Goal: Task Accomplishment & Management: Manage account settings

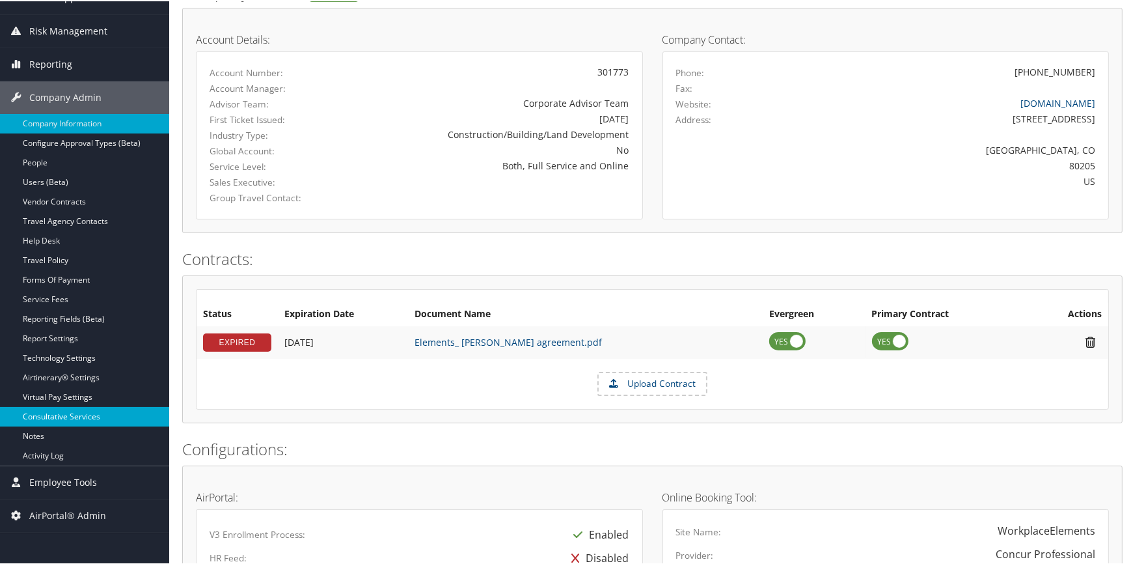
scroll to position [154, 0]
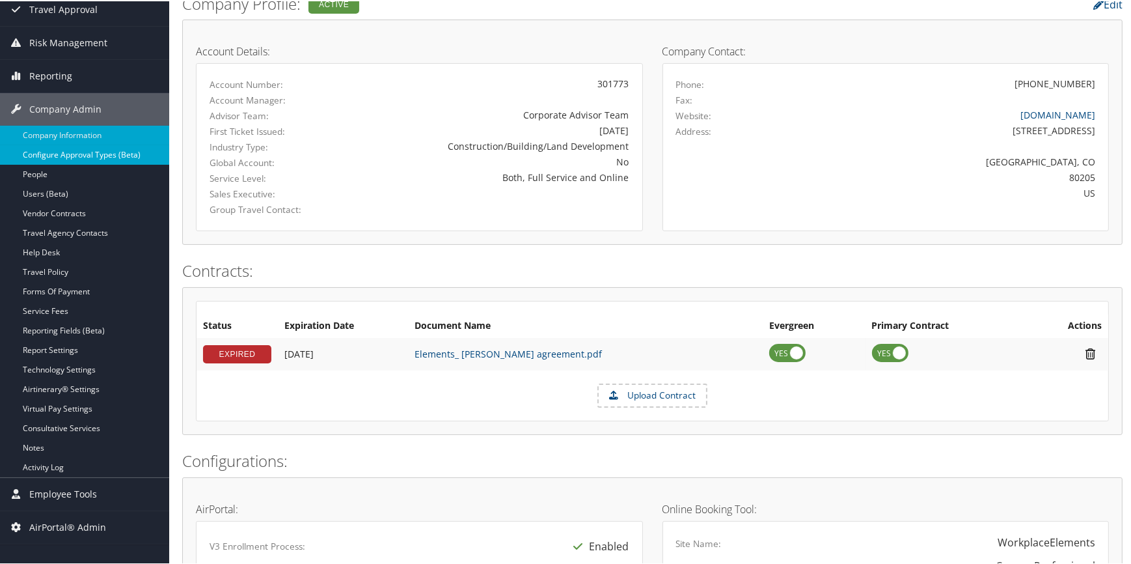
click at [100, 155] on link "Configure Approval Types (Beta)" at bounding box center [84, 154] width 169 height 20
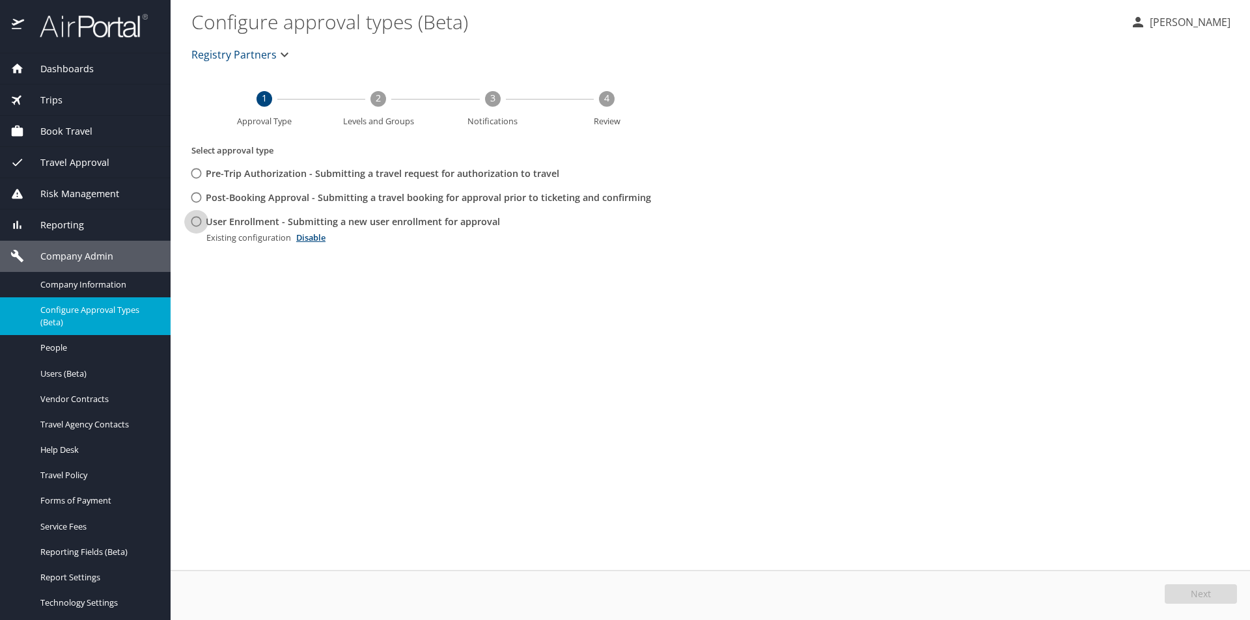
click at [195, 225] on input "User Enrollment - Submitting a new user enrollment for approval" at bounding box center [196, 222] width 24 height 24
radio input "true"
click at [1192, 596] on button "Edit" at bounding box center [1202, 595] width 69 height 20
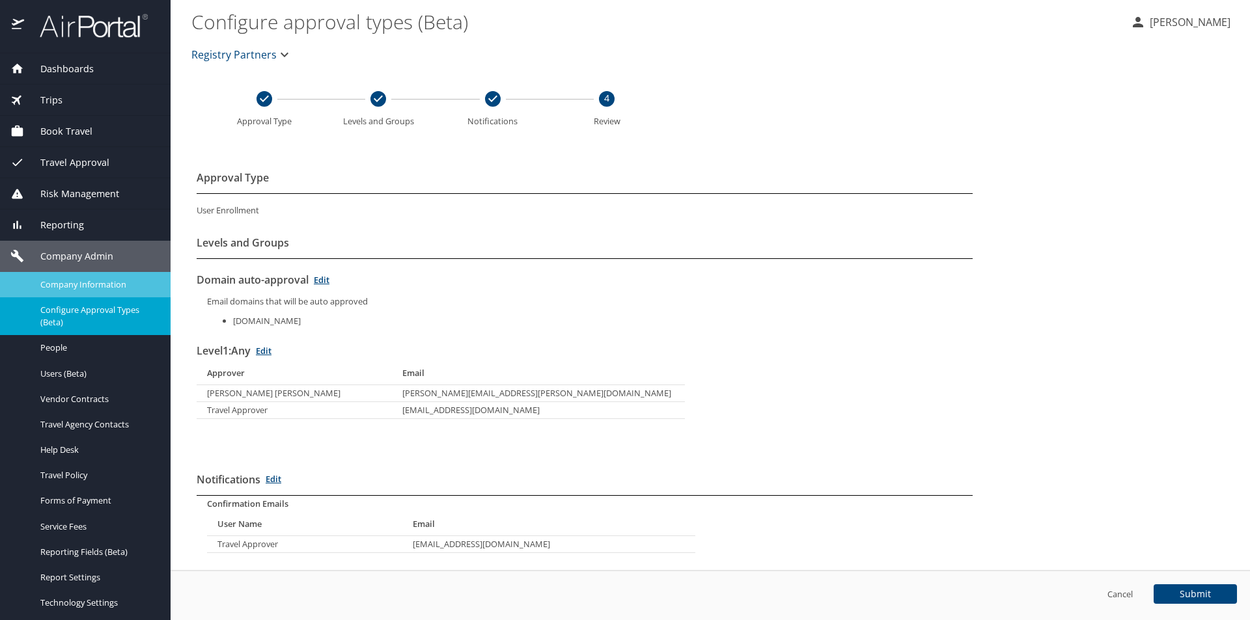
click at [94, 283] on span "Company Information" at bounding box center [97, 285] width 115 height 12
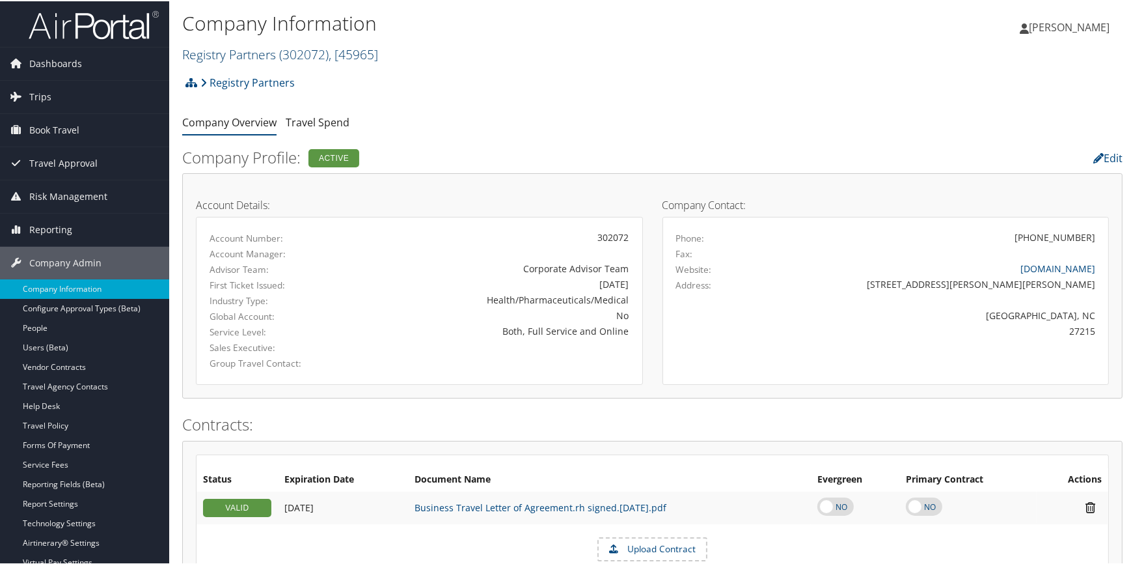
click at [251, 58] on link "Registry Partners ( 302072 ) , [ 45965 ]" at bounding box center [280, 53] width 196 height 18
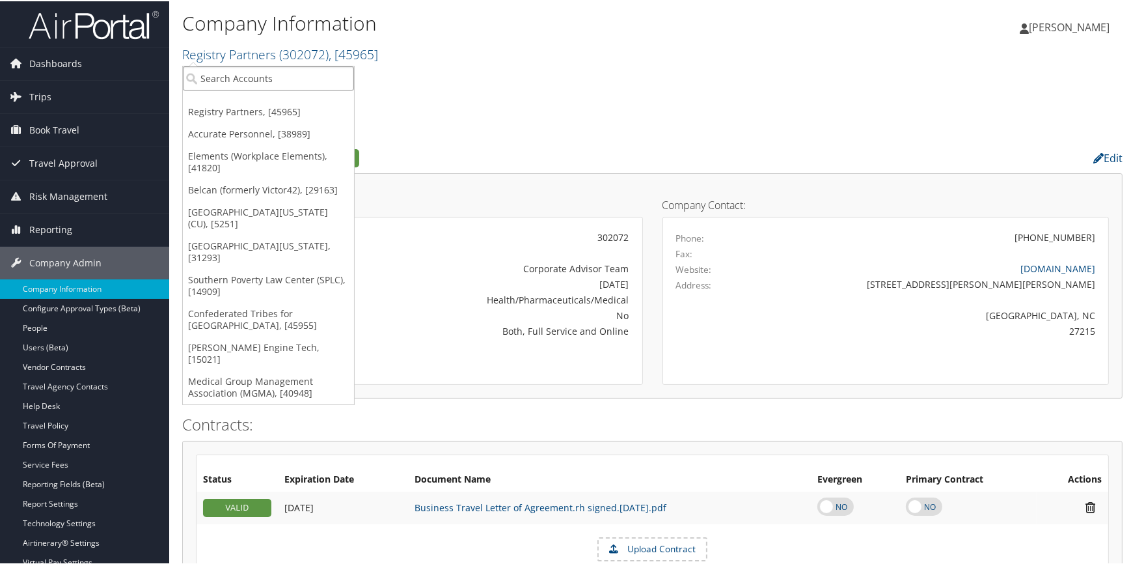
click at [228, 82] on input "search" at bounding box center [268, 77] width 171 height 24
click at [238, 146] on link "Elements (Workplace Elements), [41820]" at bounding box center [268, 161] width 171 height 34
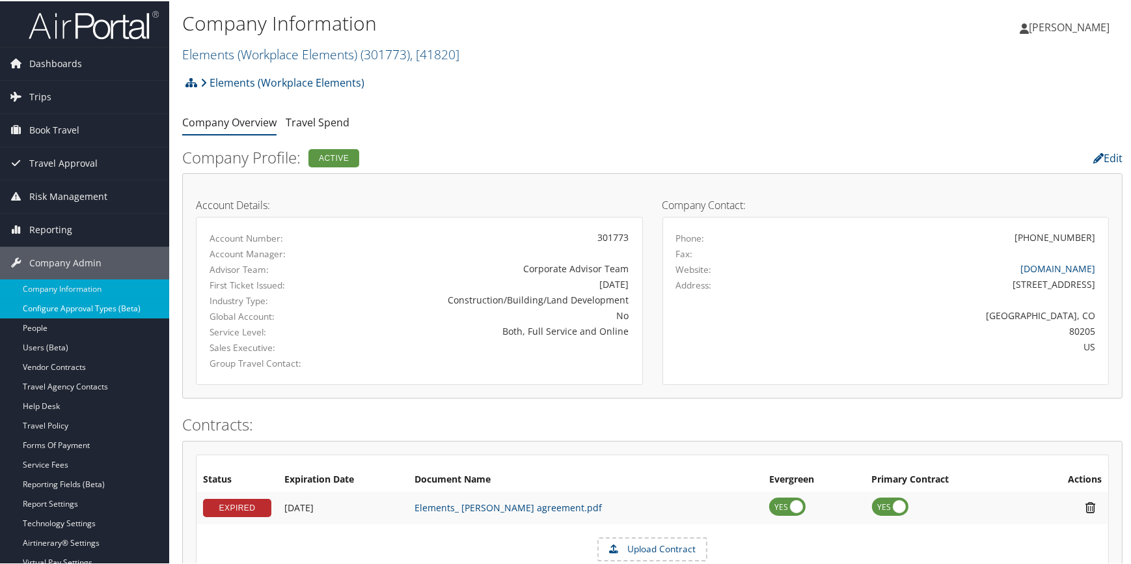
click at [115, 309] on link "Configure Approval Types (Beta)" at bounding box center [84, 307] width 169 height 20
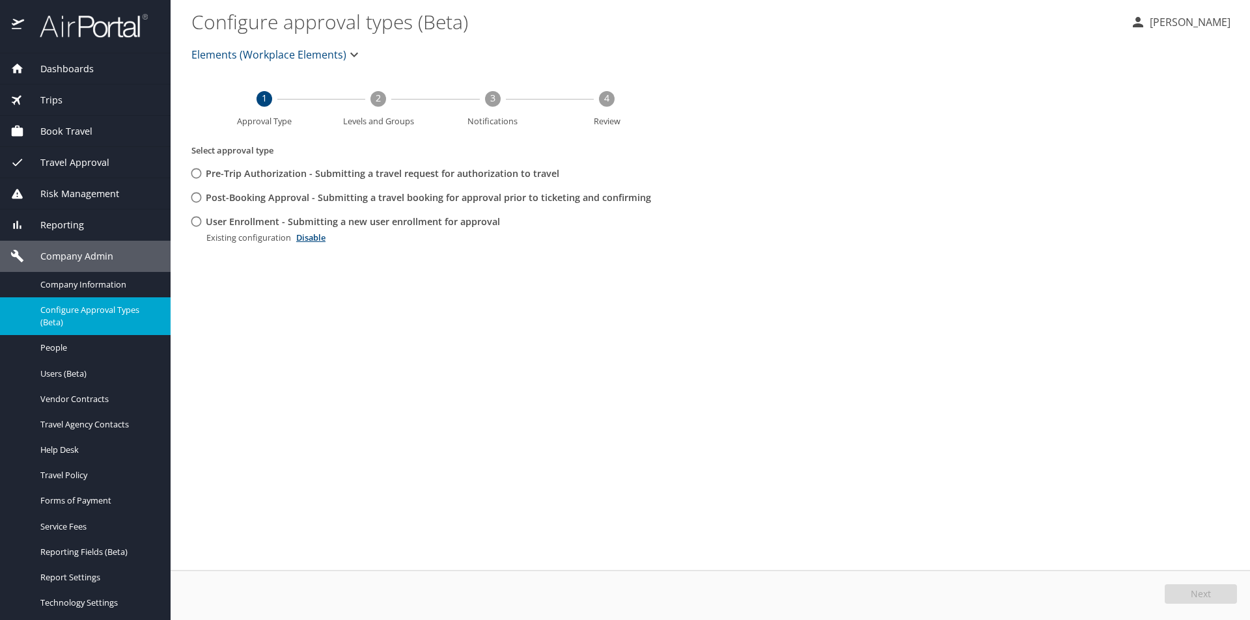
click at [196, 221] on input "User Enrollment - Submitting a new user enrollment for approval" at bounding box center [196, 222] width 24 height 24
radio input "true"
click at [1185, 590] on button "Edit" at bounding box center [1202, 595] width 69 height 20
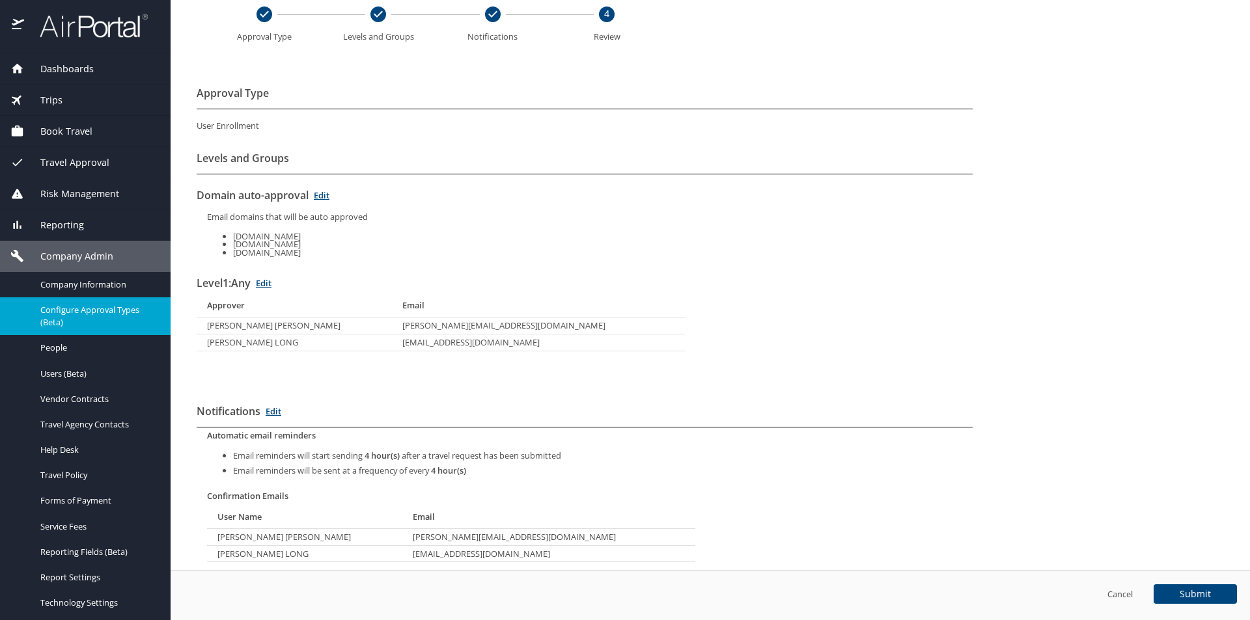
scroll to position [115, 0]
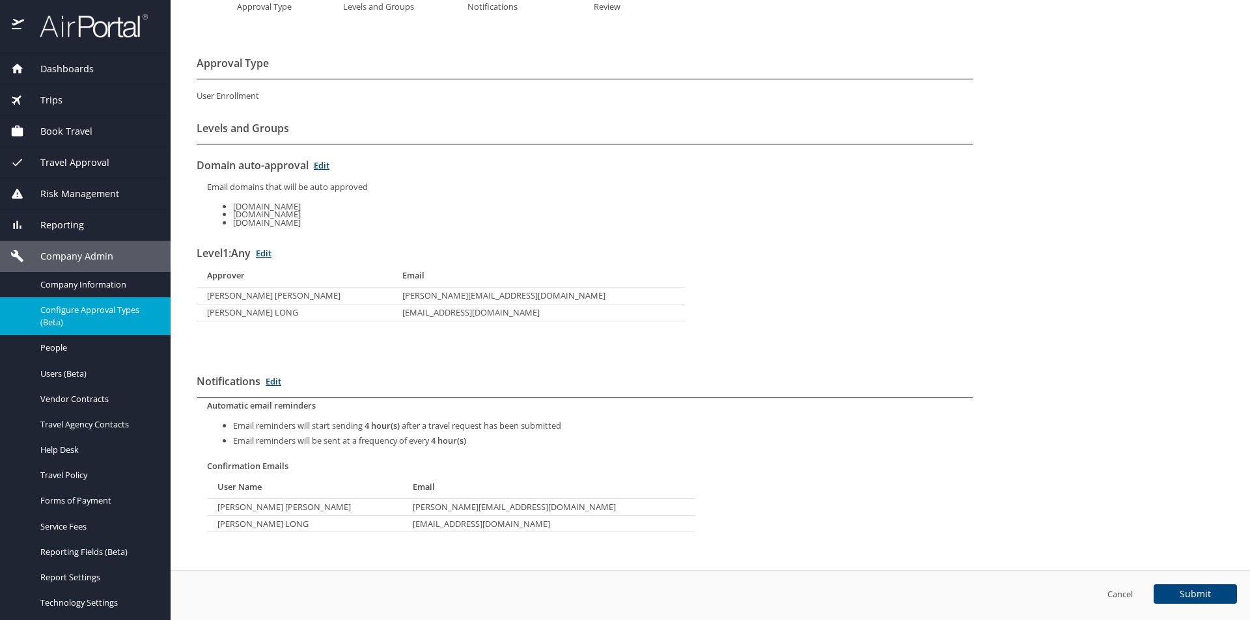
click at [268, 252] on link "Edit" at bounding box center [264, 253] width 16 height 12
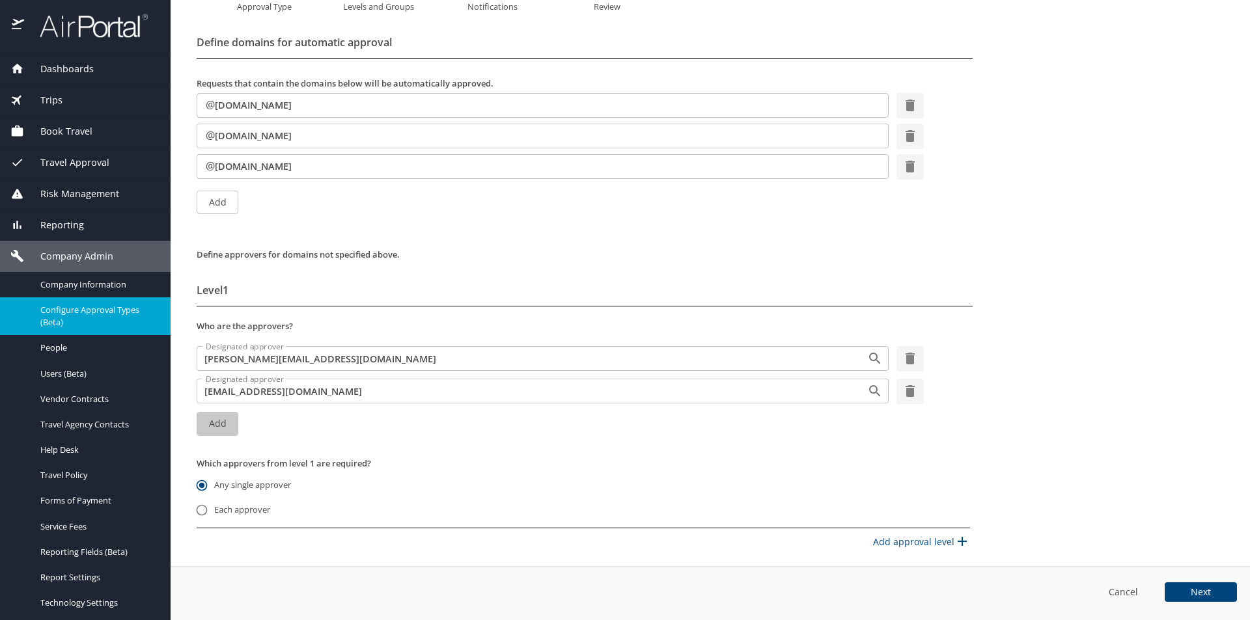
click at [226, 423] on span "Add" at bounding box center [217, 424] width 21 height 16
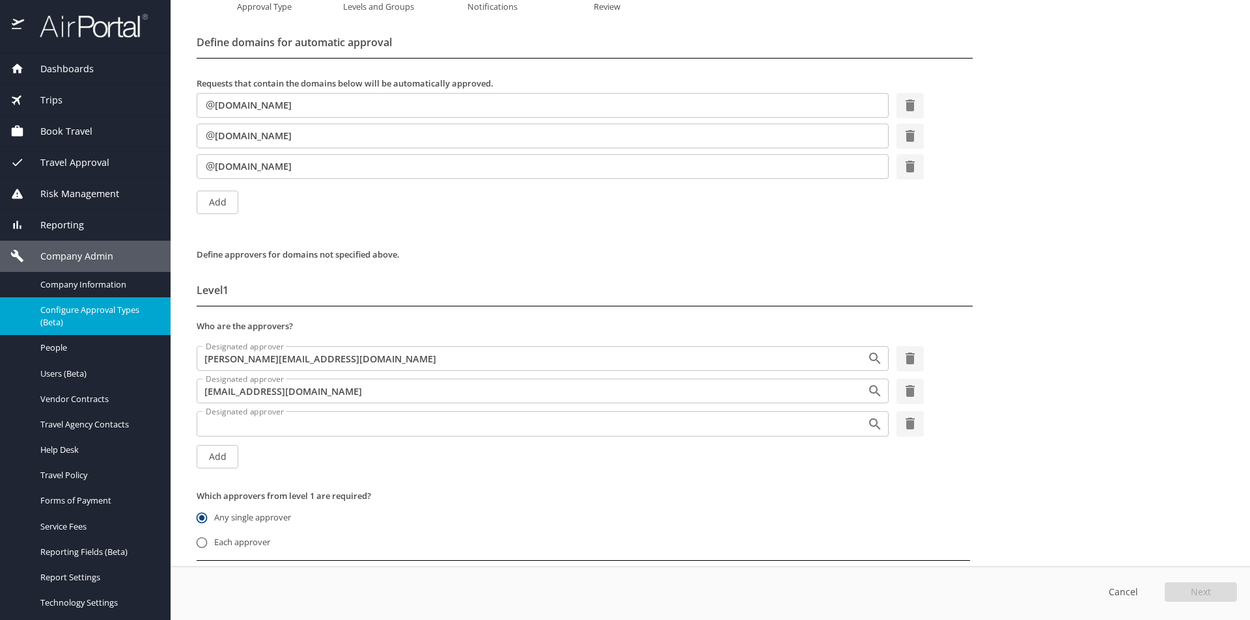
click at [271, 425] on input "Designated approver" at bounding box center [523, 423] width 646 height 17
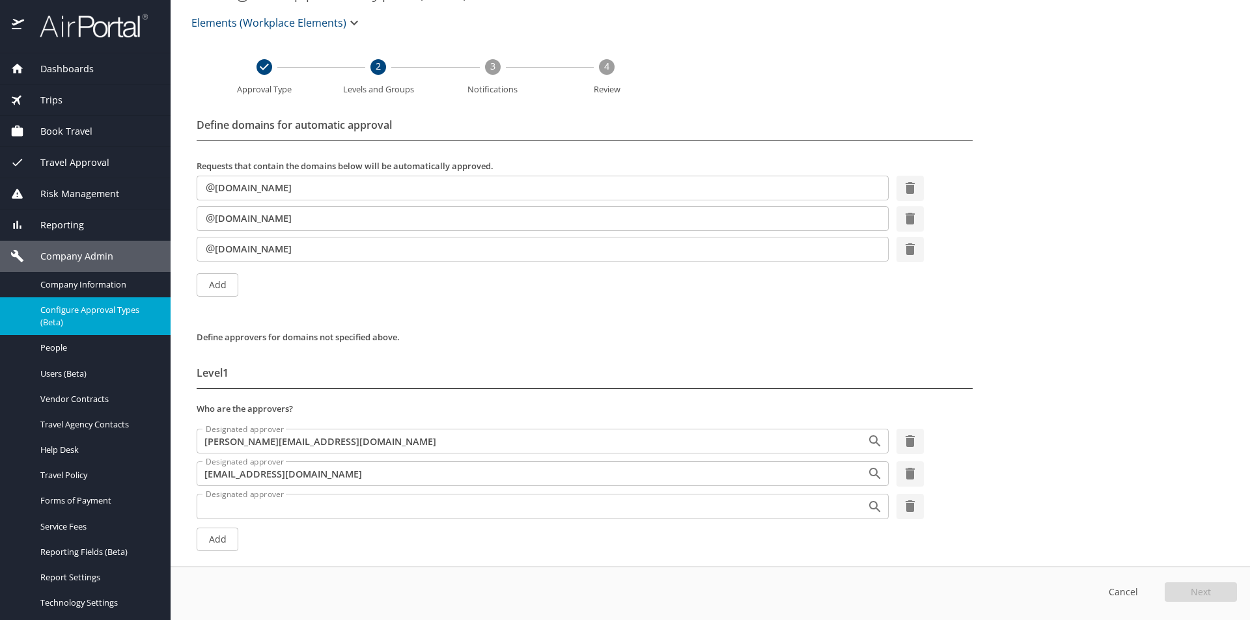
scroll to position [0, 0]
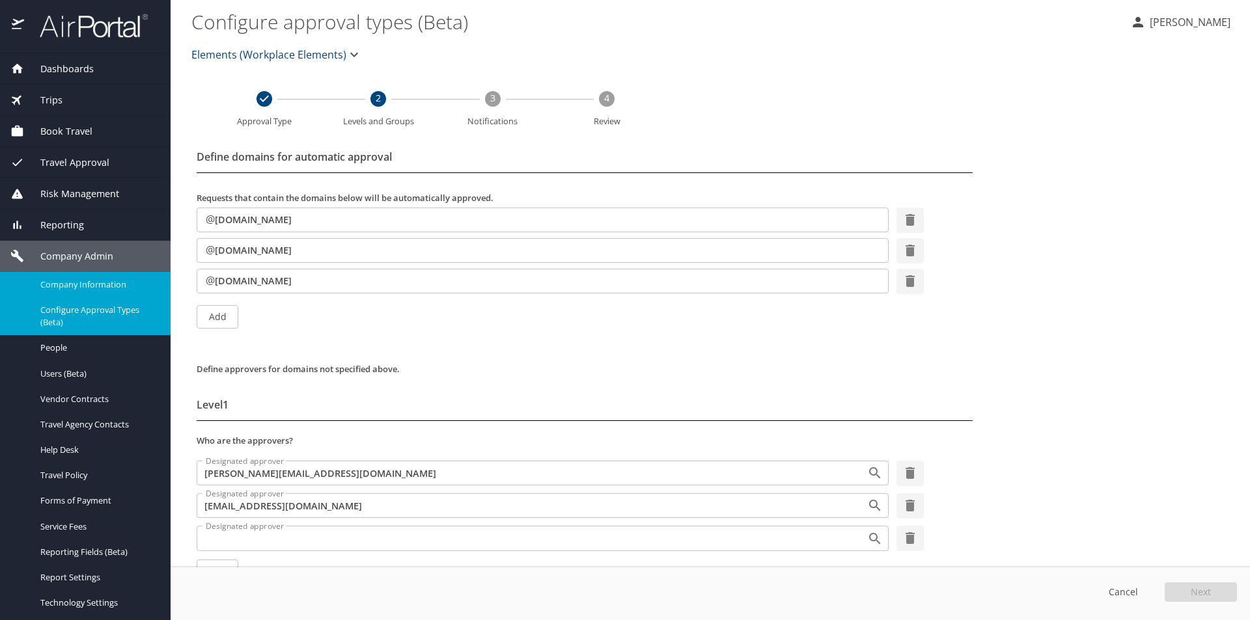
click at [97, 282] on span "Company Information" at bounding box center [97, 285] width 115 height 12
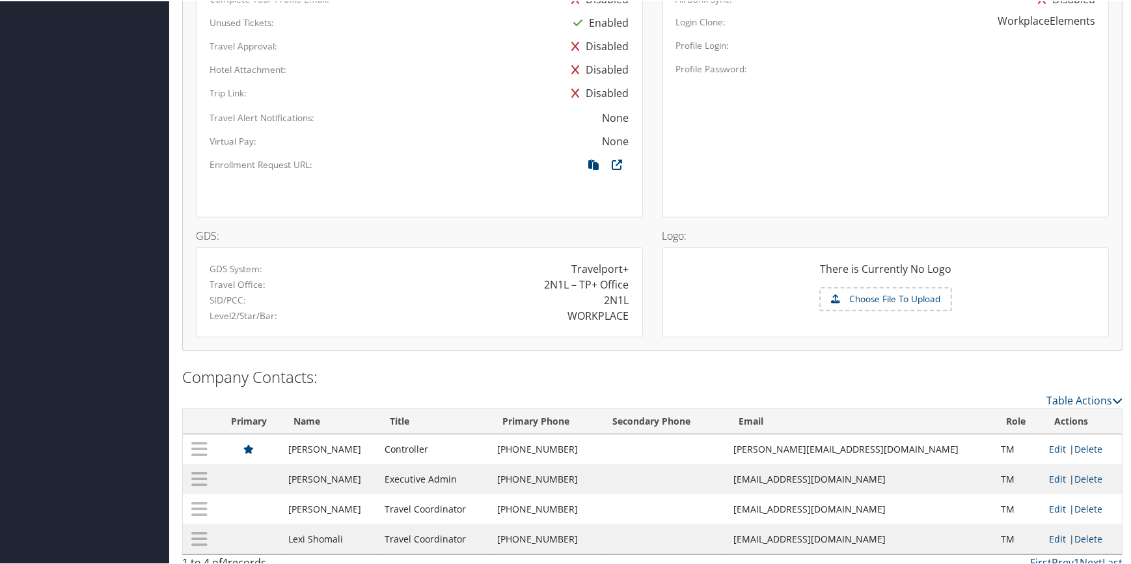
scroll to position [805, 0]
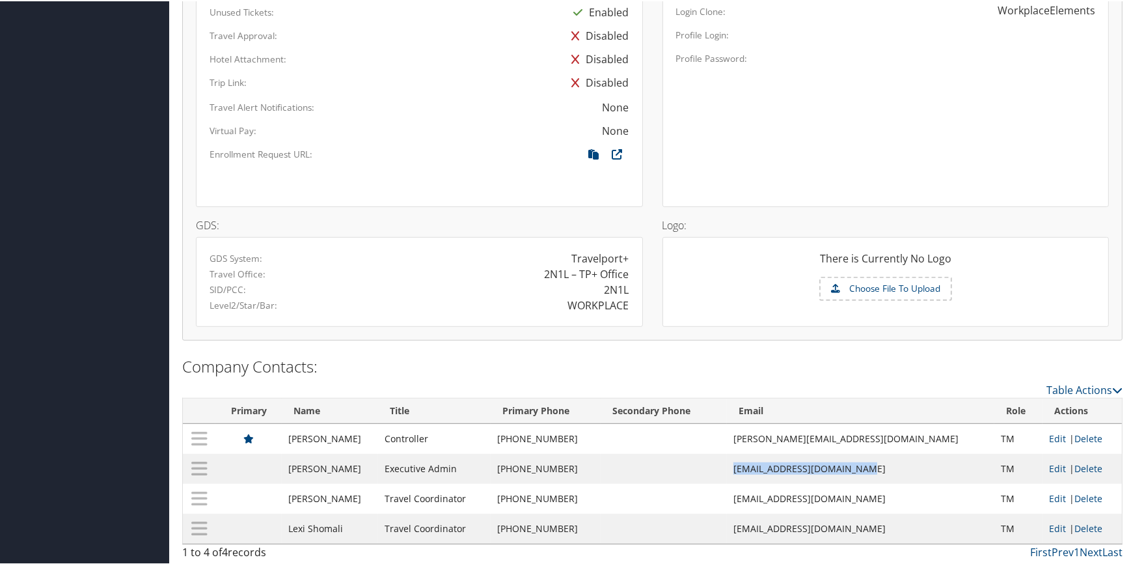
drag, startPoint x: 767, startPoint y: 467, endPoint x: 920, endPoint y: 456, distance: 152.7
click at [920, 456] on td "[EMAIL_ADDRESS][DOMAIN_NAME]" at bounding box center [860, 467] width 267 height 30
copy td "[EMAIL_ADDRESS][DOMAIN_NAME]"
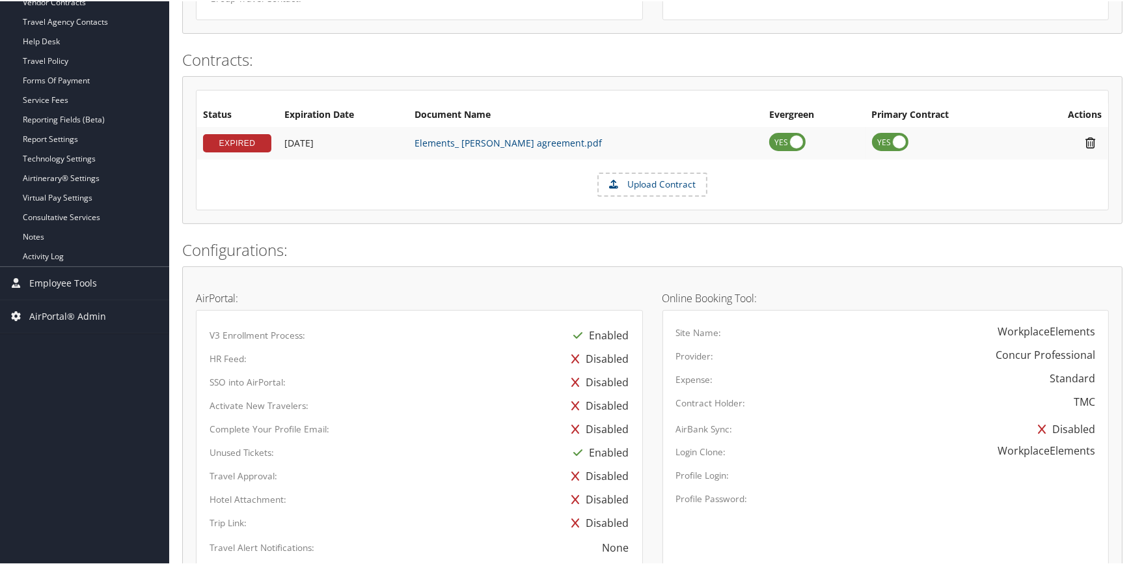
scroll to position [154, 0]
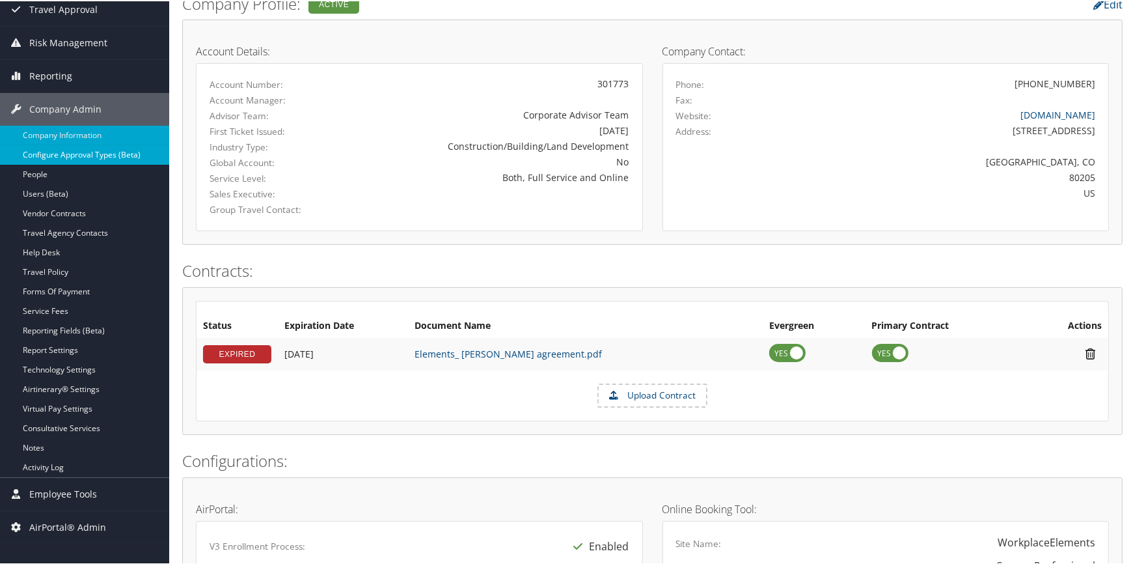
click at [92, 151] on link "Configure Approval Types (Beta)" at bounding box center [84, 154] width 169 height 20
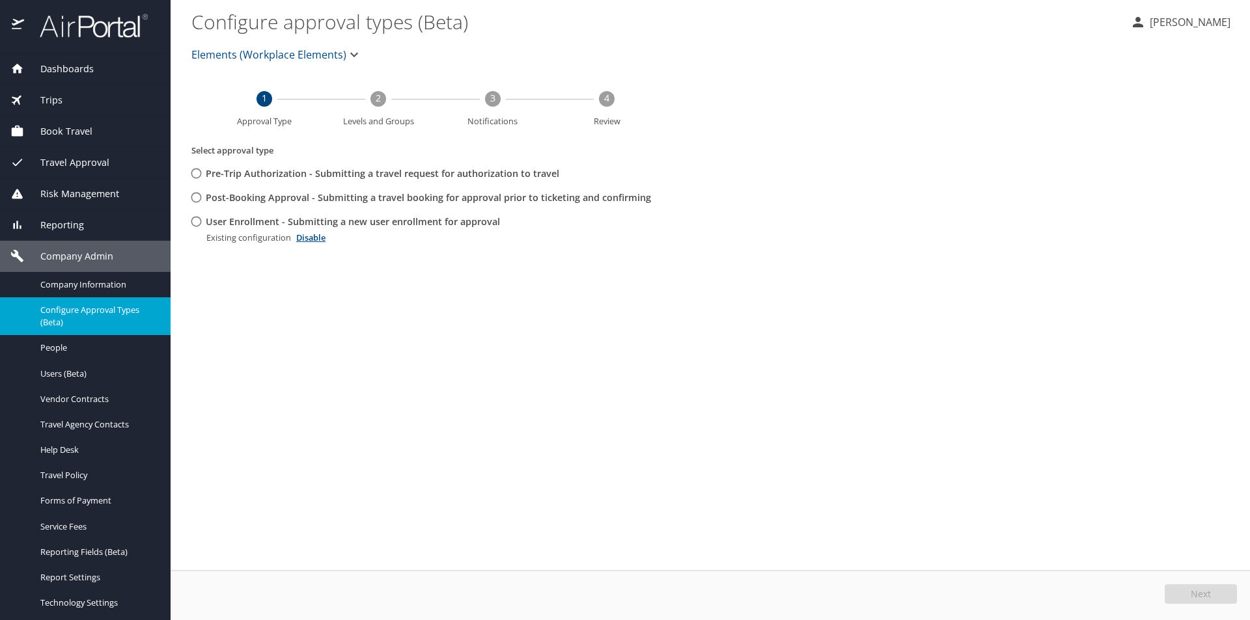
click at [194, 223] on input "User Enrollment - Submitting a new user enrollment for approval" at bounding box center [196, 222] width 24 height 24
radio input "true"
click at [1202, 591] on span "Edit" at bounding box center [1202, 594] width 17 height 9
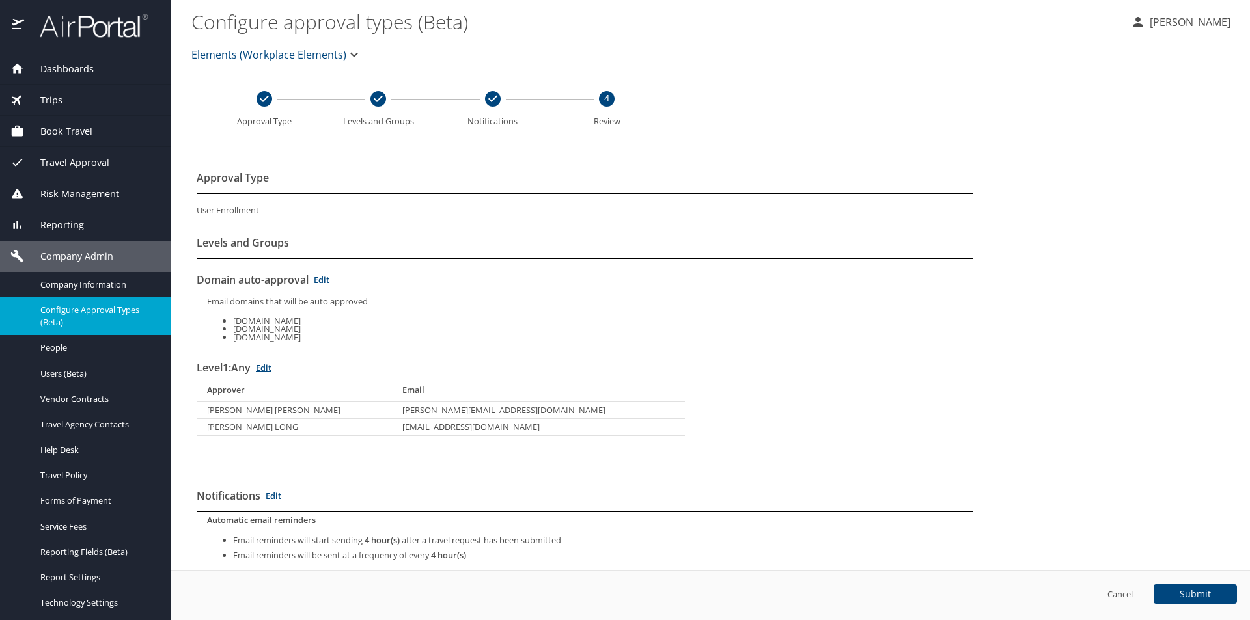
click at [271, 367] on link "Edit" at bounding box center [264, 368] width 16 height 12
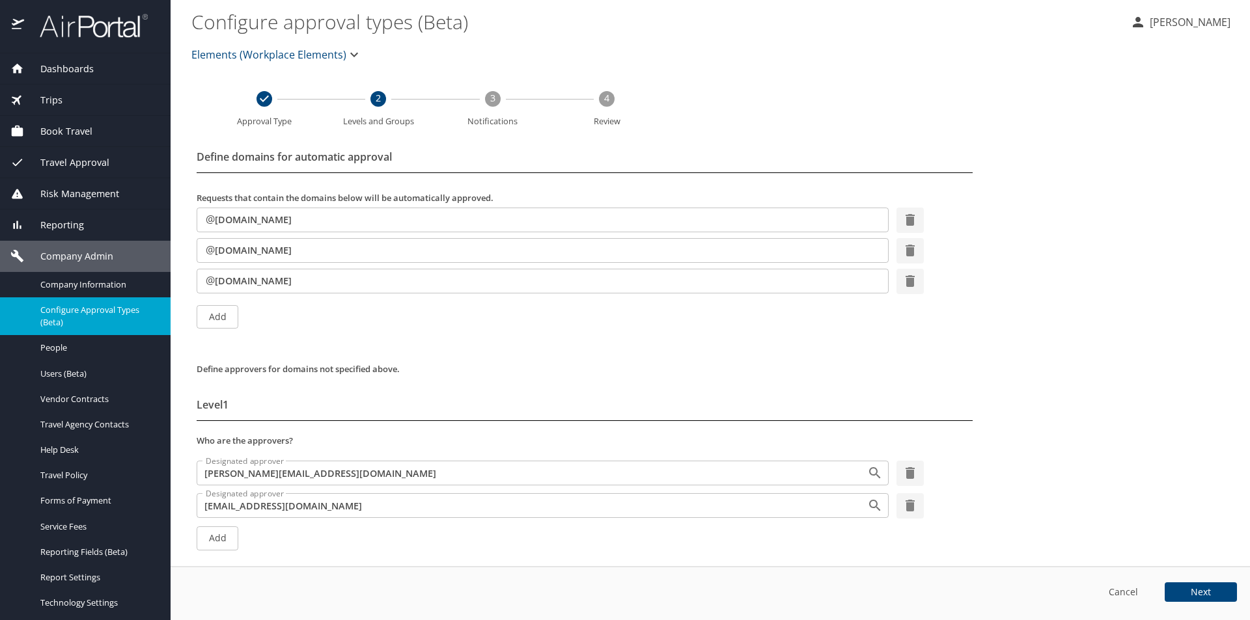
click at [208, 539] on span "Add" at bounding box center [217, 538] width 21 height 16
click at [247, 537] on input "Designated approver" at bounding box center [523, 538] width 646 height 17
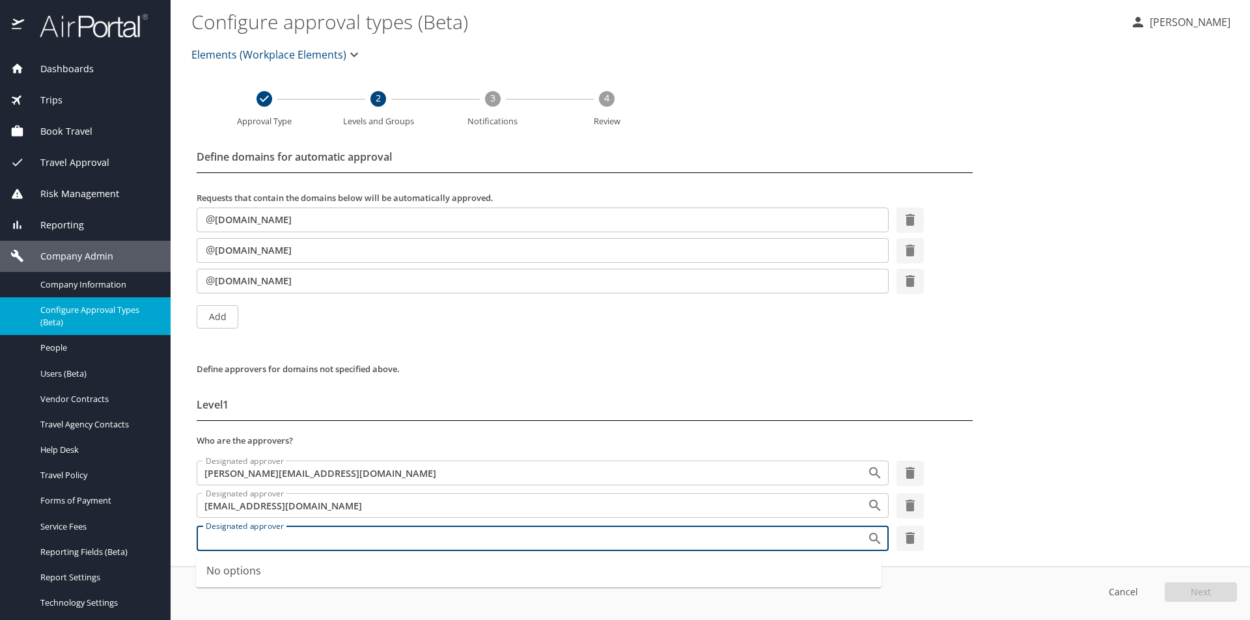
paste input "jneher@elementsofplace.com"
type input "jneher@elementsofplace.com"
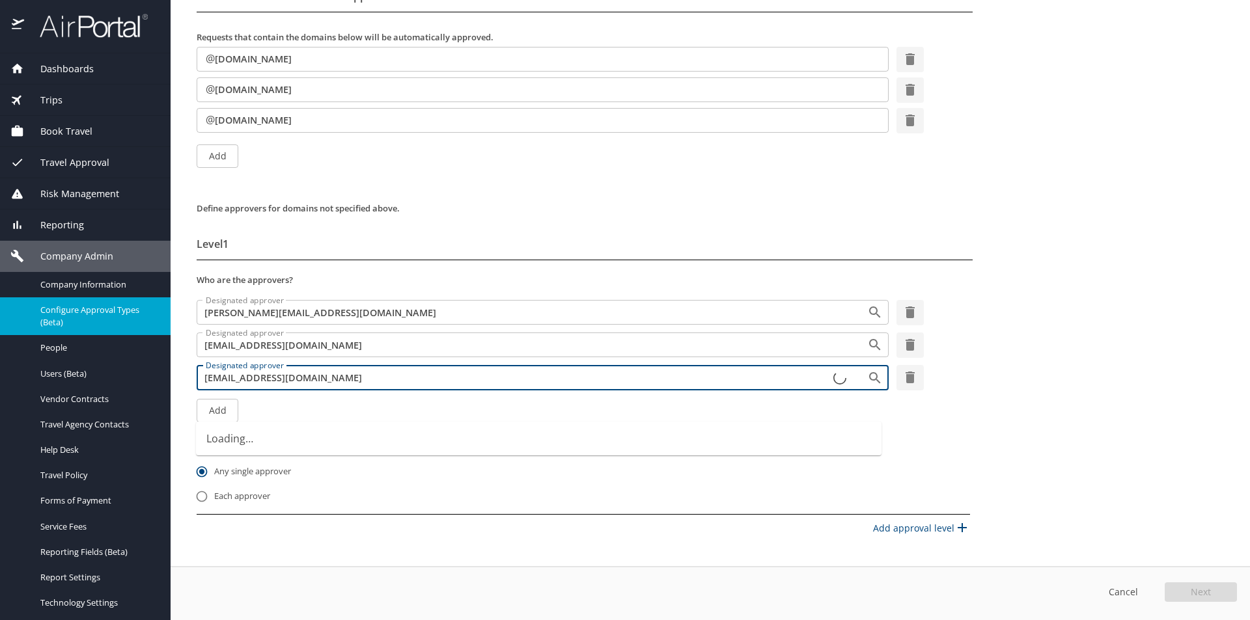
scroll to position [180, 0]
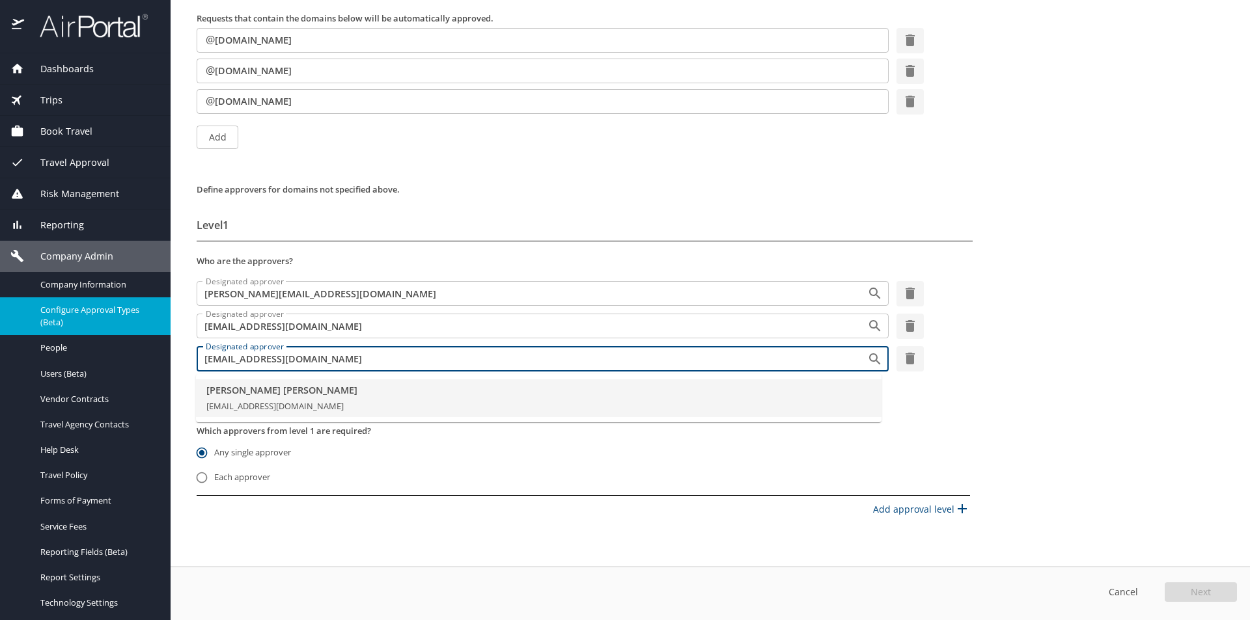
click at [406, 398] on li "Jessie Neher jneher@elementsofplace.com" at bounding box center [538, 398] width 685 height 38
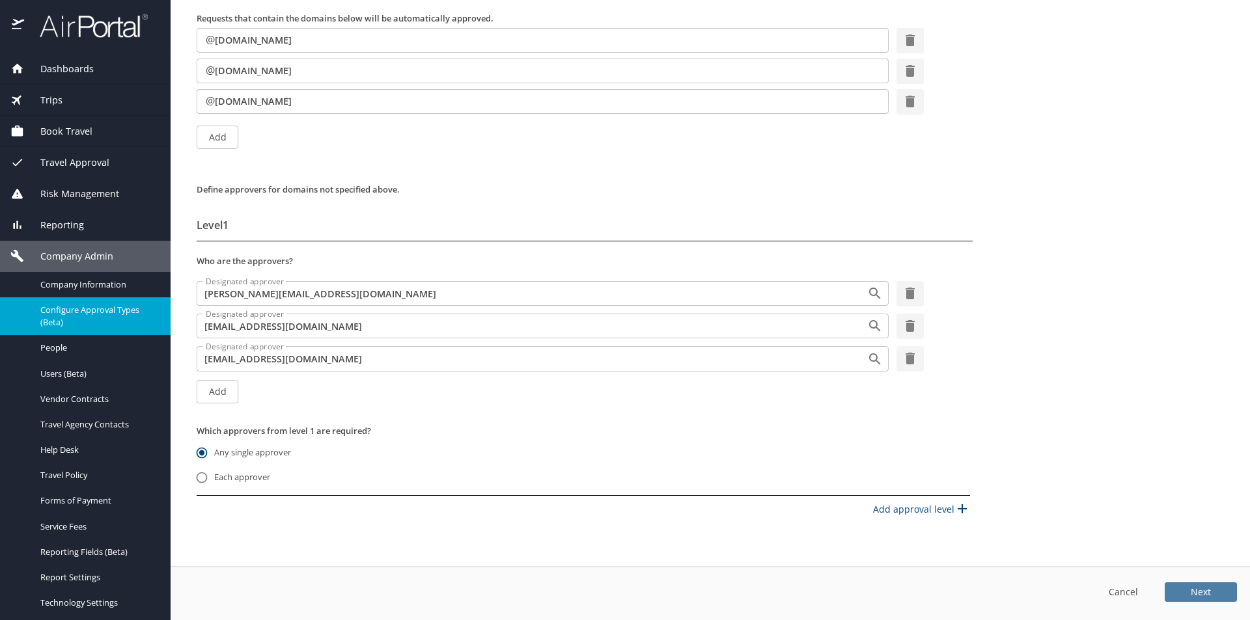
click at [1195, 595] on span "Next" at bounding box center [1200, 592] width 20 height 9
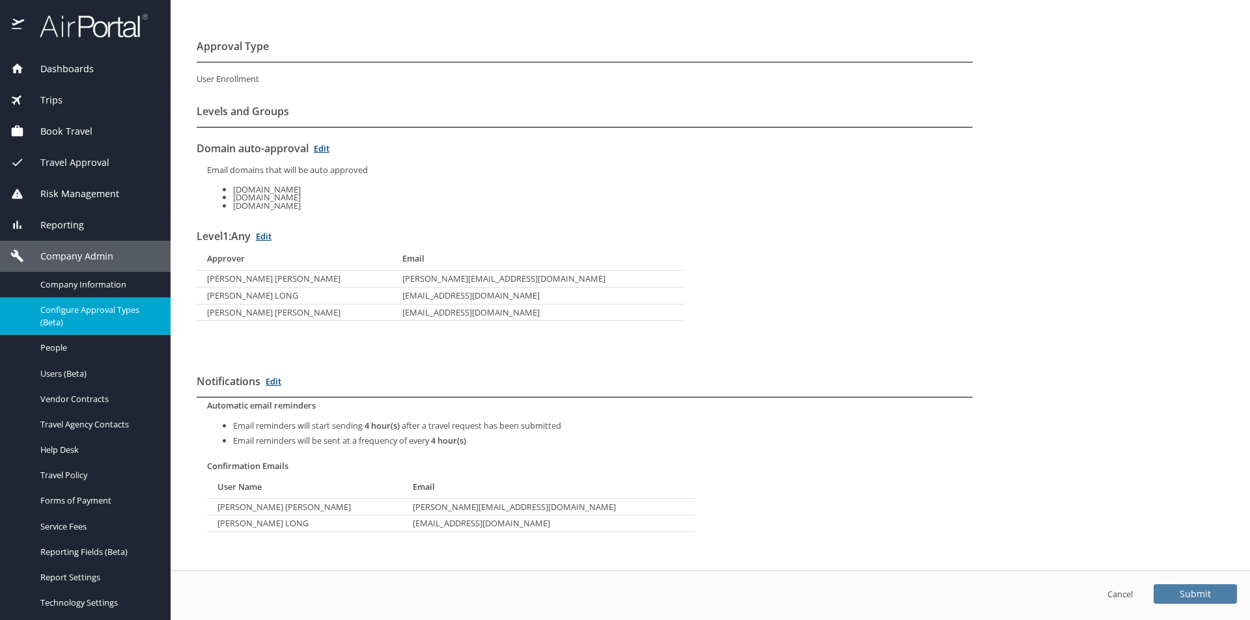
click at [1202, 594] on span "Submit" at bounding box center [1194, 594] width 31 height 9
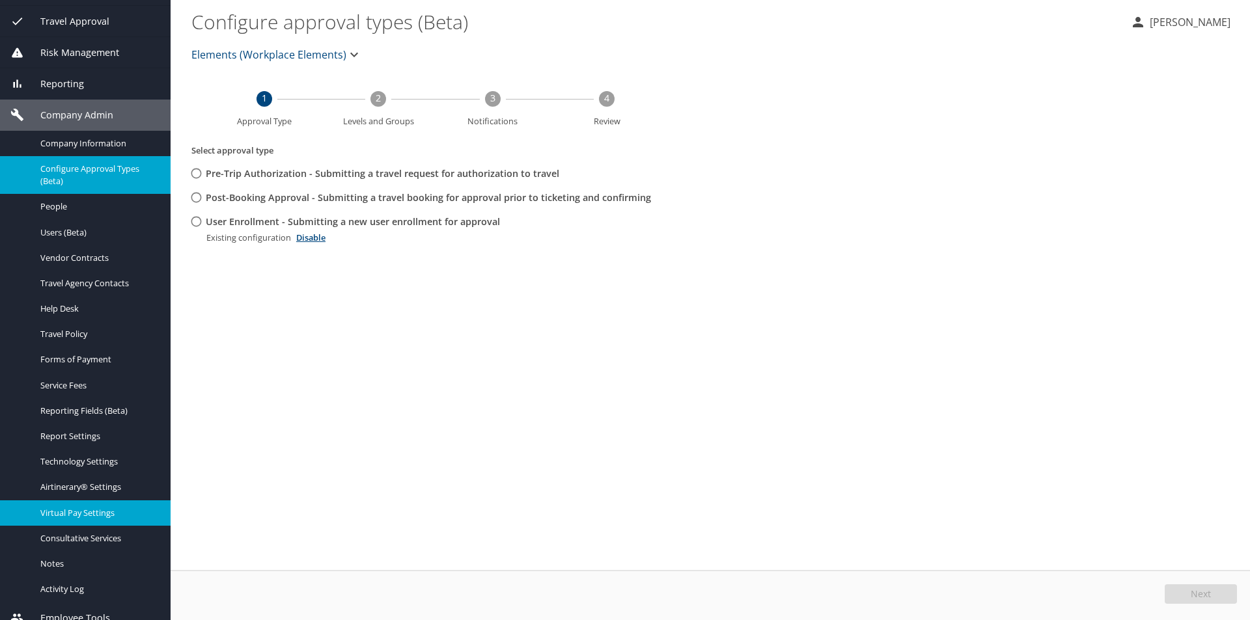
scroll to position [154, 0]
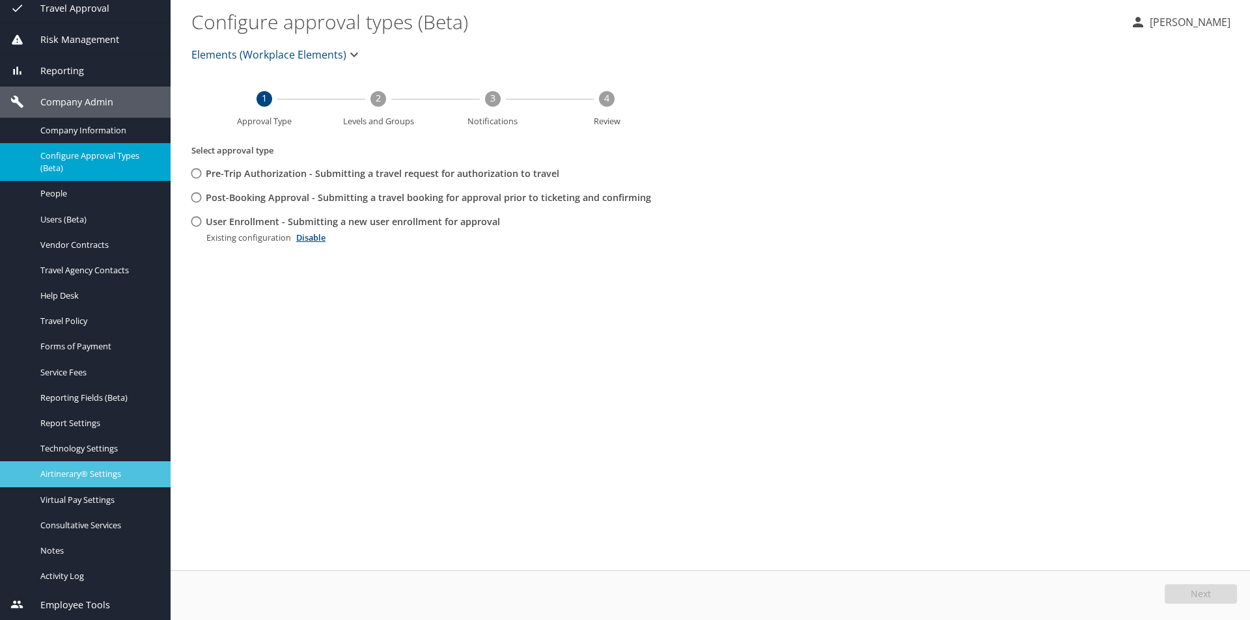
click at [103, 471] on span "Airtinerary® Settings" at bounding box center [97, 474] width 115 height 12
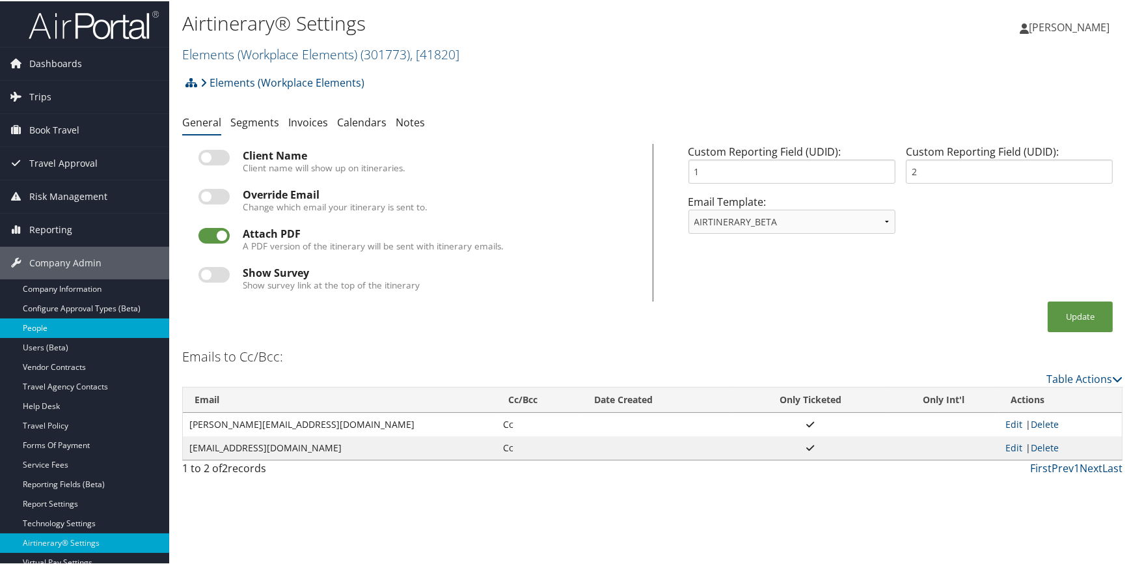
click at [67, 327] on link "People" at bounding box center [84, 327] width 169 height 20
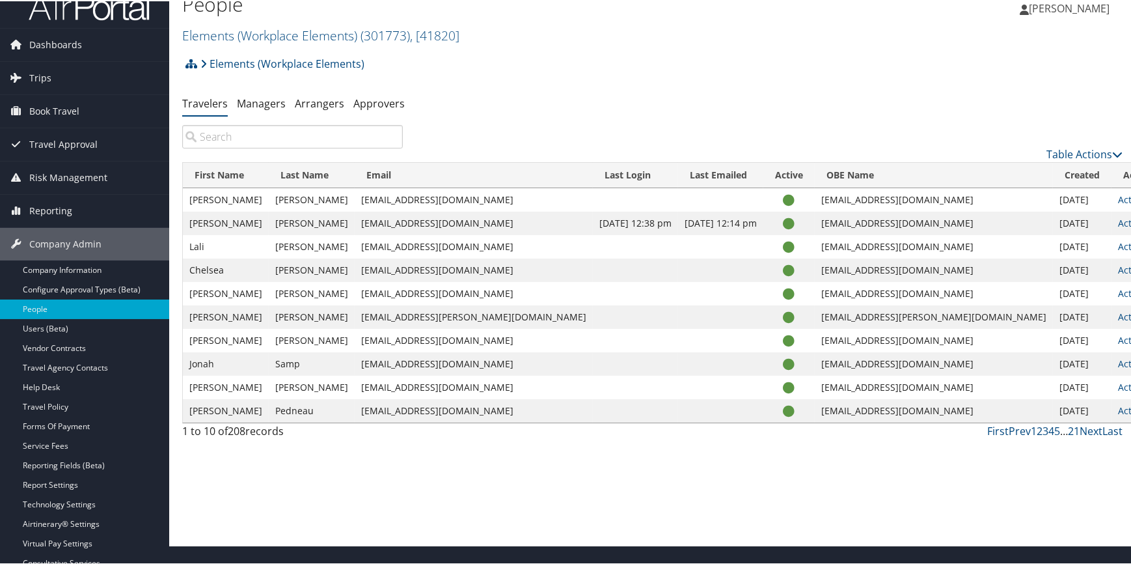
scroll to position [13, 0]
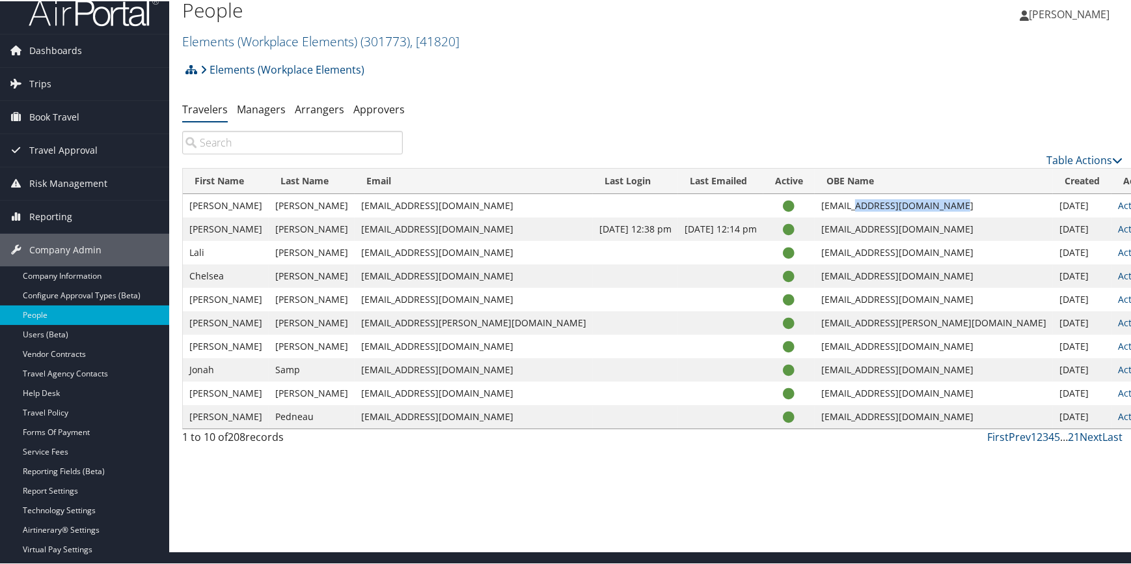
drag, startPoint x: 838, startPoint y: 202, endPoint x: 943, endPoint y: 197, distance: 105.6
click at [943, 197] on td "smiller@elementsofplace.com" at bounding box center [934, 204] width 238 height 23
copy td "@elementsofplace.com"
click at [71, 493] on link "Report Settings" at bounding box center [84, 490] width 169 height 20
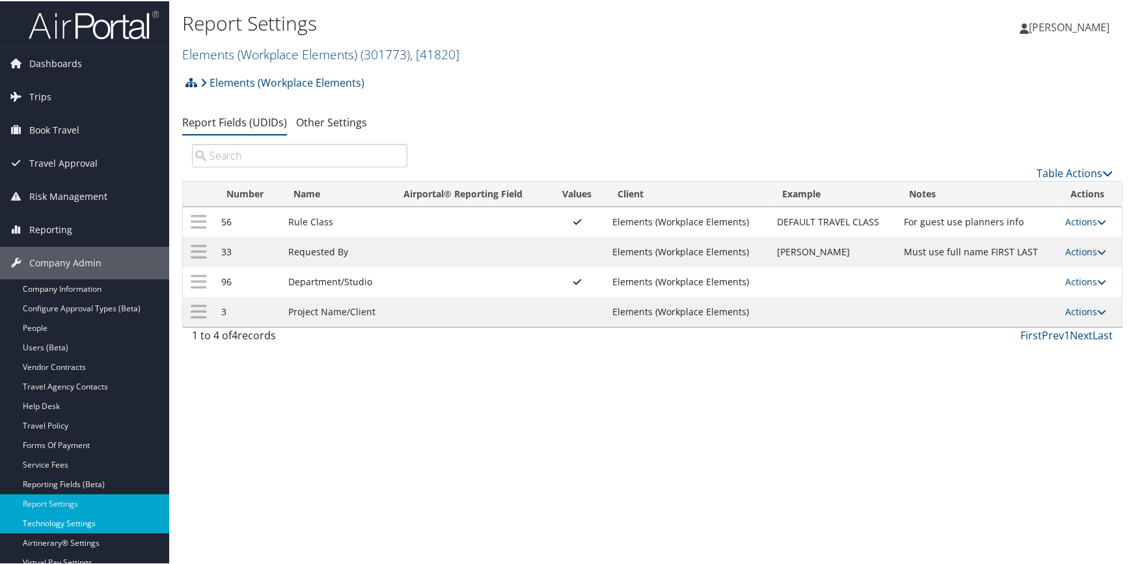
click at [74, 520] on link "Technology Settings" at bounding box center [84, 522] width 169 height 20
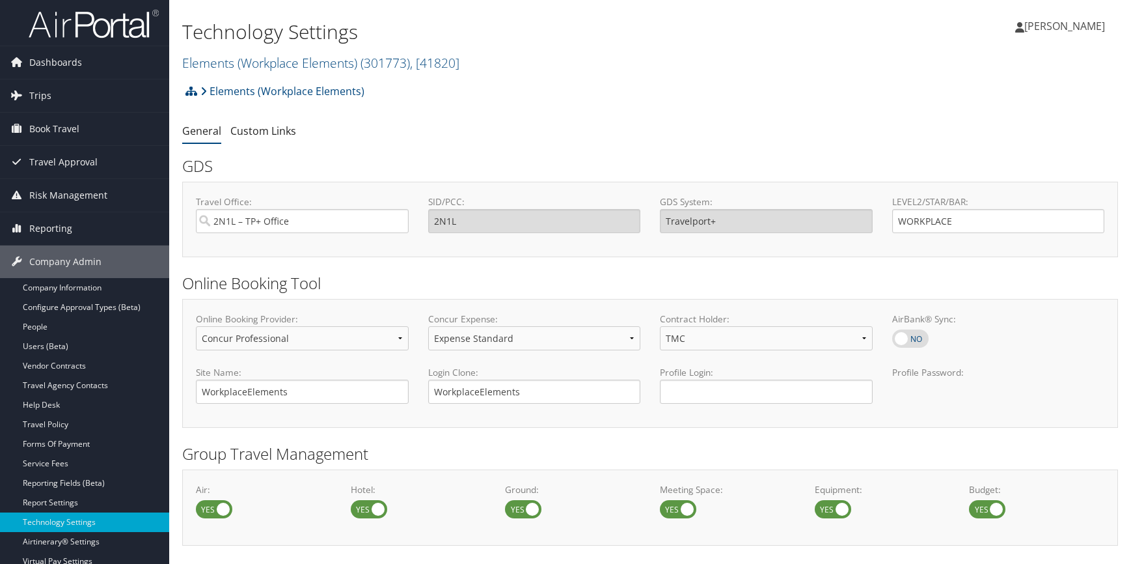
select select "4"
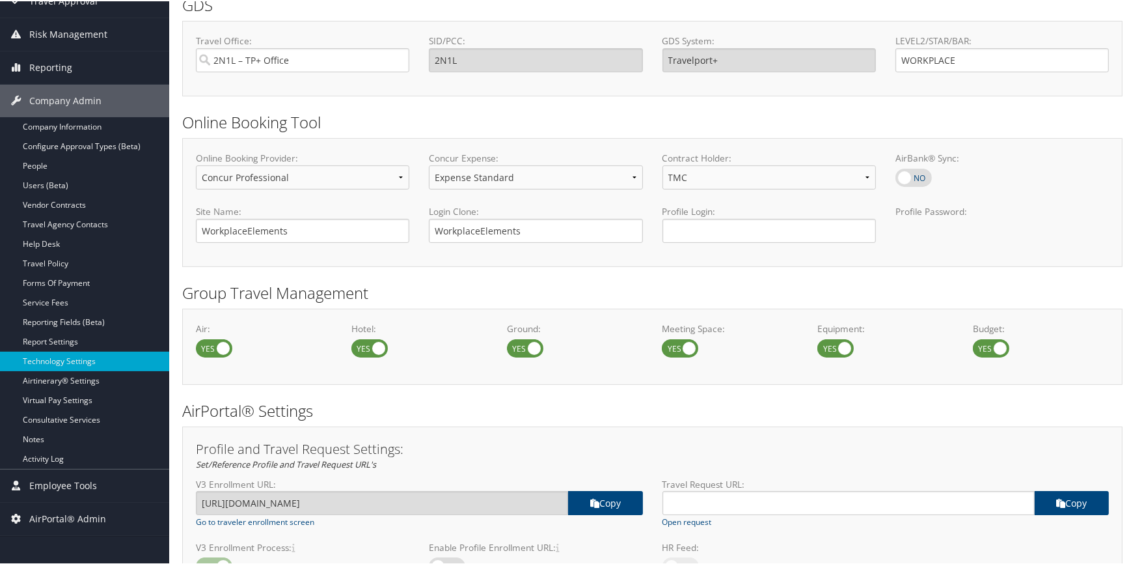
scroll to position [118, 0]
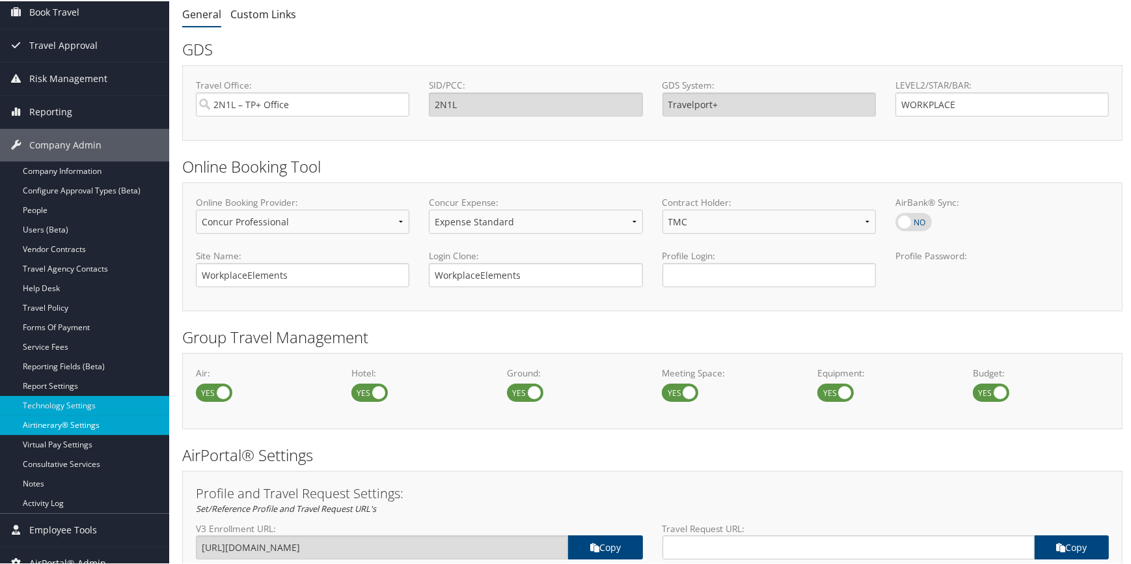
click at [85, 425] on link "Airtinerary® Settings" at bounding box center [84, 424] width 169 height 20
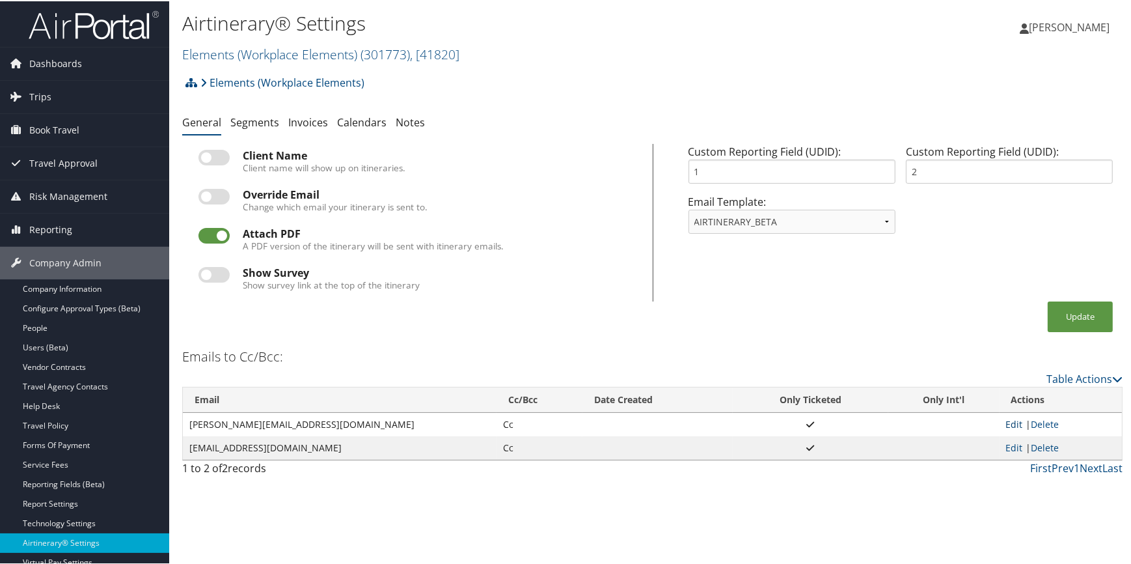
click at [1006, 417] on link "Edit" at bounding box center [1014, 423] width 17 height 12
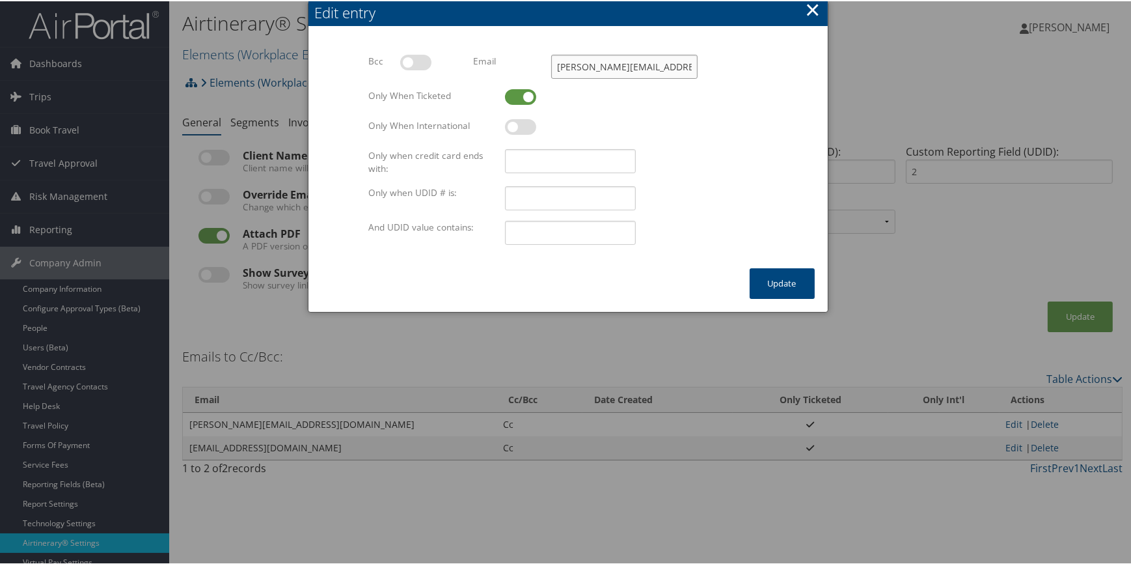
scroll to position [0, 11]
drag, startPoint x: 588, startPoint y: 65, endPoint x: 693, endPoint y: 61, distance: 104.9
click at [693, 61] on input "matkins@workplaceelements.com" at bounding box center [624, 65] width 146 height 24
paste input "elementsofplace"
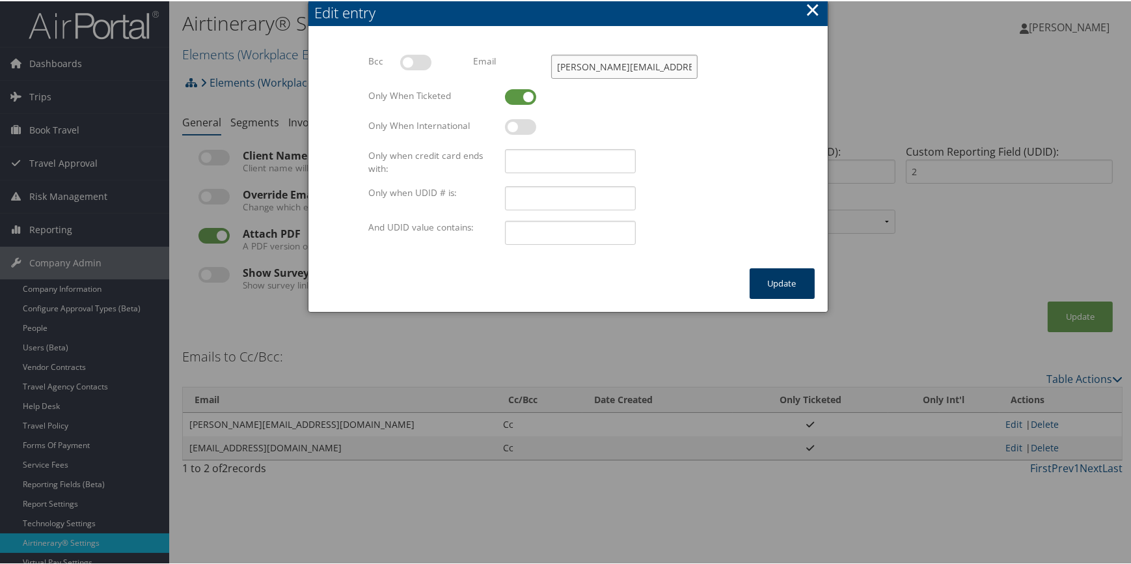
type input "[PERSON_NAME][EMAIL_ADDRESS][DOMAIN_NAME]"
click at [781, 283] on button "Update" at bounding box center [782, 282] width 65 height 31
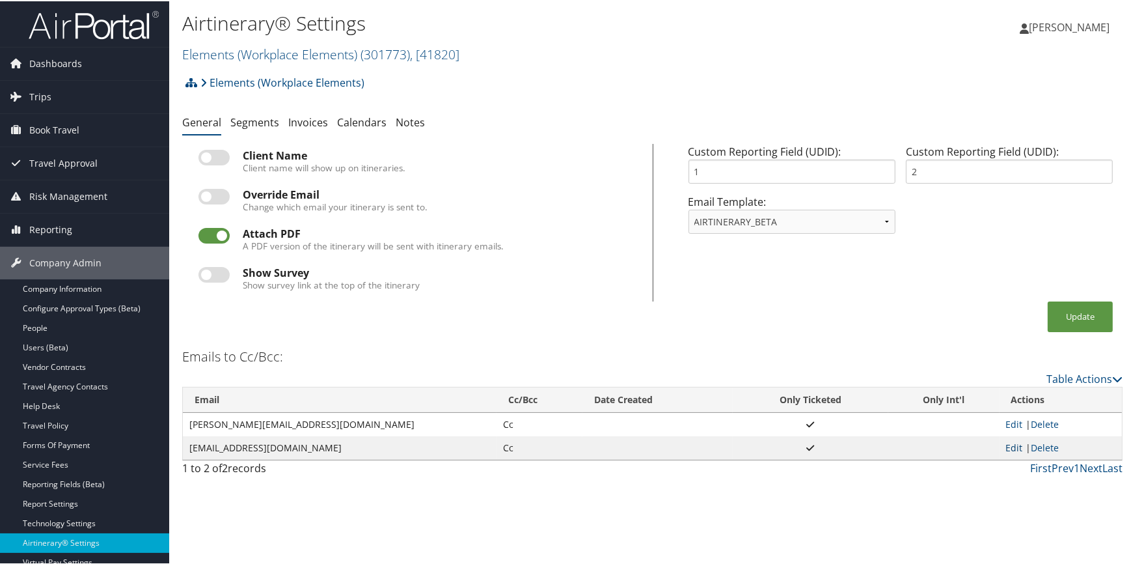
click at [1013, 441] on link "Edit" at bounding box center [1014, 446] width 17 height 12
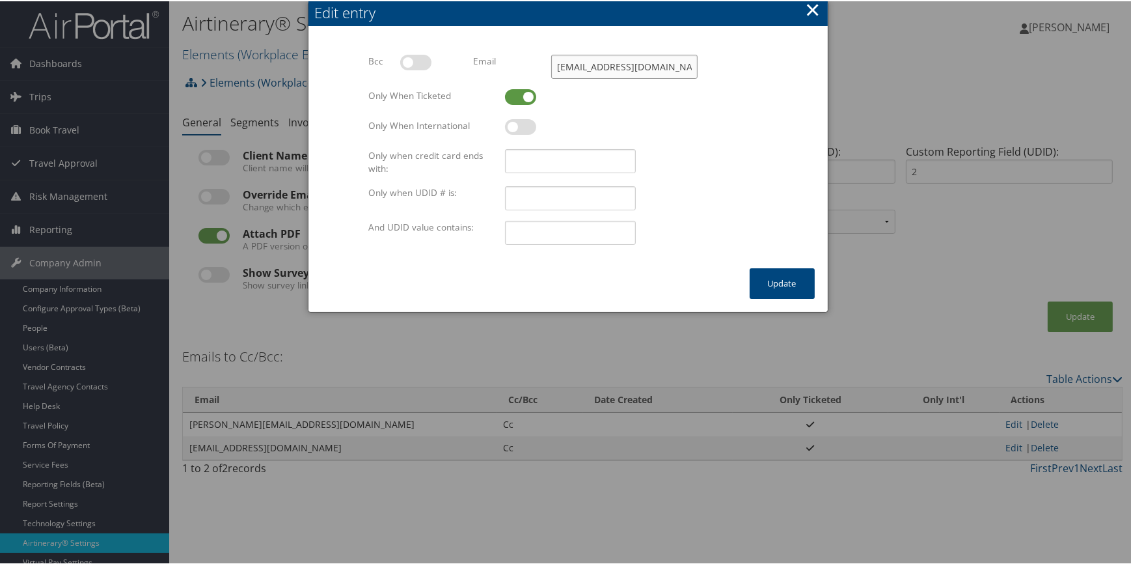
scroll to position [0, 13]
drag, startPoint x: 611, startPoint y: 63, endPoint x: 728, endPoint y: 52, distance: 117.0
click at [728, 53] on div "Bcc Multiple values The selected items contain different values for this input.…" at bounding box center [568, 70] width 418 height 34
click at [643, 65] on input "lshomali@workplaceelements.com" at bounding box center [624, 65] width 146 height 24
drag, startPoint x: 577, startPoint y: 65, endPoint x: 703, endPoint y: 57, distance: 125.9
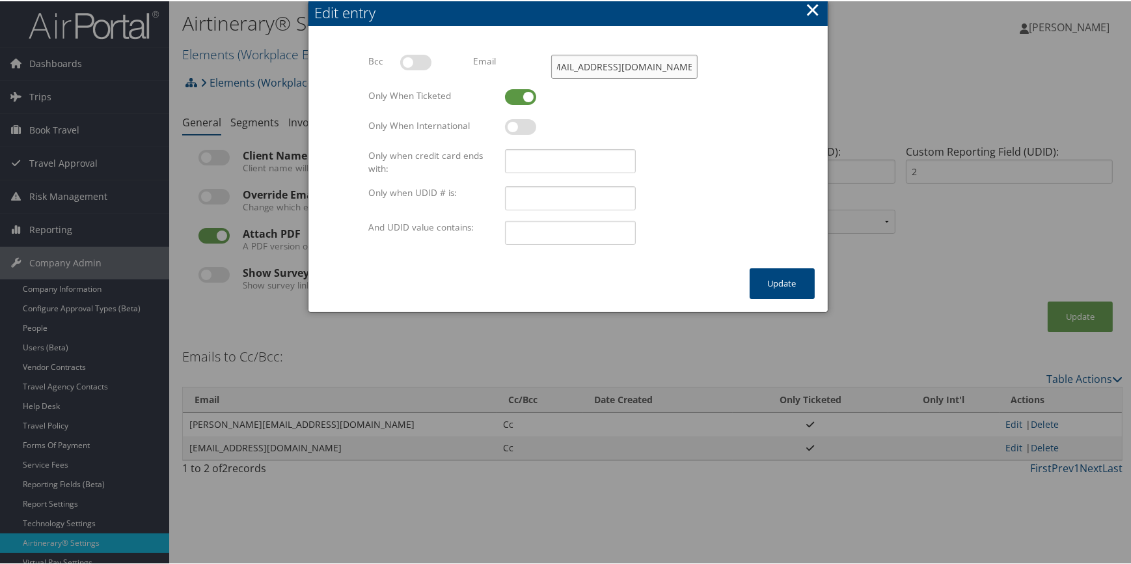
click at [703, 57] on div "Email lshomali@workplaceelements.com Multiple values The selected items contain…" at bounding box center [585, 70] width 244 height 34
paste input "elementsofplace"
type input "lshomali@elementsofplace.com"
click at [775, 282] on button "Update" at bounding box center [782, 282] width 65 height 31
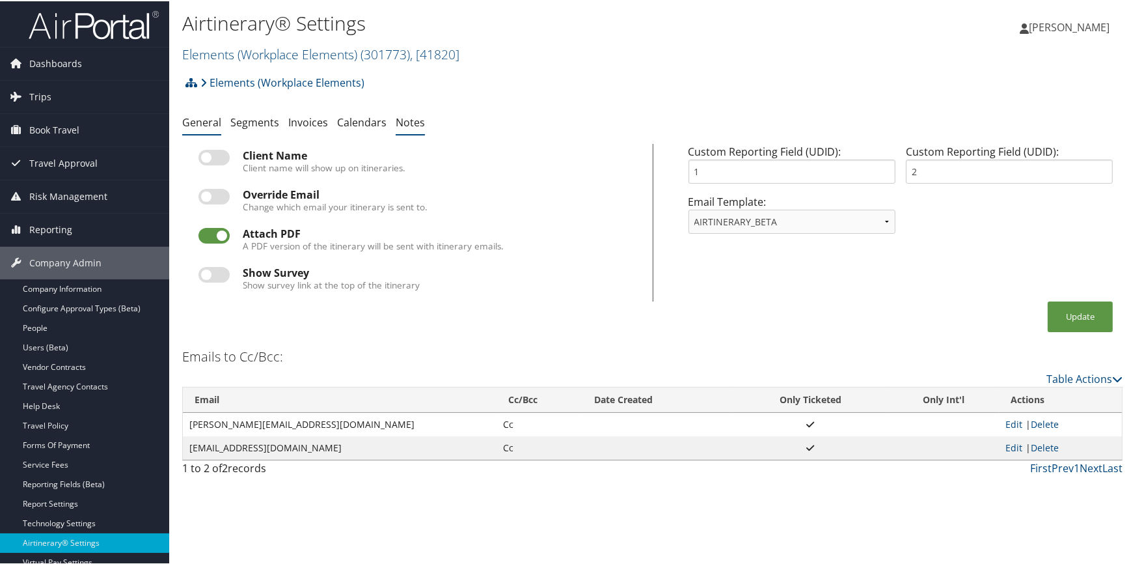
click at [405, 122] on link "Notes" at bounding box center [410, 121] width 29 height 14
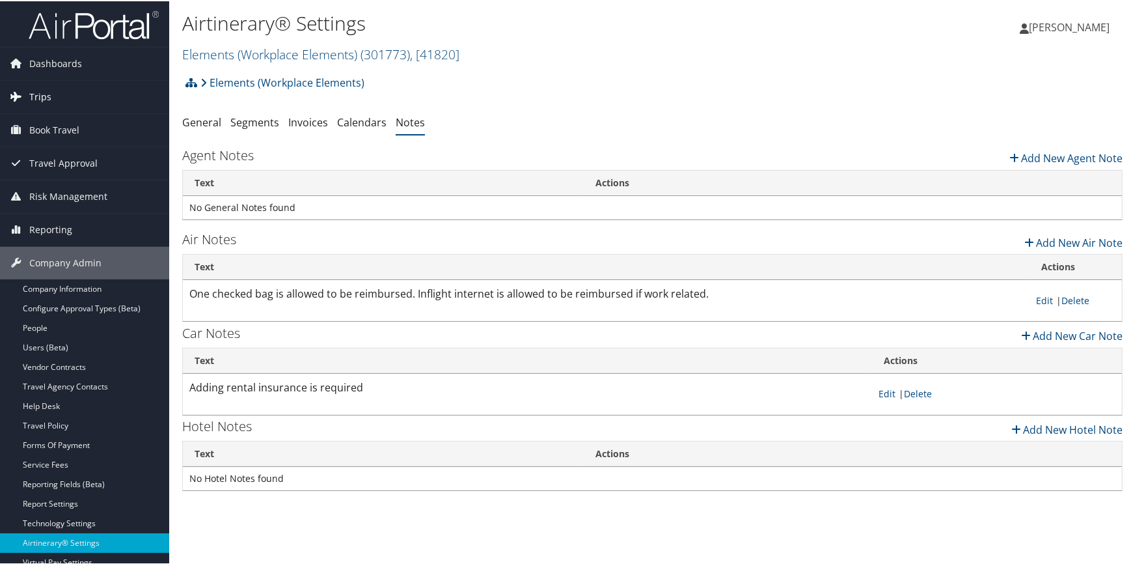
click at [34, 85] on span "Trips" at bounding box center [40, 95] width 22 height 33
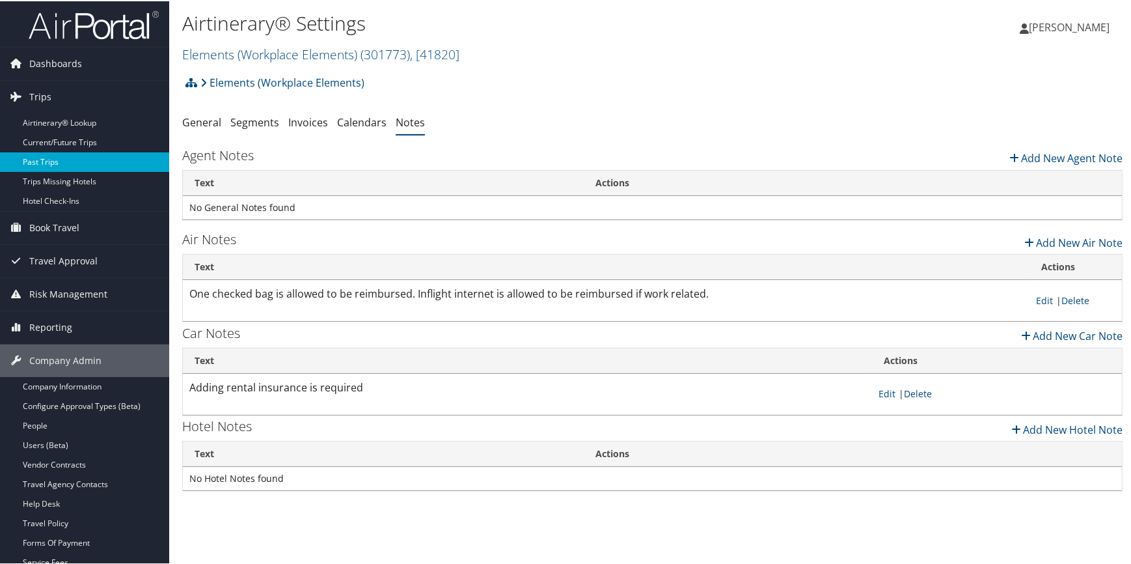
click at [72, 167] on link "Past Trips" at bounding box center [84, 161] width 169 height 20
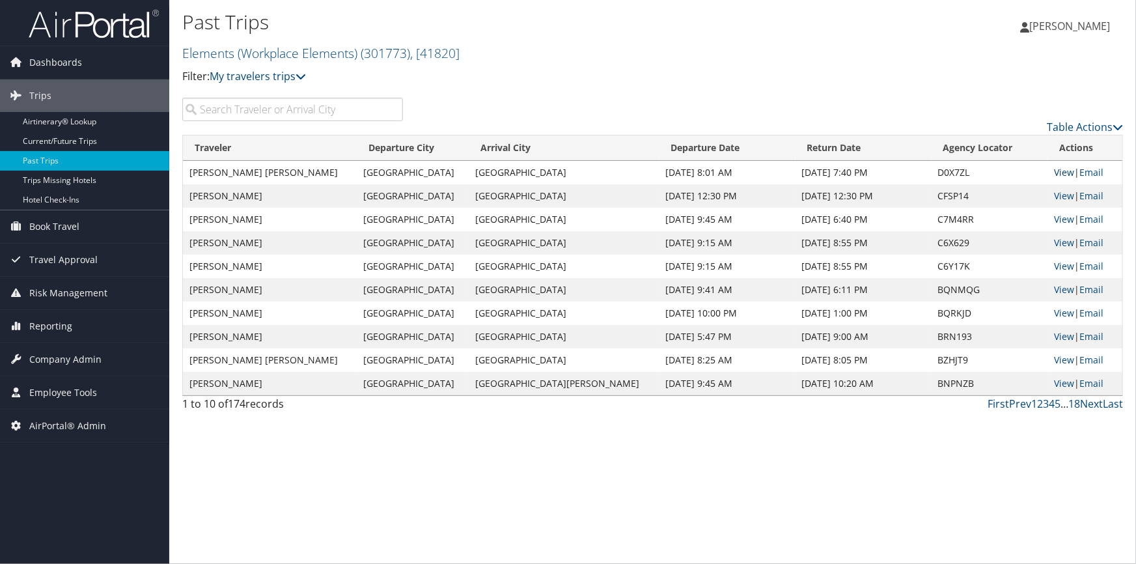
click at [1054, 173] on link "View" at bounding box center [1064, 172] width 20 height 12
click at [48, 321] on span "Reporting" at bounding box center [50, 326] width 43 height 33
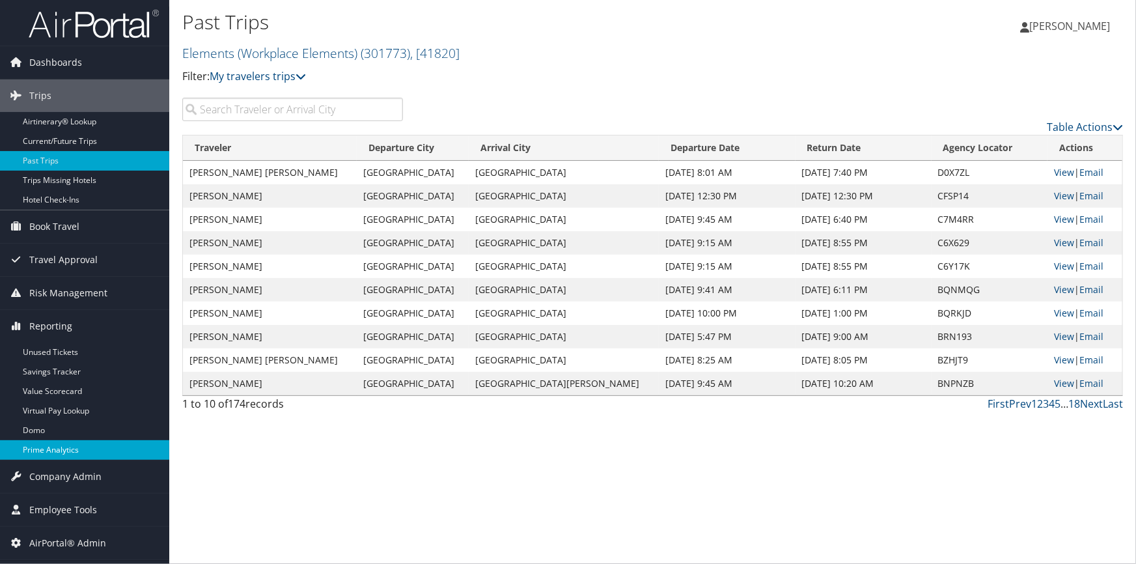
click at [46, 447] on link "Prime Analytics" at bounding box center [84, 450] width 169 height 20
drag, startPoint x: 253, startPoint y: 53, endPoint x: 249, endPoint y: 74, distance: 21.2
click at [253, 53] on link "Elements (Workplace Elements) ( 301773 ) , [ 41820 ]" at bounding box center [320, 53] width 277 height 18
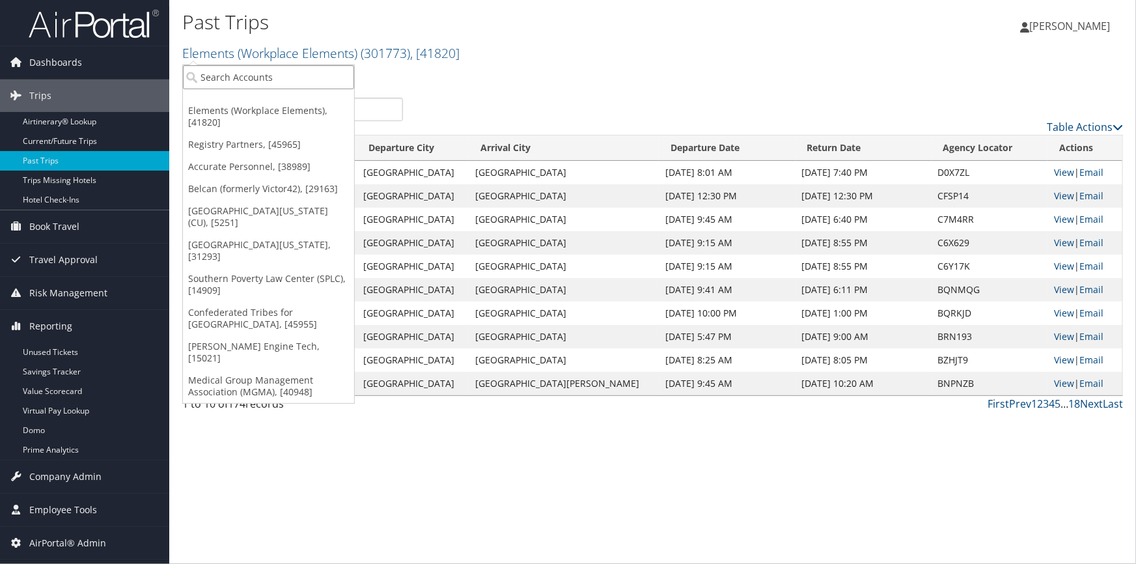
click at [246, 77] on input "search" at bounding box center [268, 77] width 171 height 24
type input "jordan schoo"
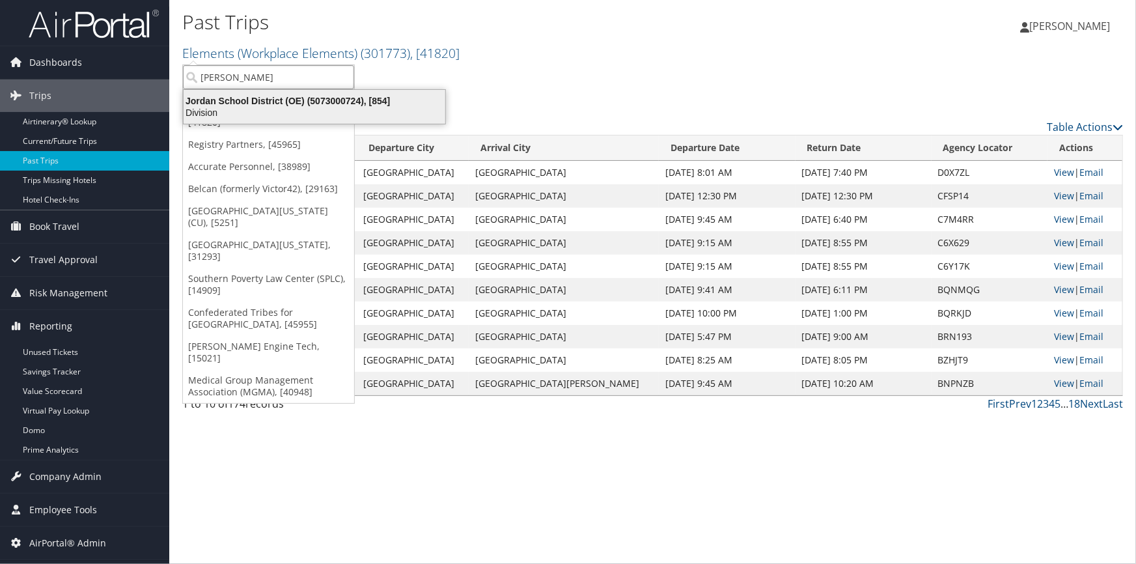
click at [303, 108] on div "Division" at bounding box center [314, 113] width 277 height 12
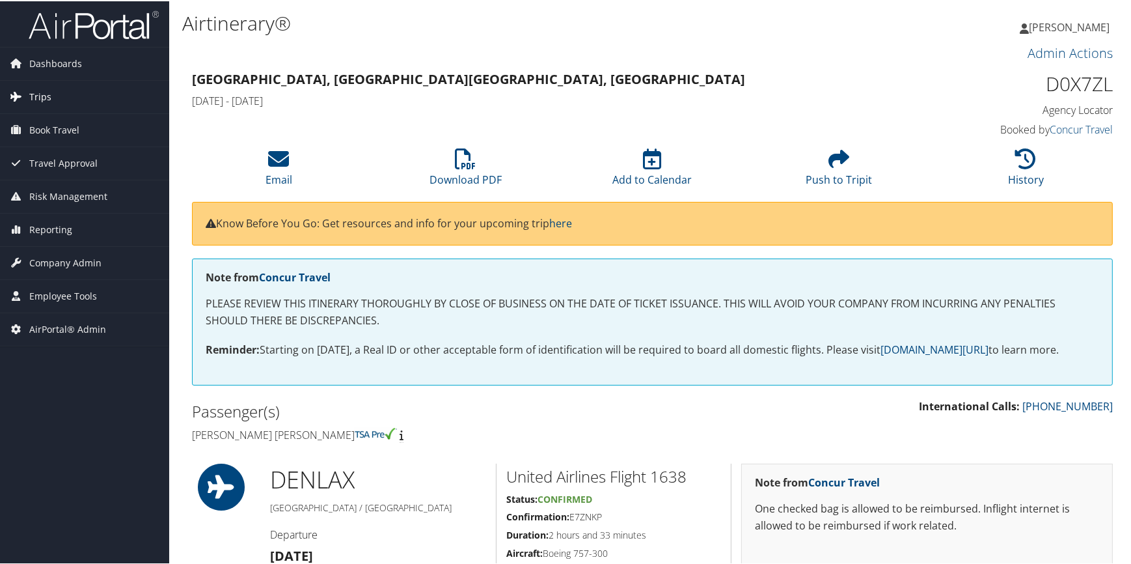
click at [43, 98] on span "Trips" at bounding box center [40, 95] width 22 height 33
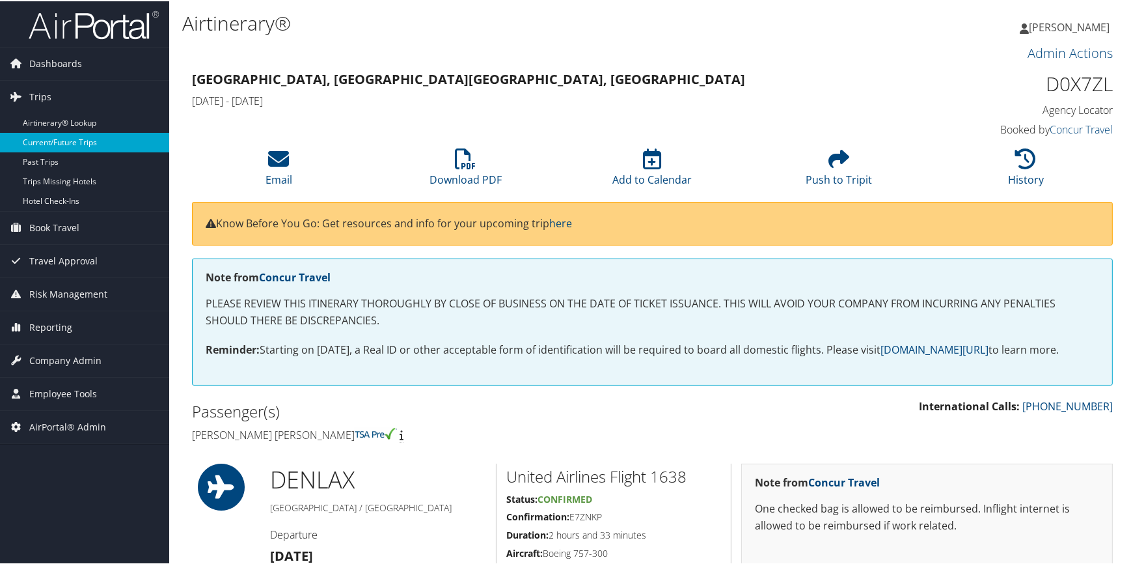
click at [71, 141] on link "Current/Future Trips" at bounding box center [84, 141] width 169 height 20
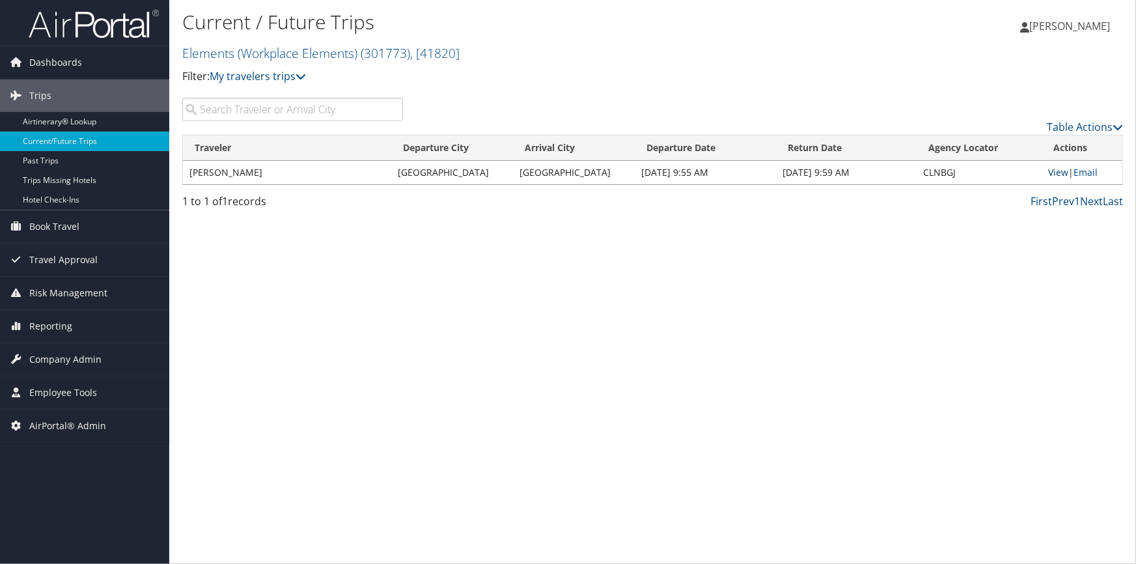
click at [1048, 174] on link "View" at bounding box center [1058, 172] width 20 height 12
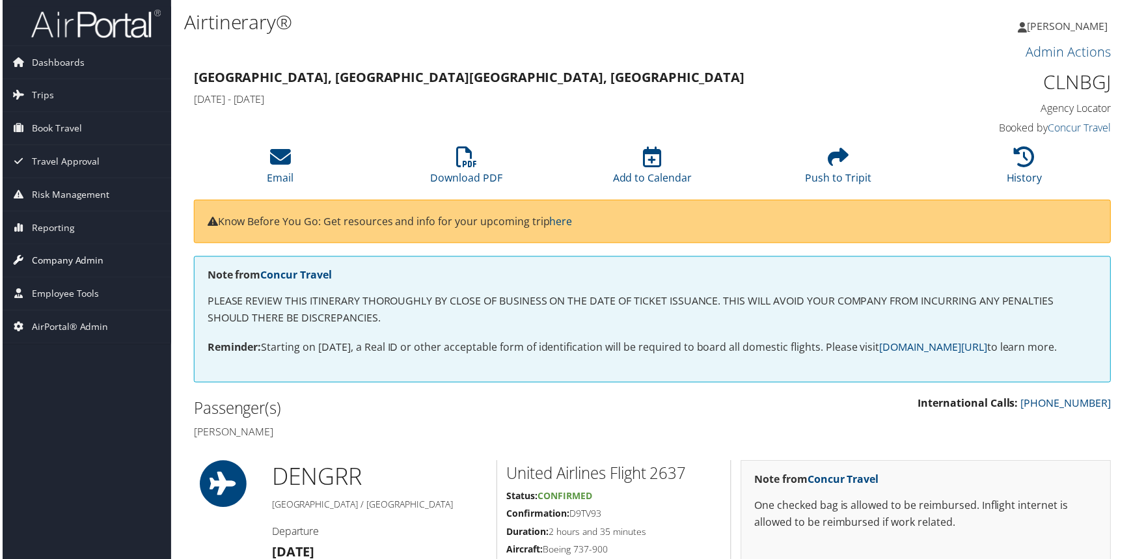
click at [79, 267] on span "Company Admin" at bounding box center [65, 261] width 72 height 33
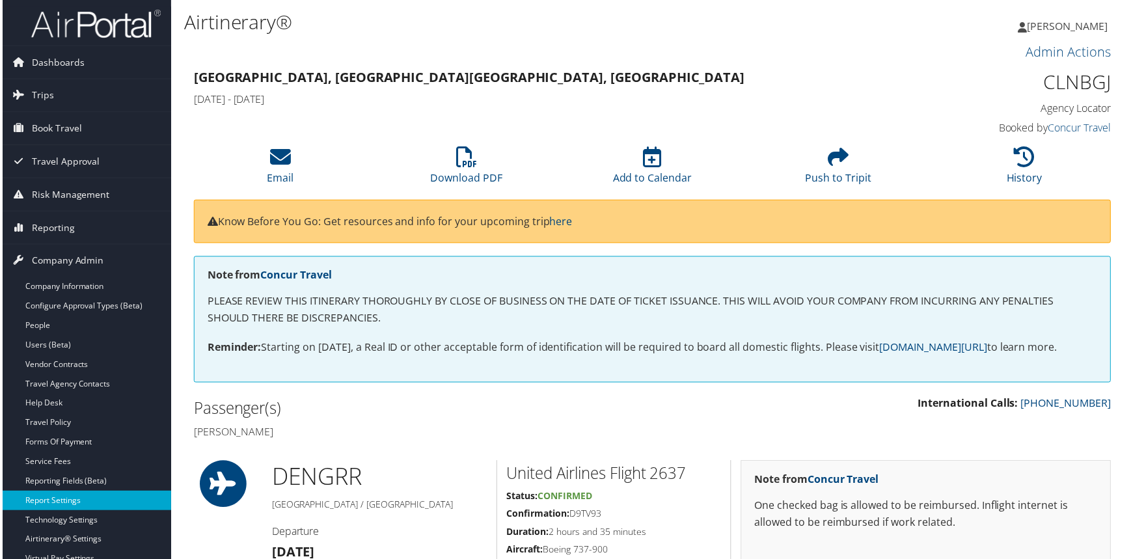
click at [77, 497] on link "Report Settings" at bounding box center [84, 503] width 169 height 20
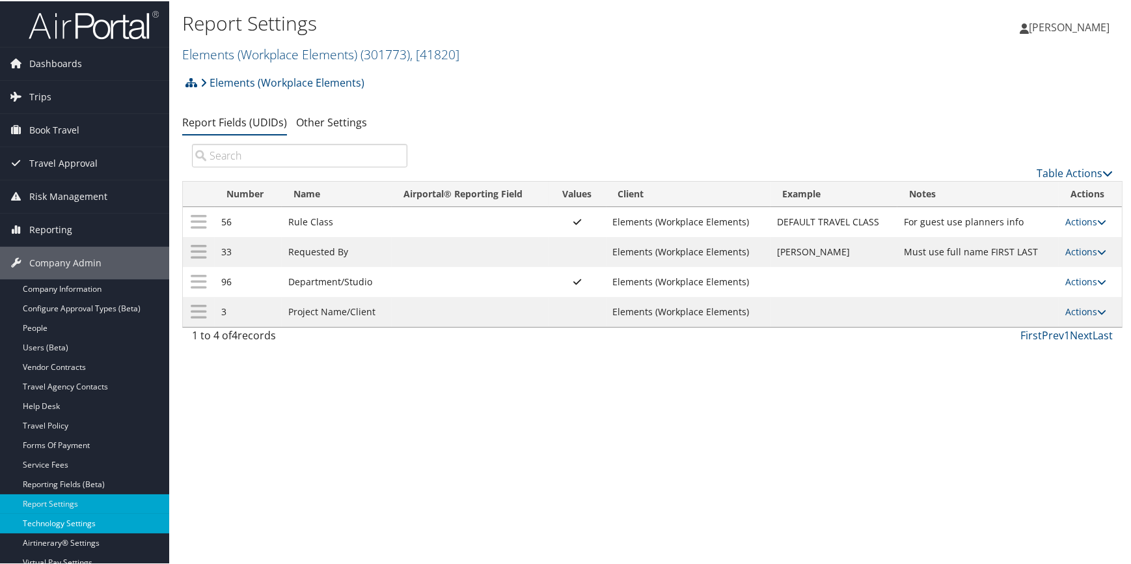
click at [68, 525] on link "Technology Settings" at bounding box center [84, 522] width 169 height 20
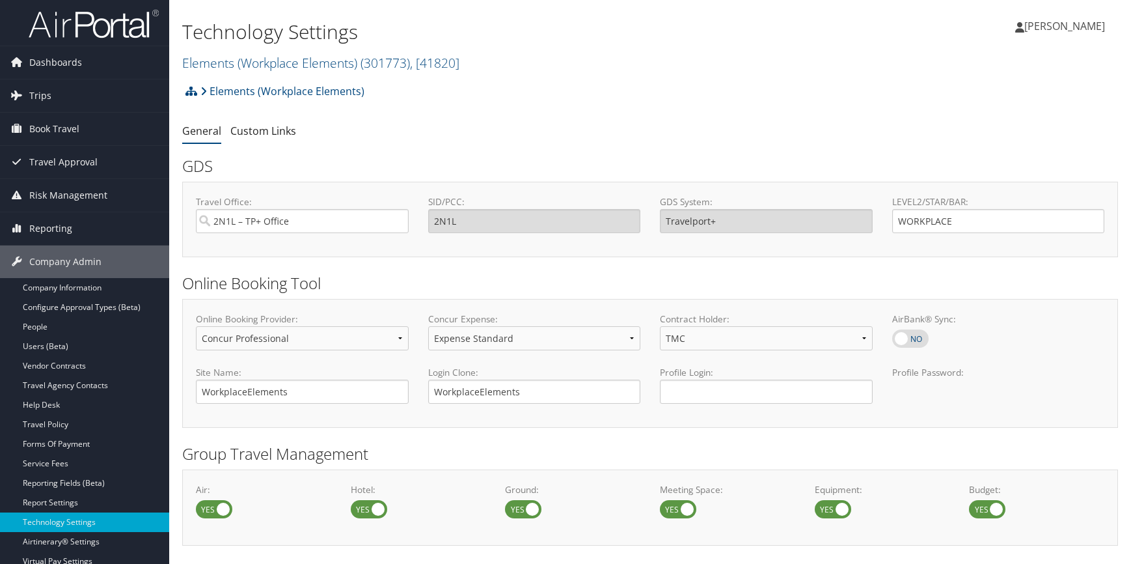
select select "4"
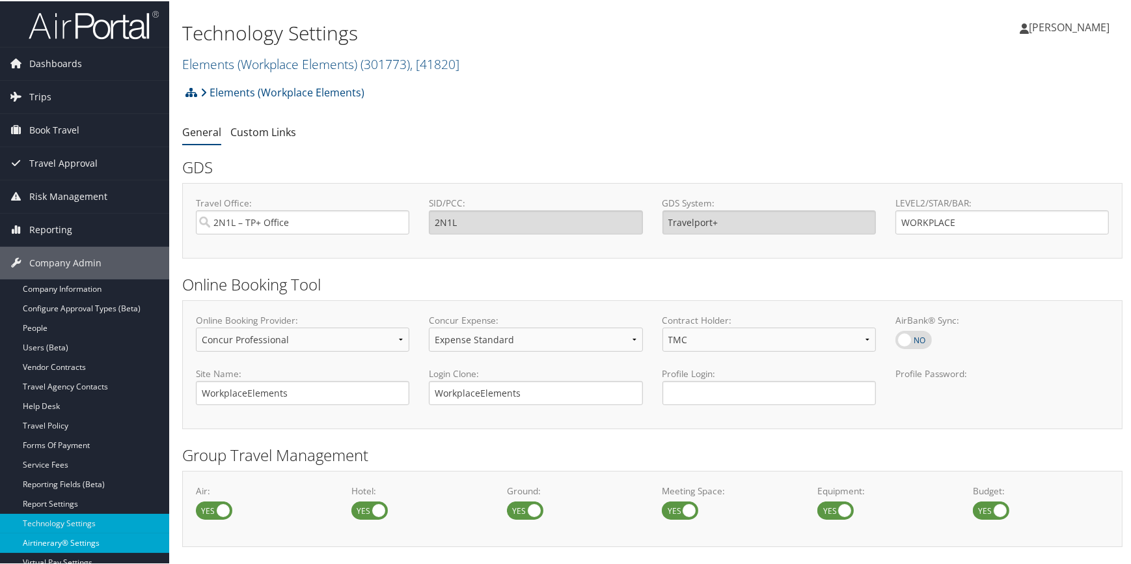
click at [76, 543] on link "Airtinerary® Settings" at bounding box center [84, 542] width 169 height 20
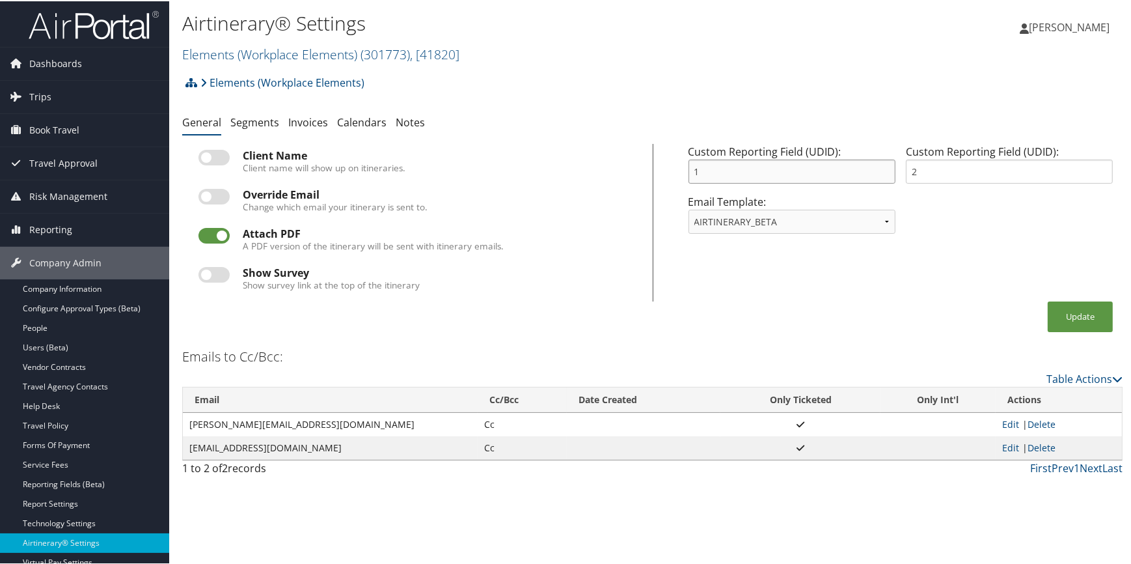
drag, startPoint x: 704, startPoint y: 166, endPoint x: 657, endPoint y: 170, distance: 47.0
click at [657, 170] on div "Custom Reporting Field (UDID): 1 Custom Reporting Field (UDID): 2 Email Templat…" at bounding box center [888, 222] width 471 height 158
type input "3"
drag, startPoint x: 859, startPoint y: 172, endPoint x: 837, endPoint y: 174, distance: 22.2
click at [837, 174] on div "Custom Reporting Field (UDID): 3 Custom Reporting Field (UDID): 2" at bounding box center [900, 168] width 435 height 50
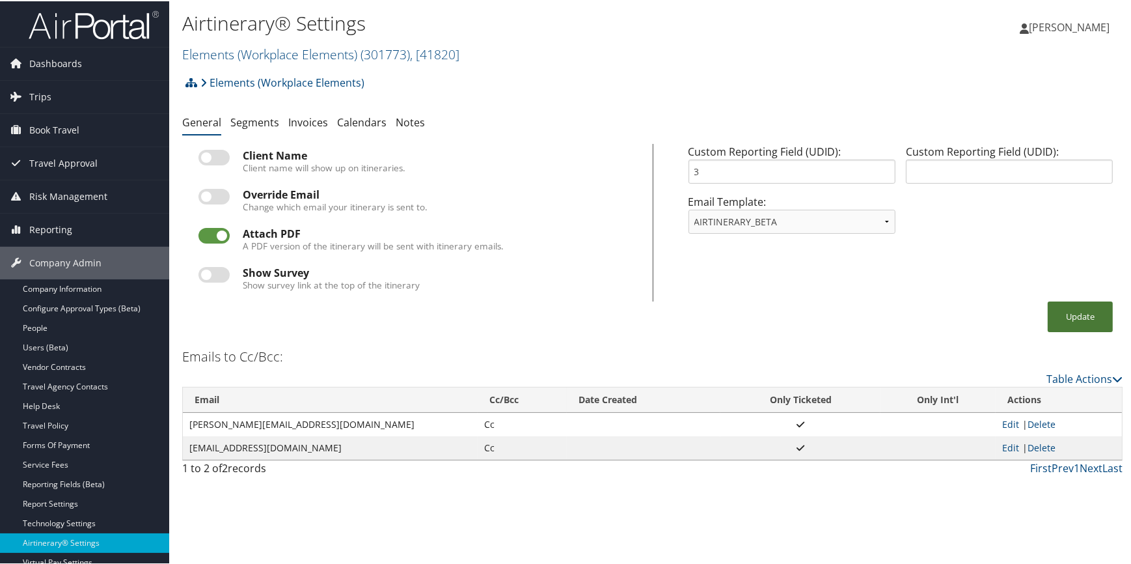
click at [1054, 310] on button "Update" at bounding box center [1080, 315] width 65 height 31
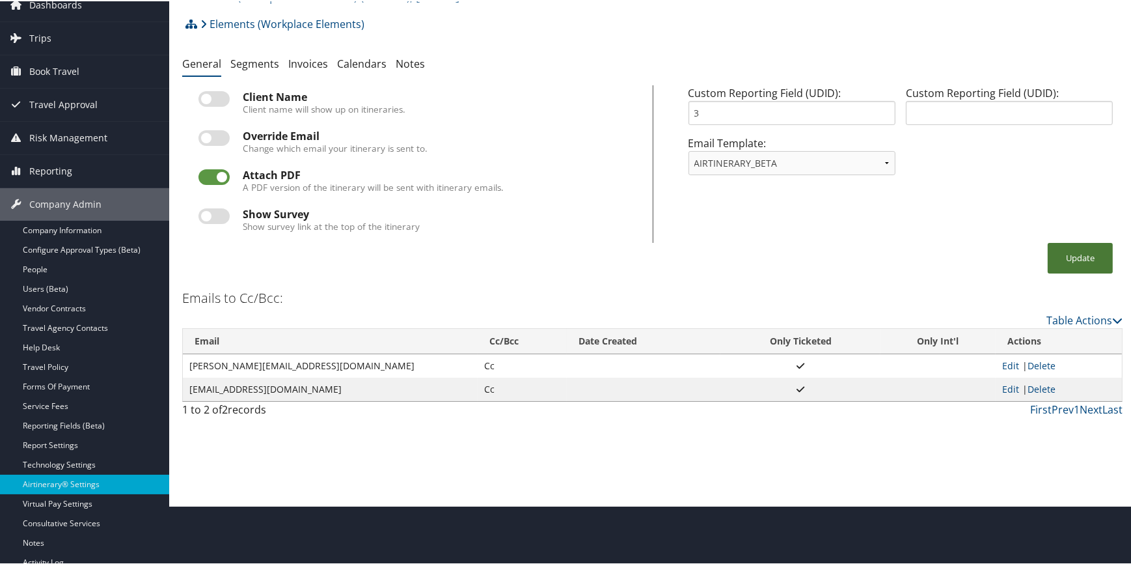
click at [1075, 264] on button "Update" at bounding box center [1080, 256] width 65 height 31
click at [1073, 256] on button "Update" at bounding box center [1080, 256] width 65 height 31
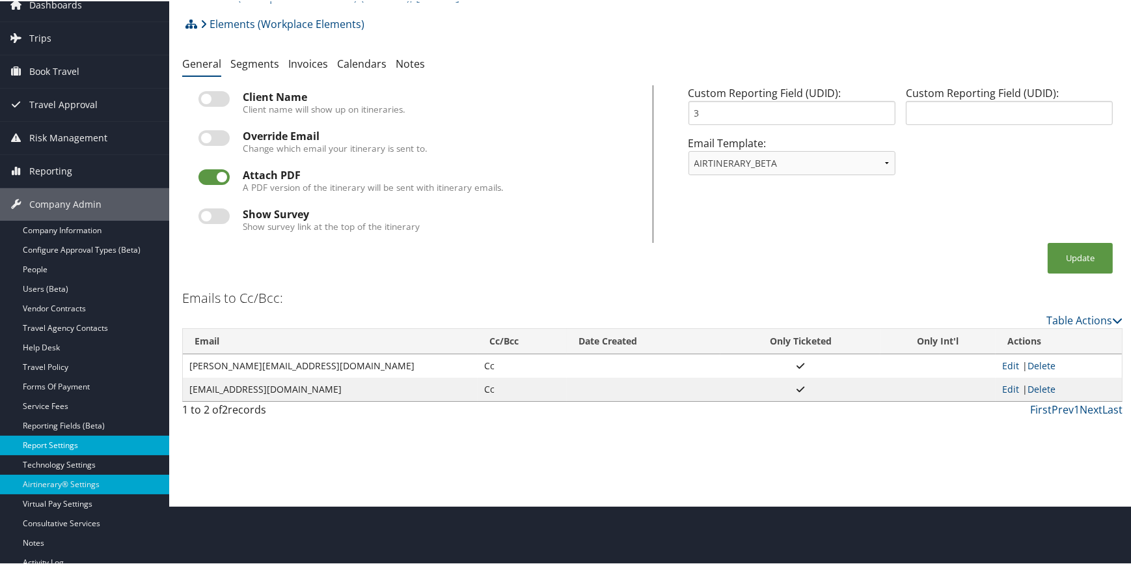
click at [66, 442] on link "Report Settings" at bounding box center [84, 444] width 169 height 20
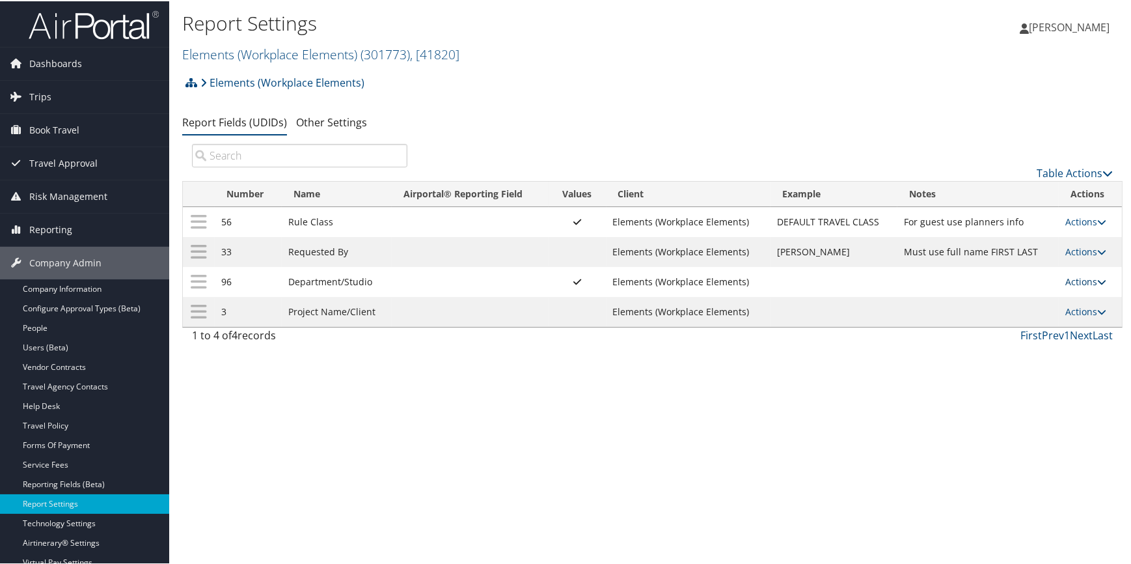
click at [1077, 277] on link "Actions" at bounding box center [1086, 280] width 41 height 12
click at [1006, 293] on link "Update Report Field Values" at bounding box center [1031, 300] width 141 height 22
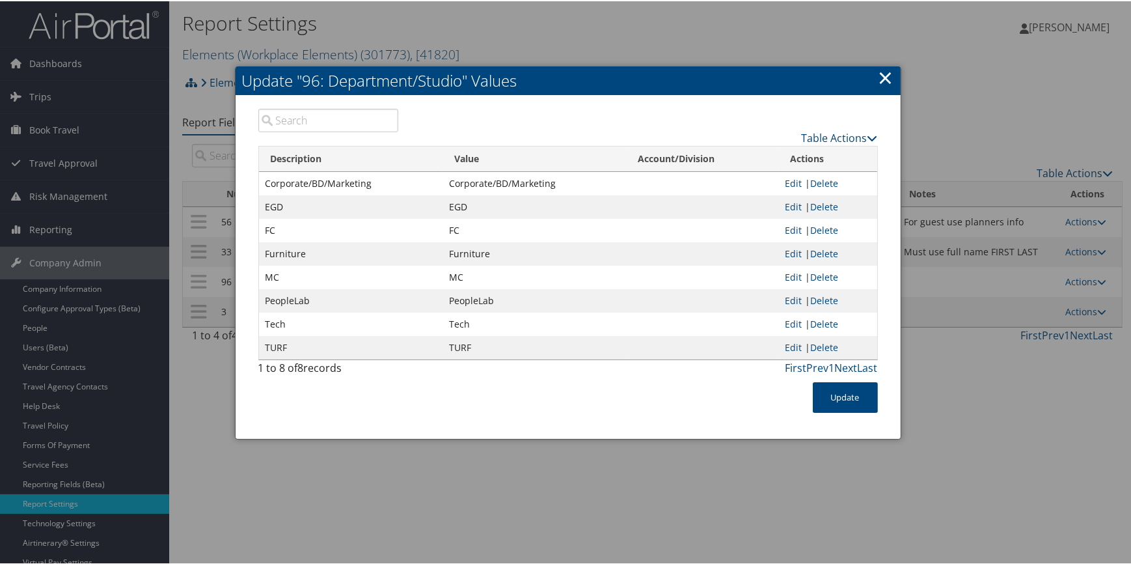
click at [881, 77] on link "×" at bounding box center [886, 76] width 15 height 26
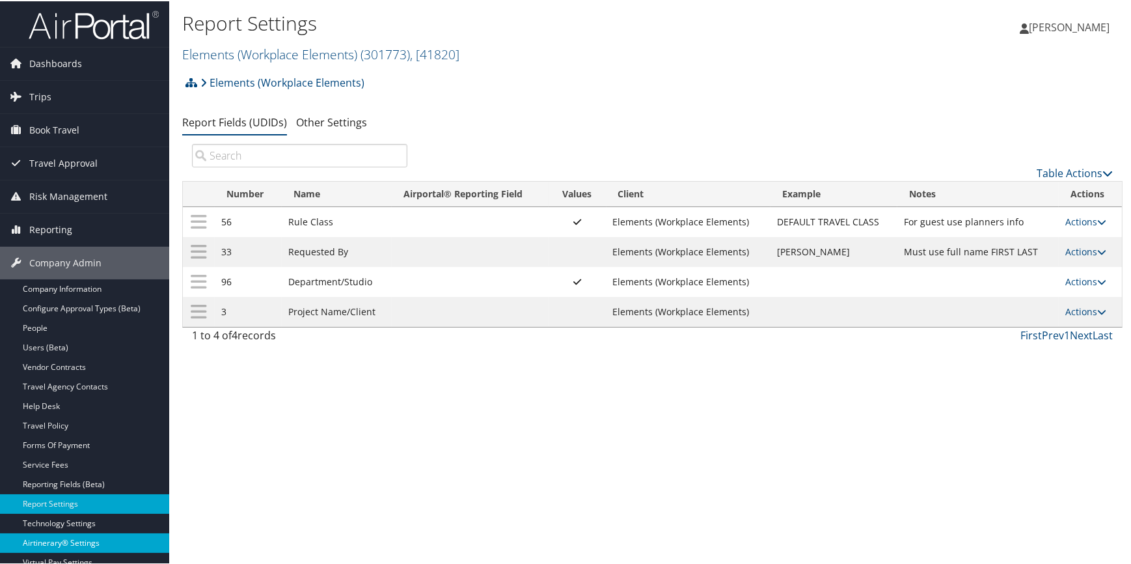
click at [77, 541] on link "Airtinerary® Settings" at bounding box center [84, 542] width 169 height 20
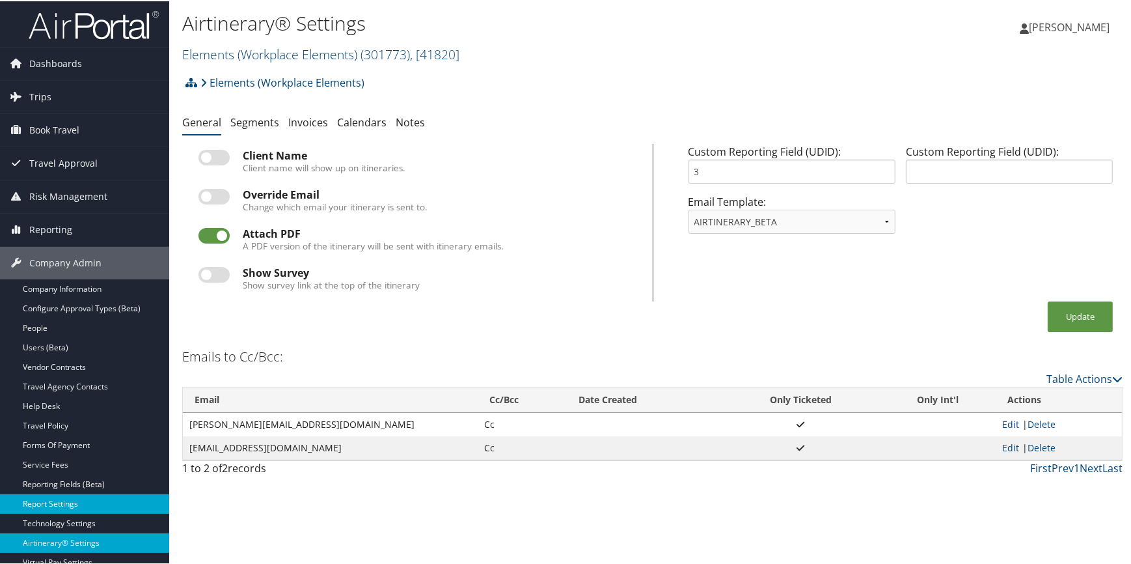
click at [65, 495] on link "Report Settings" at bounding box center [84, 503] width 169 height 20
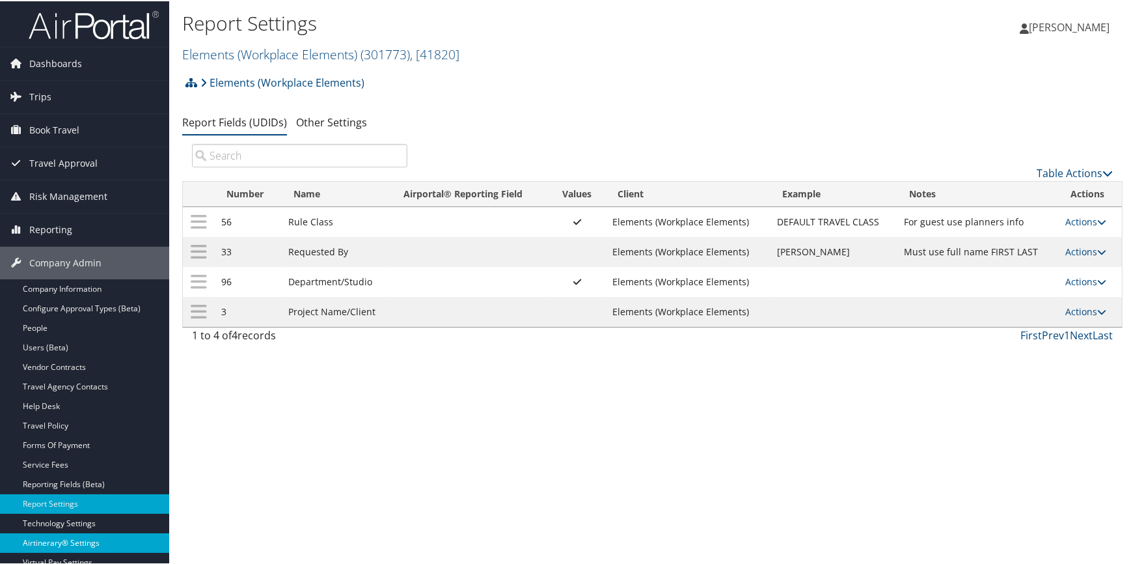
click at [77, 539] on link "Airtinerary® Settings" at bounding box center [84, 542] width 169 height 20
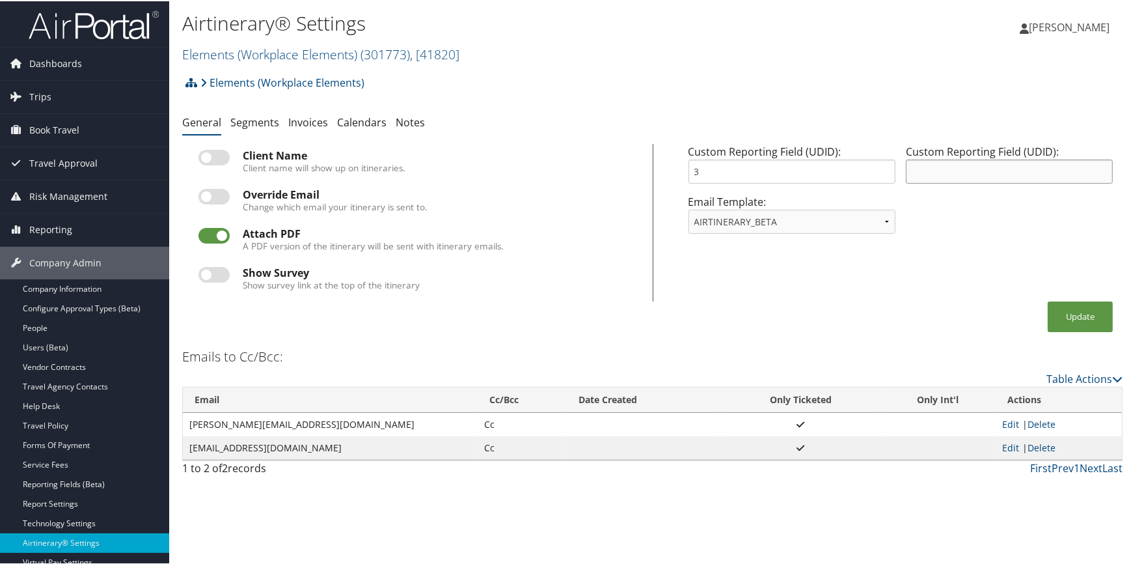
click at [935, 158] on input "text" at bounding box center [1009, 170] width 207 height 24
type input "96"
click at [1069, 312] on button "Update" at bounding box center [1080, 315] width 65 height 31
click at [1068, 313] on button "Update" at bounding box center [1080, 315] width 65 height 31
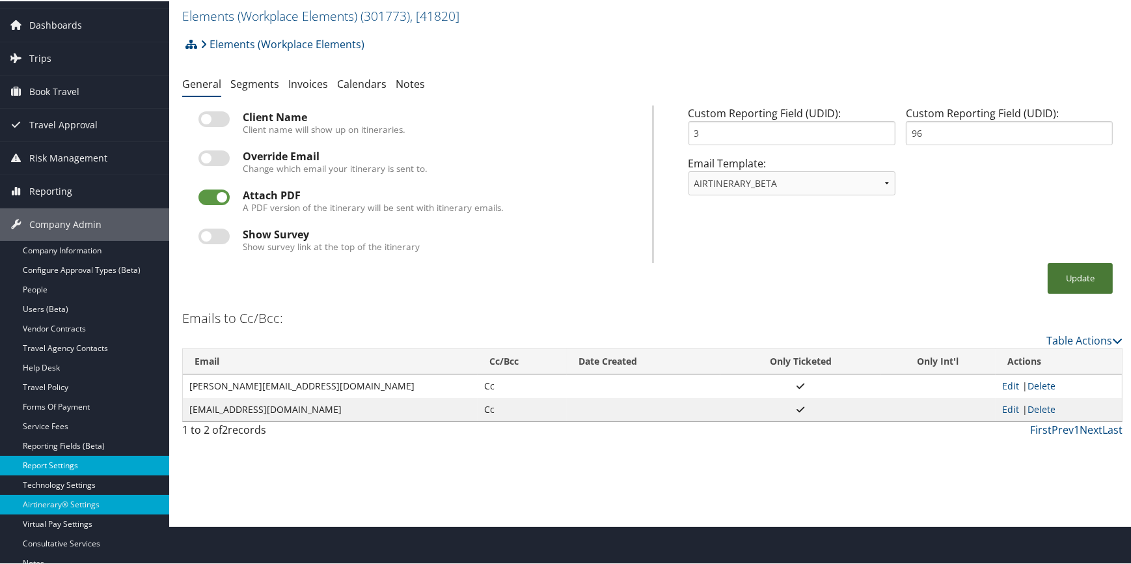
scroll to position [59, 0]
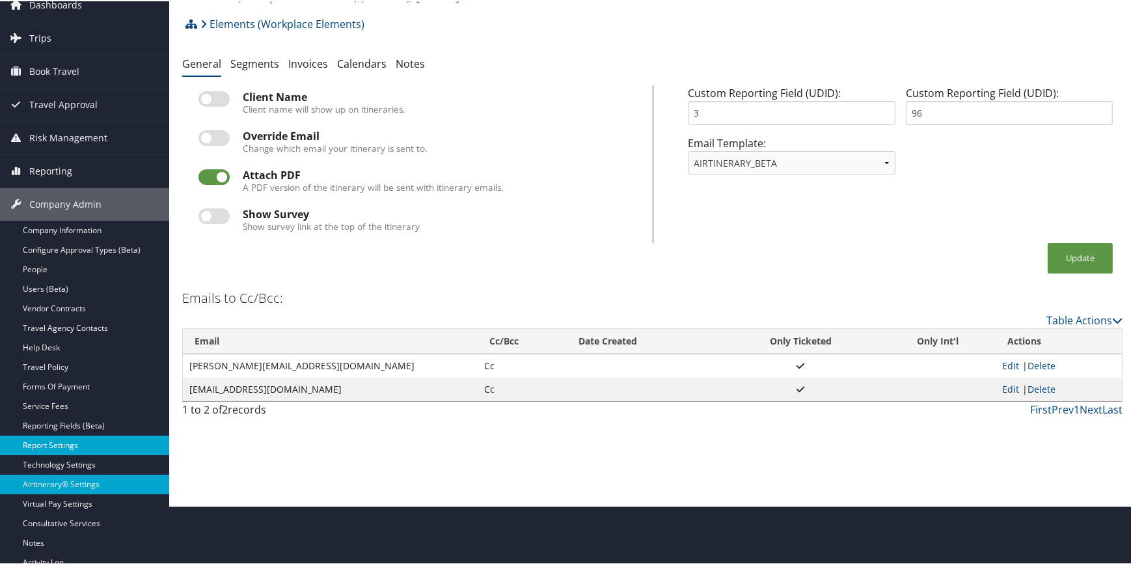
click at [84, 442] on link "Report Settings" at bounding box center [84, 444] width 169 height 20
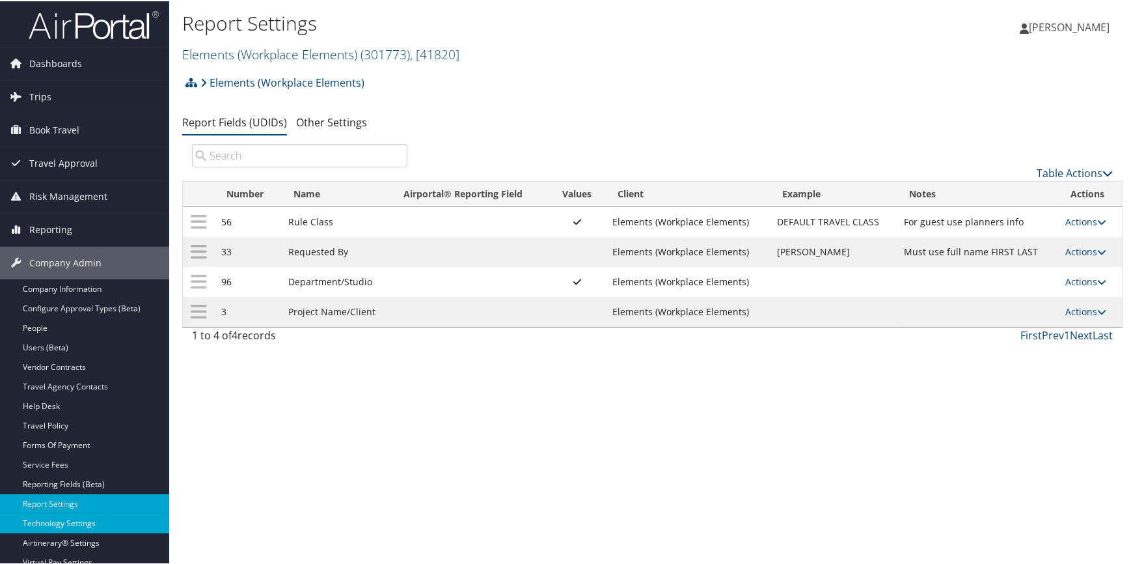
click at [85, 524] on link "Technology Settings" at bounding box center [84, 522] width 169 height 20
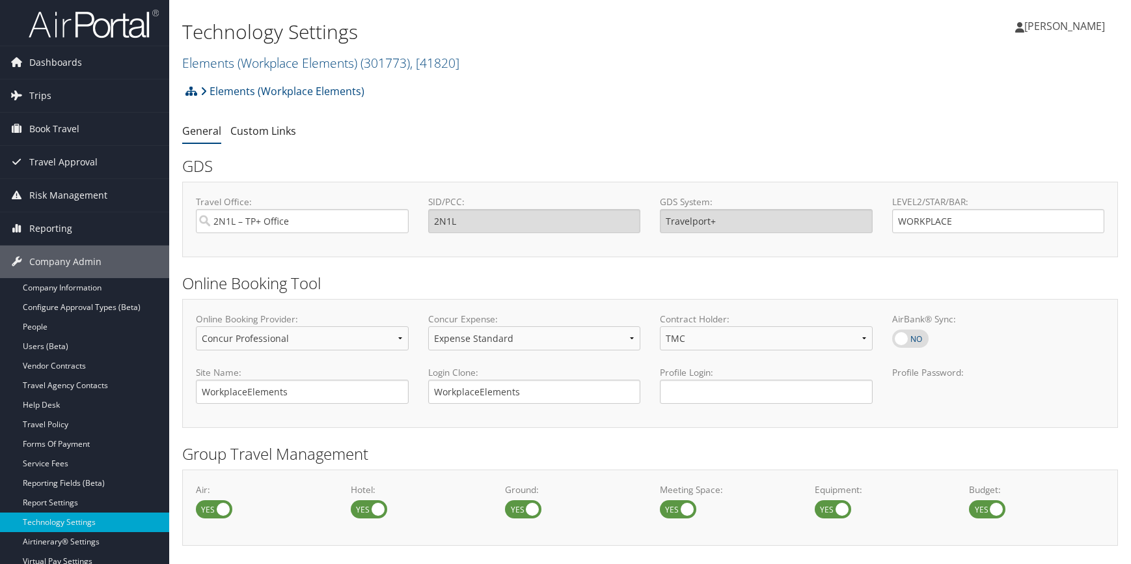
select select "4"
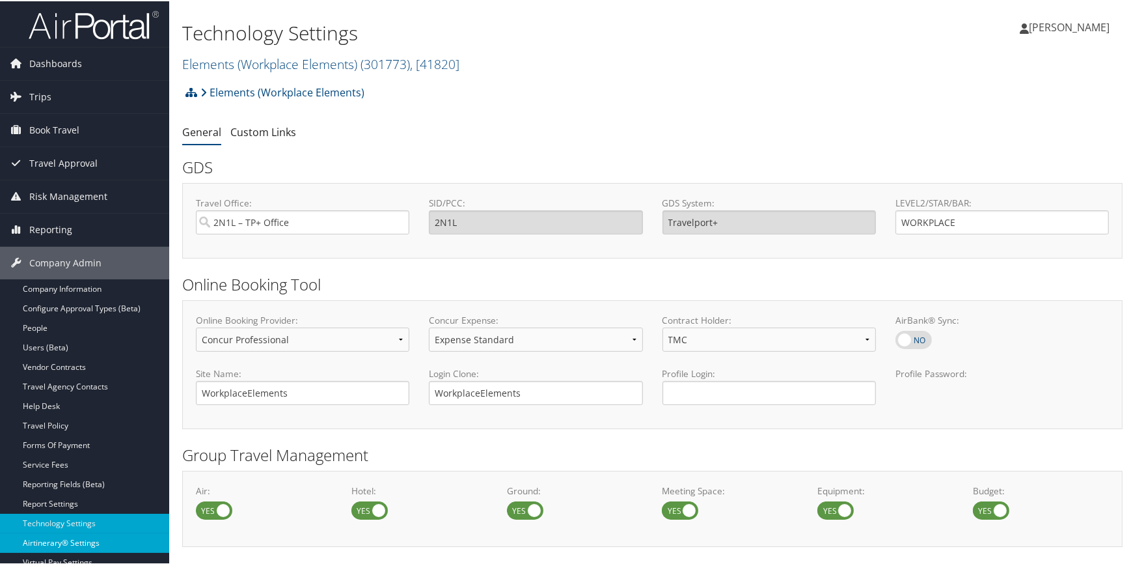
click at [83, 540] on link "Airtinerary® Settings" at bounding box center [84, 542] width 169 height 20
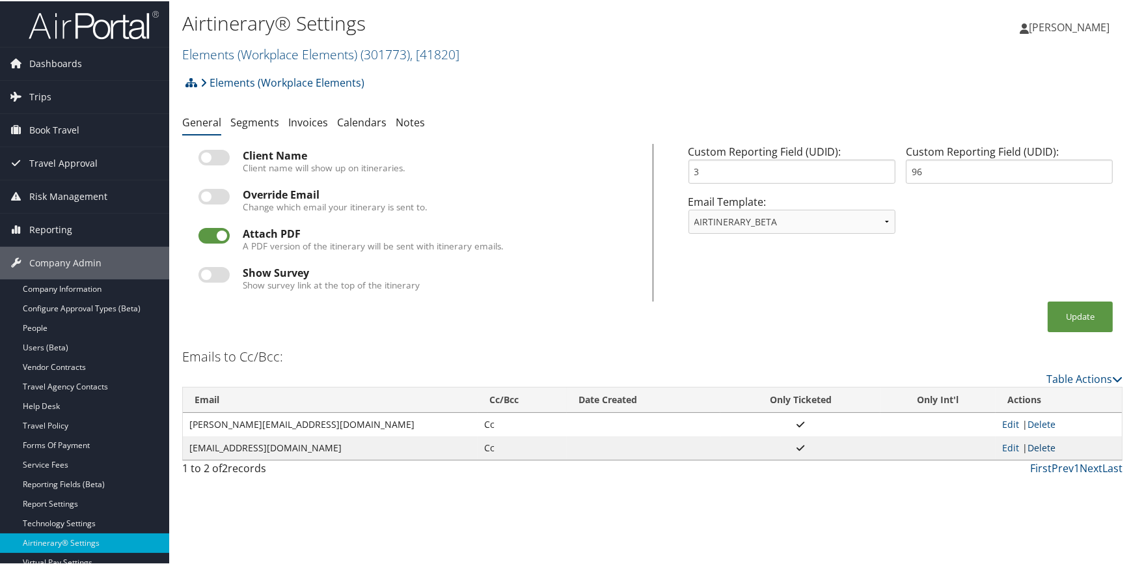
click at [1043, 445] on link "Delete" at bounding box center [1042, 446] width 28 height 12
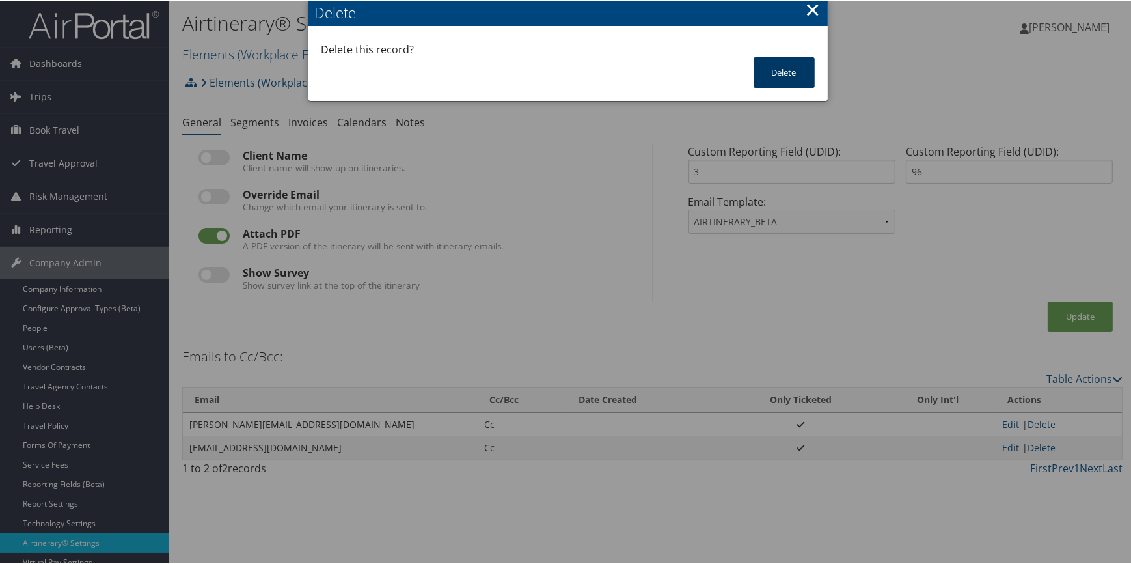
click at [773, 78] on button "Delete" at bounding box center [784, 71] width 61 height 31
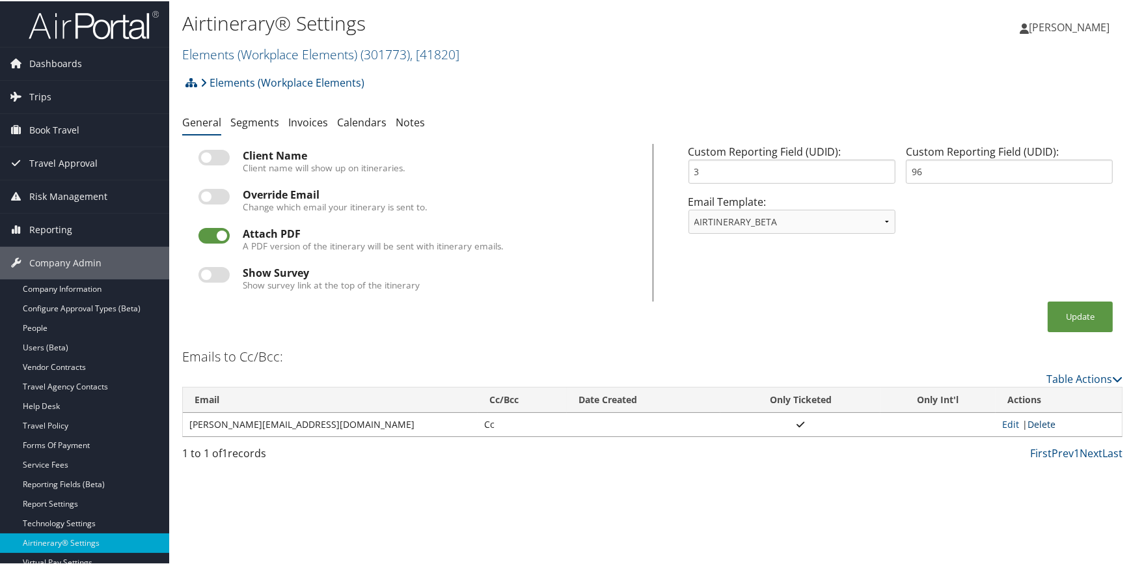
click at [1048, 419] on link "Delete" at bounding box center [1042, 423] width 28 height 12
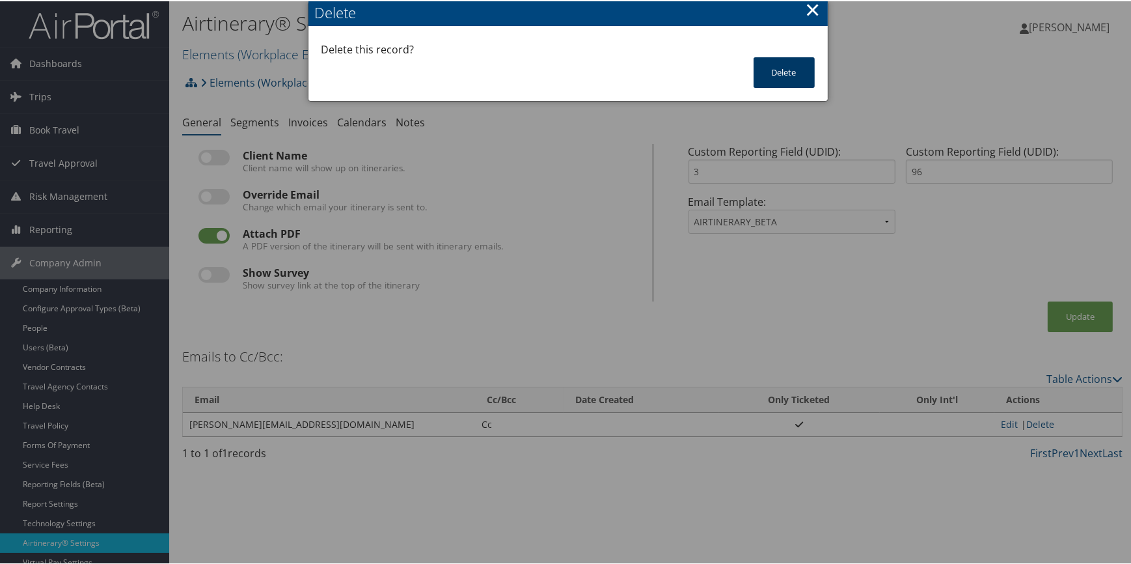
click at [790, 64] on button "Delete" at bounding box center [784, 71] width 61 height 31
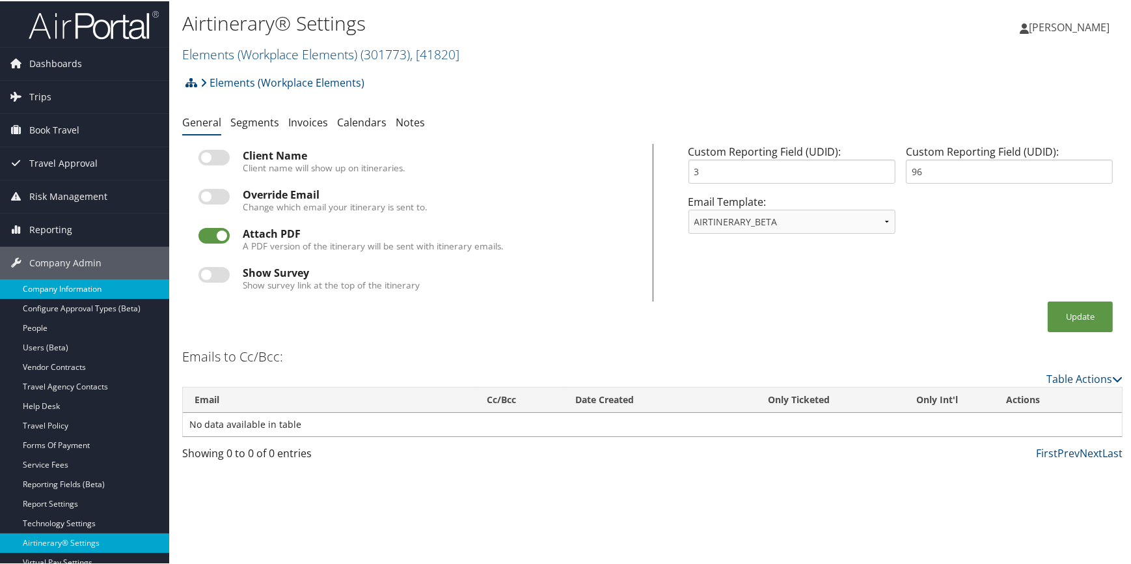
click at [98, 286] on link "Company Information" at bounding box center [84, 288] width 169 height 20
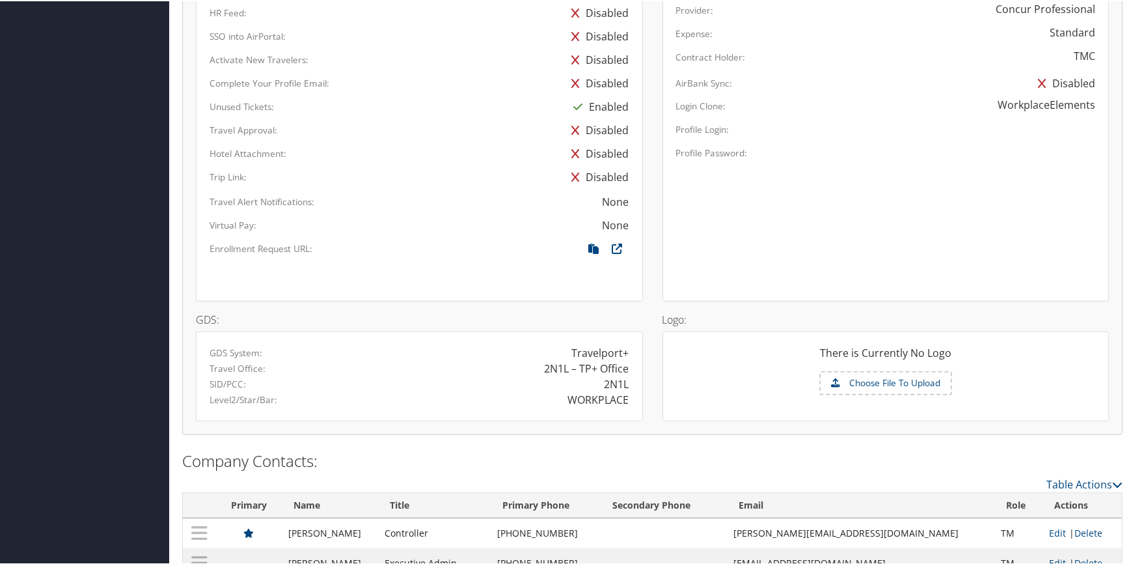
scroll to position [805, 0]
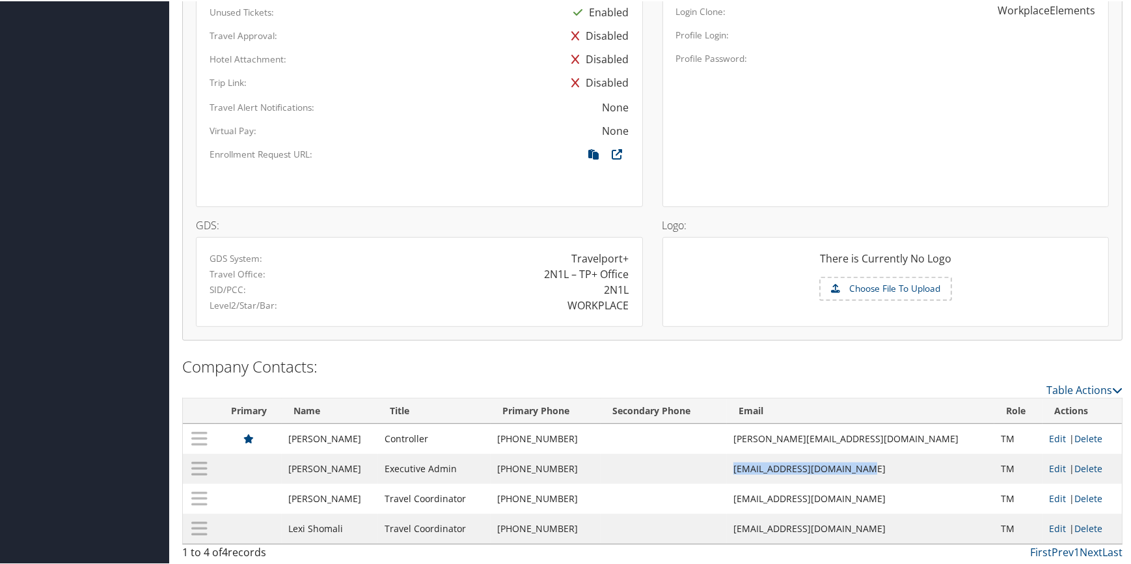
drag, startPoint x: 765, startPoint y: 467, endPoint x: 901, endPoint y: 456, distance: 135.8
click at [901, 456] on td "[EMAIL_ADDRESS][DOMAIN_NAME]" at bounding box center [860, 467] width 267 height 30
copy td "jneher@elementsofplace.com"
click at [1083, 433] on link "Delete" at bounding box center [1089, 437] width 28 height 12
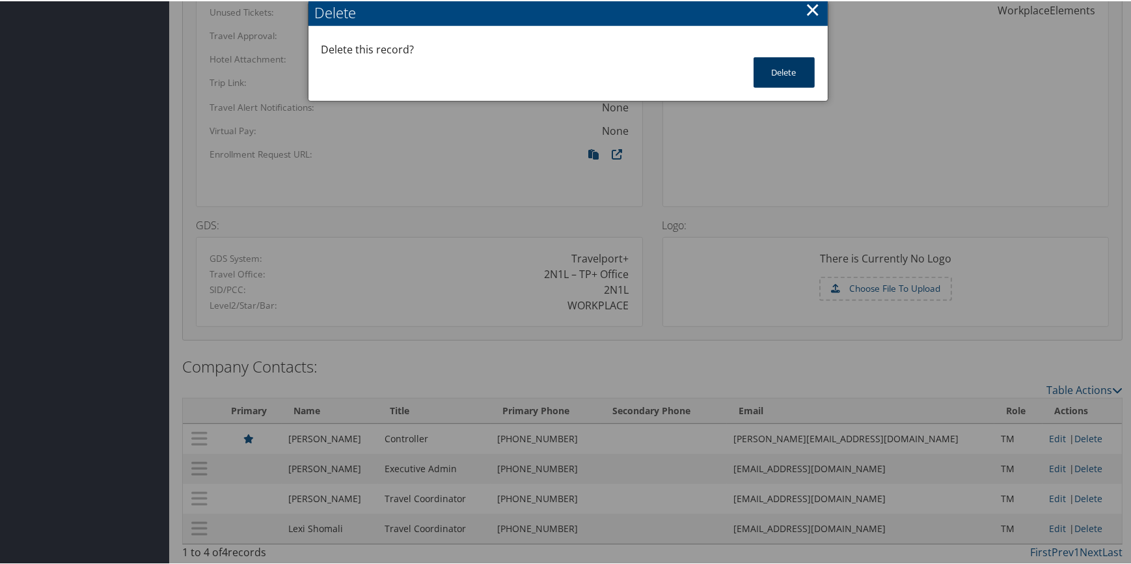
click at [765, 74] on button "Delete" at bounding box center [784, 71] width 61 height 31
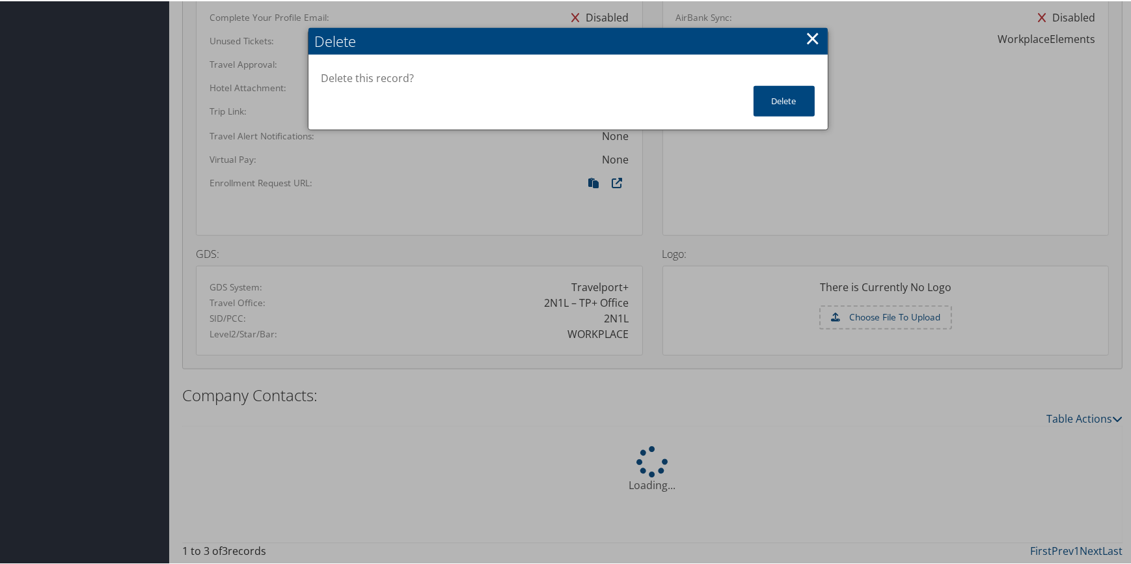
scroll to position [775, 0]
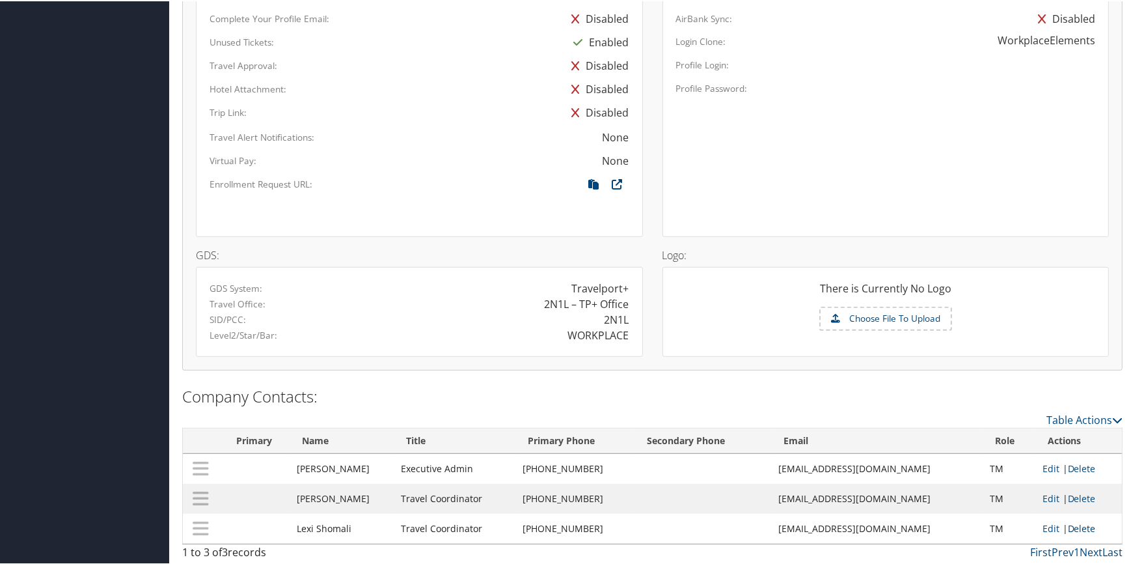
click at [1078, 527] on link "Delete" at bounding box center [1082, 527] width 28 height 12
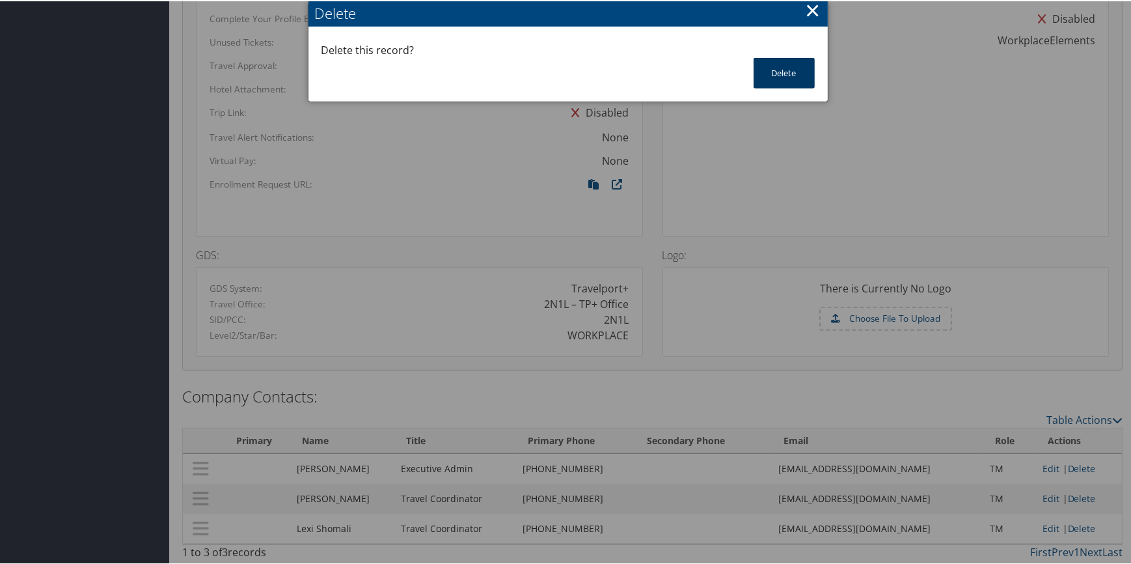
click at [784, 70] on button "Delete" at bounding box center [784, 72] width 61 height 31
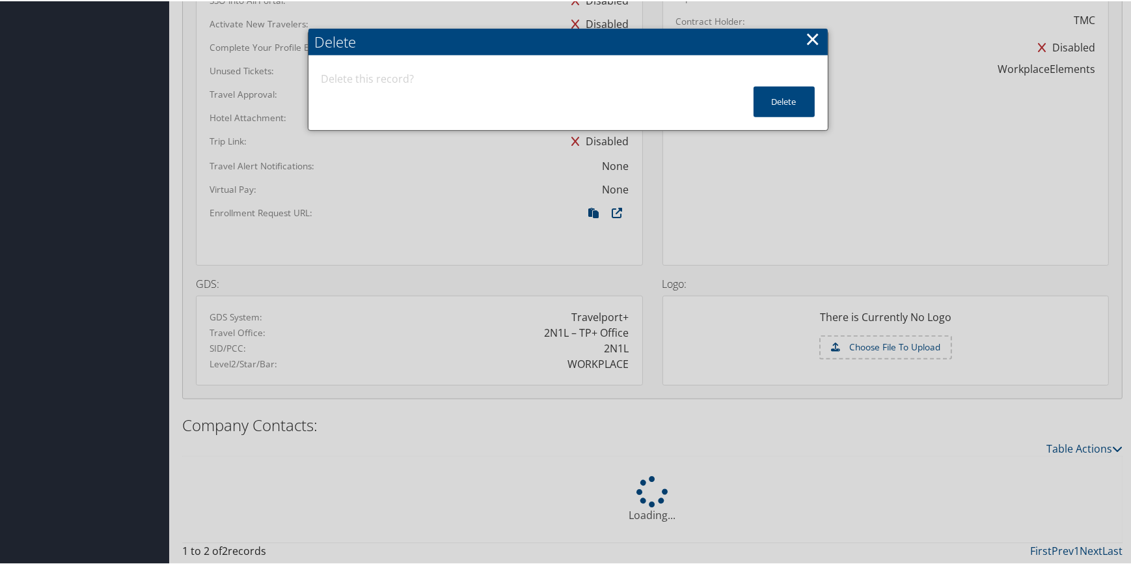
scroll to position [745, 0]
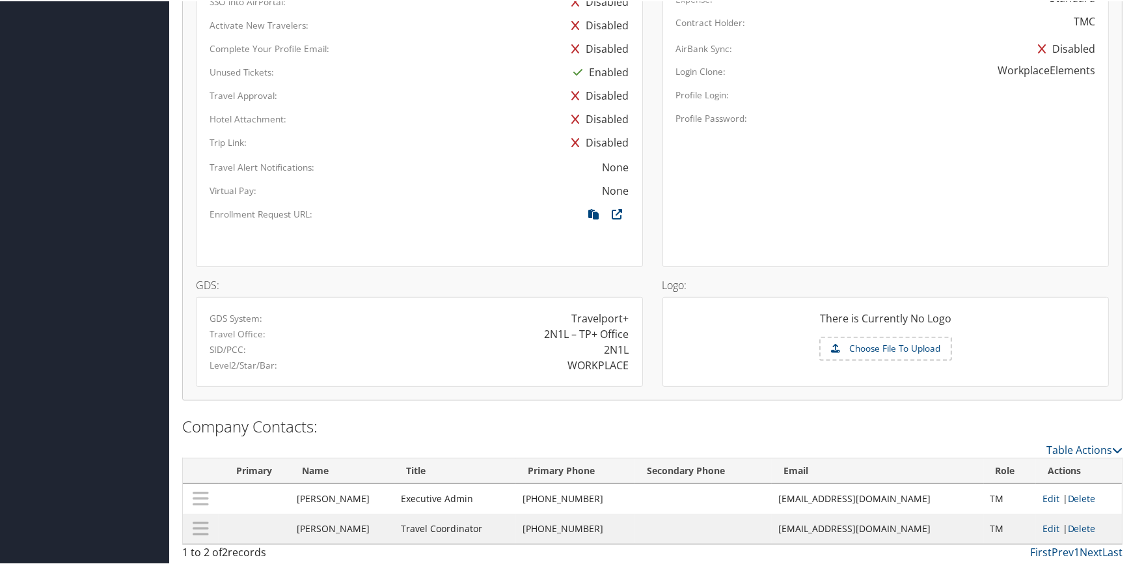
click at [1049, 493] on link "Edit" at bounding box center [1051, 497] width 17 height 12
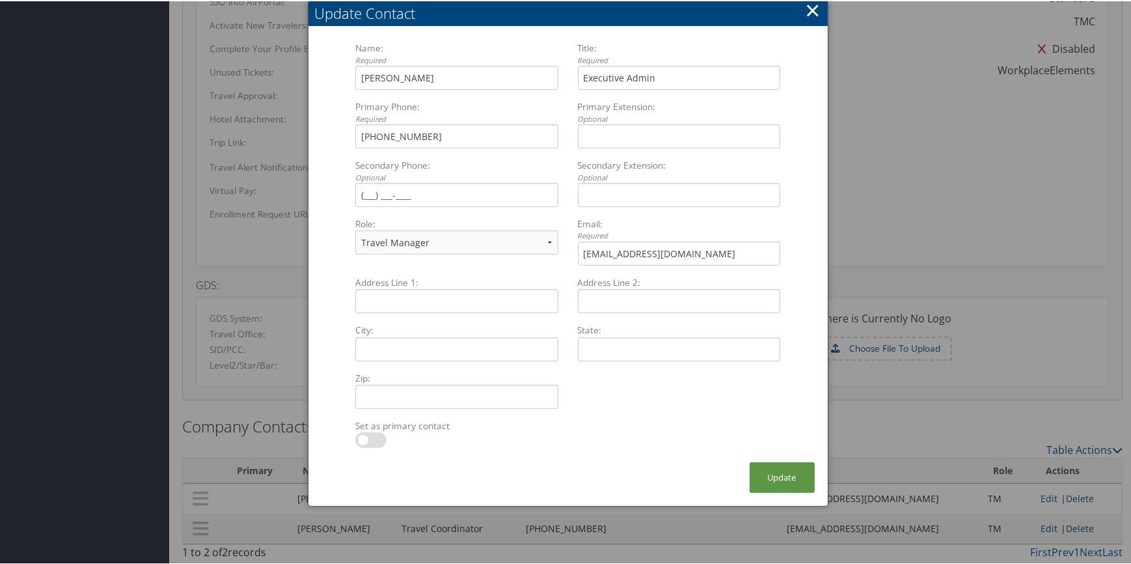
click at [379, 434] on label at bounding box center [370, 439] width 31 height 16
click at [370, 437] on input "checkbox" at bounding box center [366, 441] width 8 height 8
checkbox input "true"
click at [781, 475] on button "Update" at bounding box center [782, 476] width 65 height 31
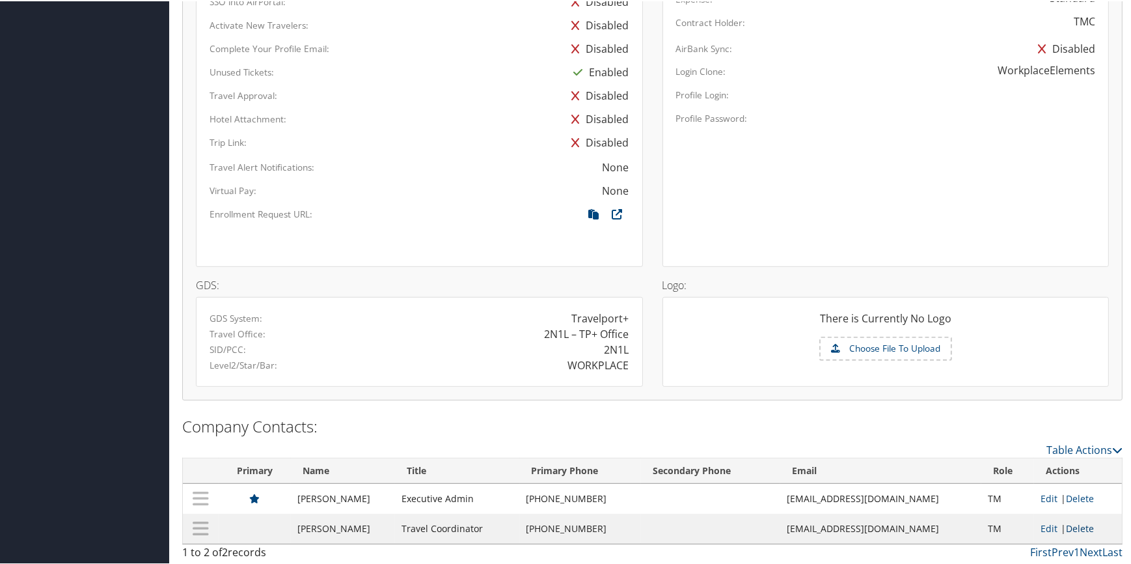
click at [1074, 529] on link "Delete" at bounding box center [1080, 527] width 28 height 12
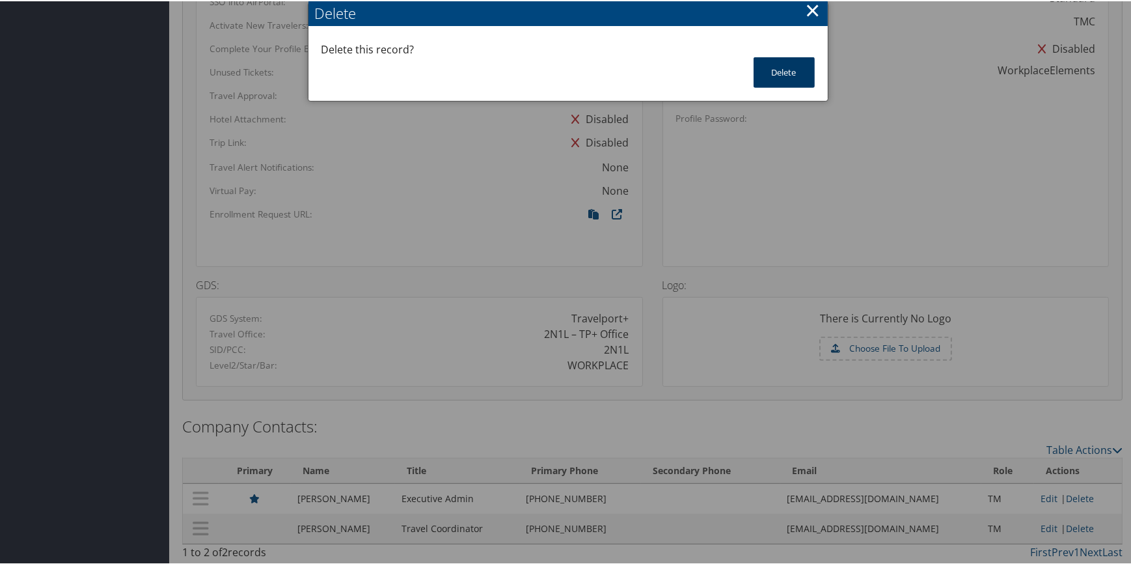
click at [797, 81] on button "Delete" at bounding box center [784, 71] width 61 height 31
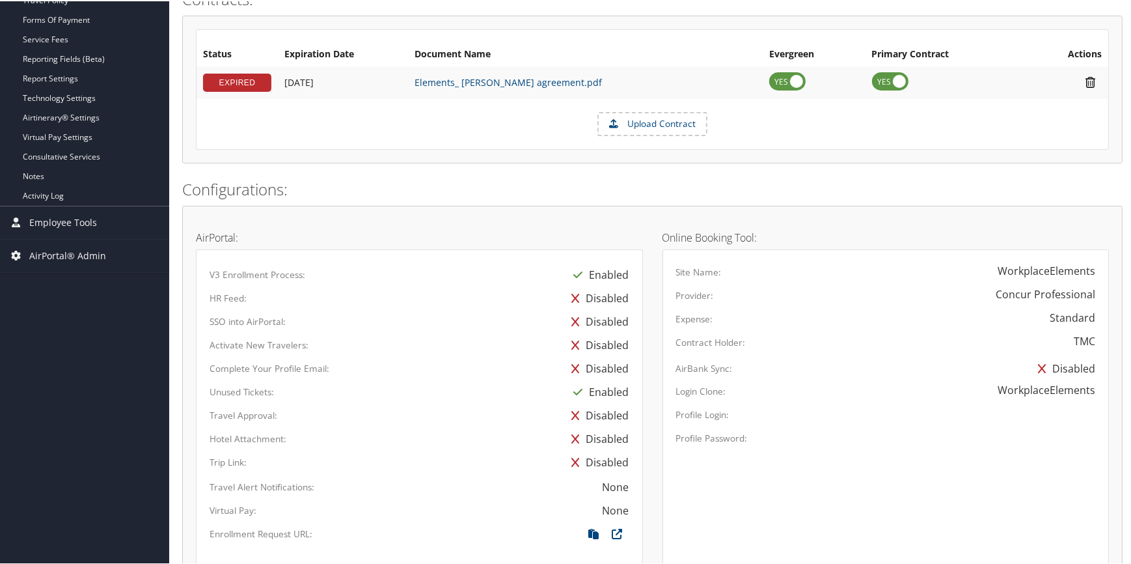
scroll to position [303, 0]
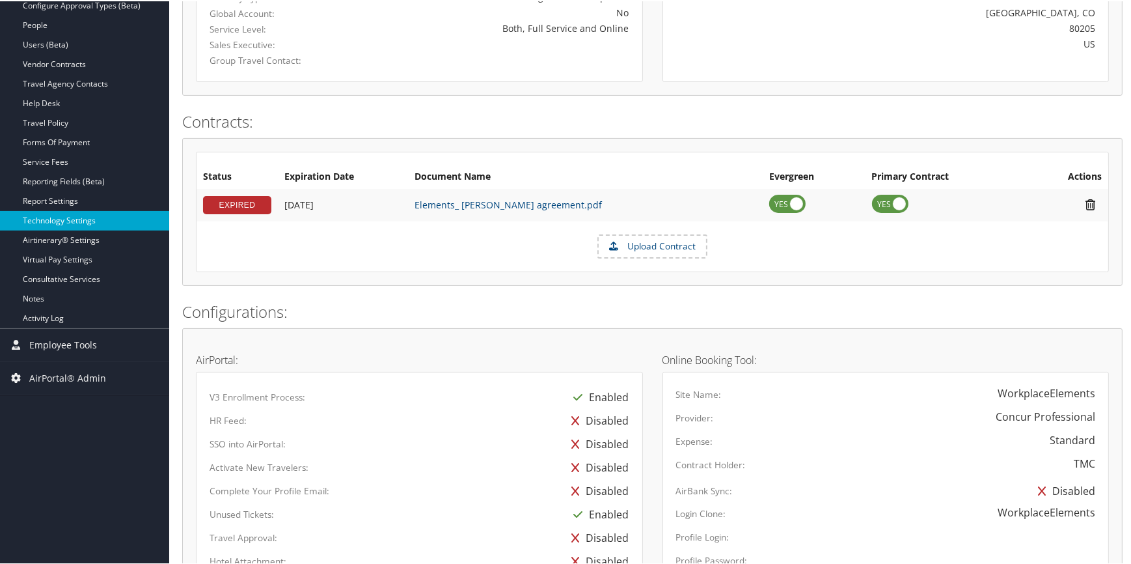
click at [76, 215] on link "Technology Settings" at bounding box center [84, 220] width 169 height 20
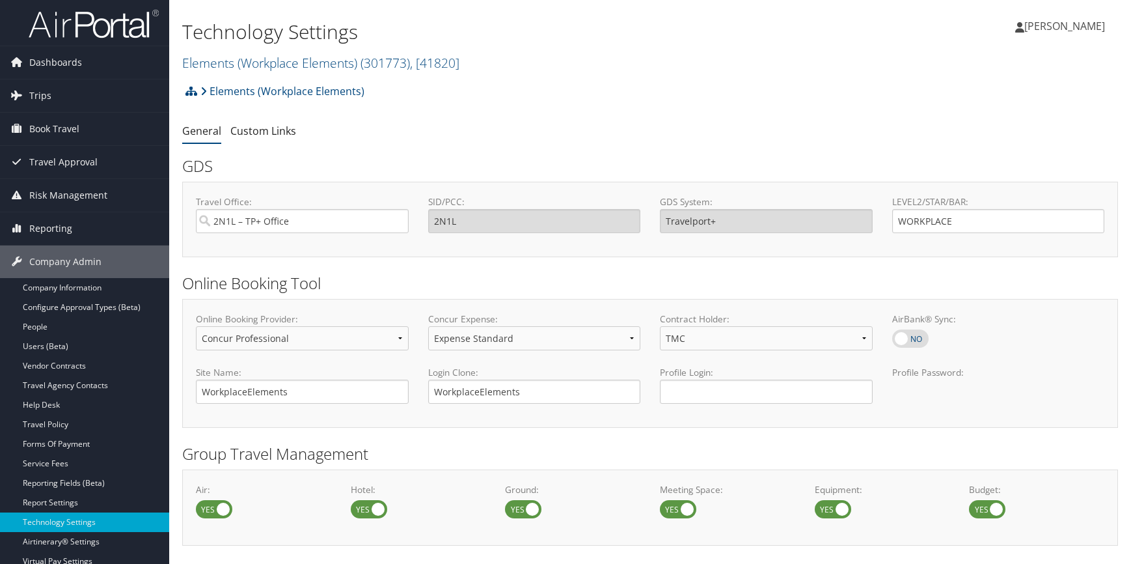
select select "4"
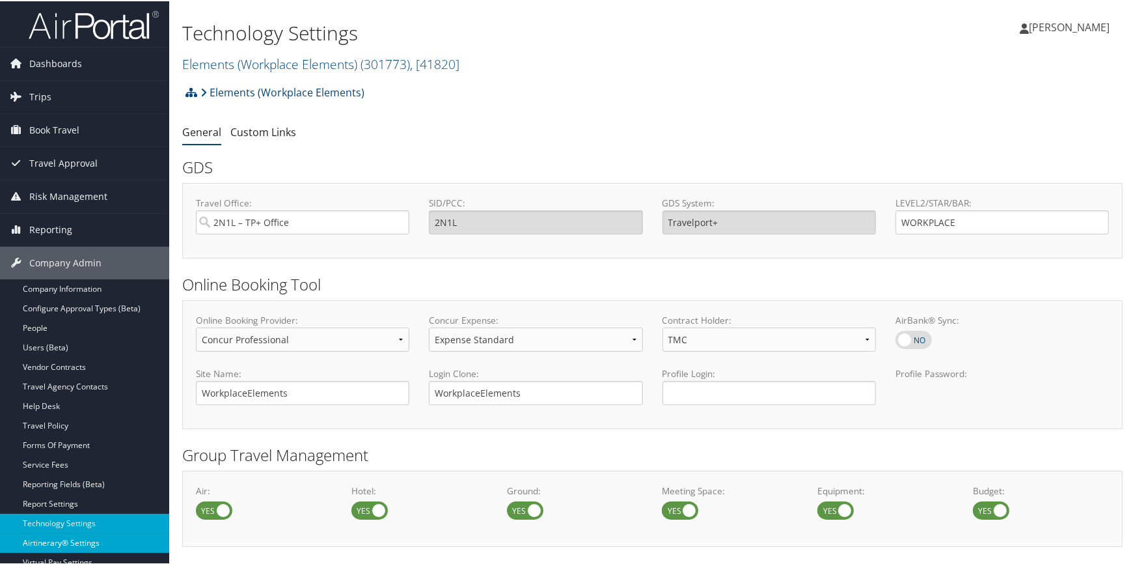
click at [68, 538] on link "Airtinerary® Settings" at bounding box center [84, 542] width 169 height 20
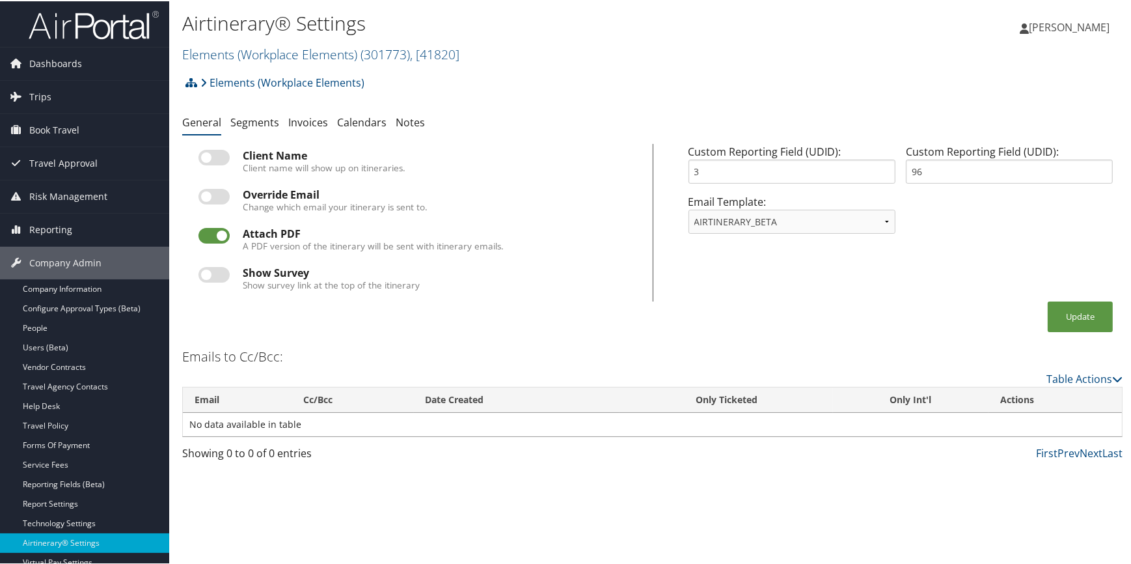
click at [1056, 366] on div "Emails to Cc/Bcc: Table Actions Loading... Email Cc/Bcc Date Created Only Ticke…" at bounding box center [652, 405] width 941 height 122
click at [1053, 373] on link "Table Actions" at bounding box center [1085, 377] width 76 height 14
click at [993, 389] on link "Add New Cc Email" at bounding box center [1031, 396] width 171 height 22
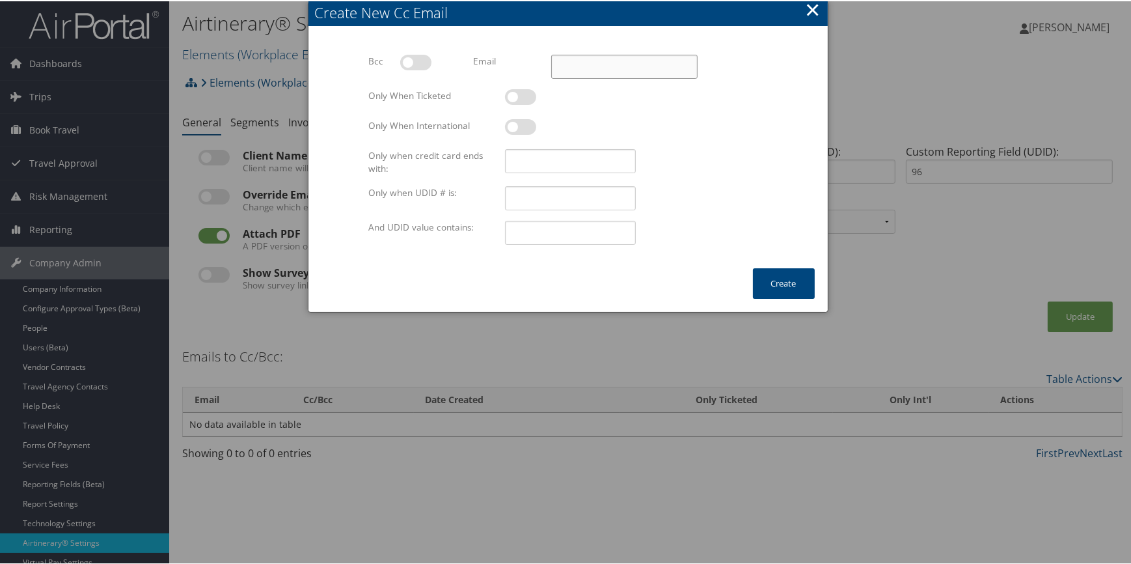
click at [573, 69] on input "Email" at bounding box center [624, 65] width 146 height 24
paste input "jneher@elementsofplace.com"
type input "jneher@elementsofplace.com"
click at [521, 98] on label at bounding box center [520, 96] width 31 height 16
click at [520, 98] on input "checkbox" at bounding box center [516, 98] width 8 height 8
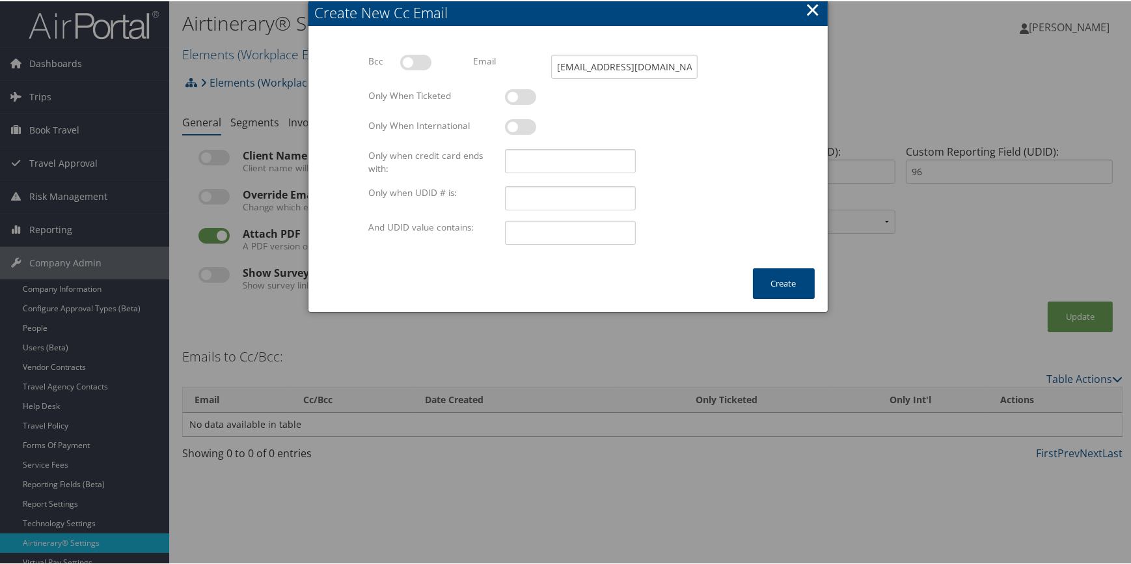
checkbox input "true"
click at [775, 278] on button "Create" at bounding box center [784, 282] width 62 height 31
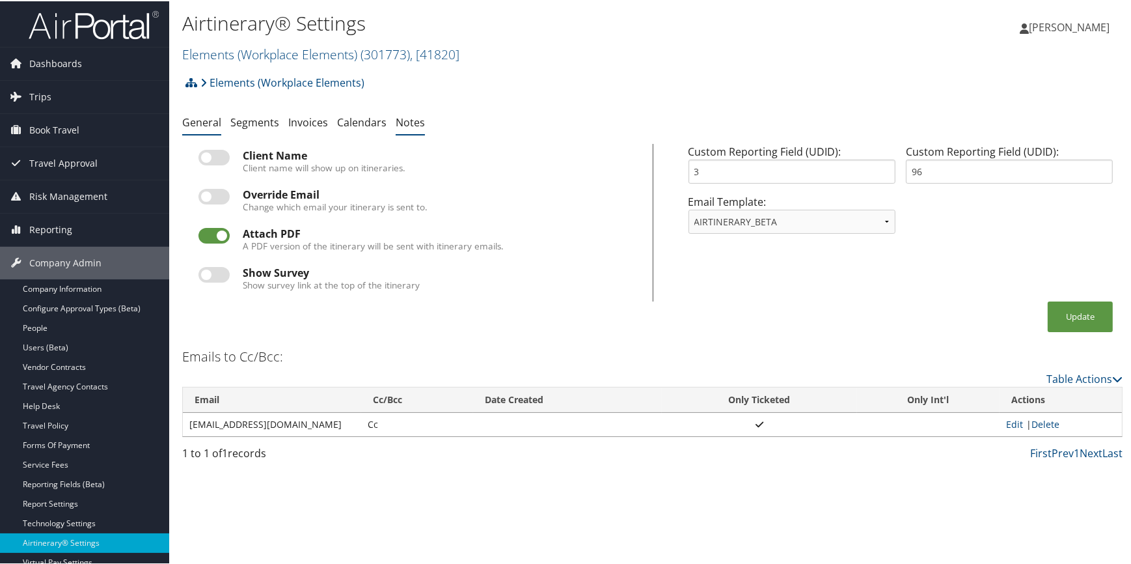
click at [406, 124] on link "Notes" at bounding box center [410, 121] width 29 height 14
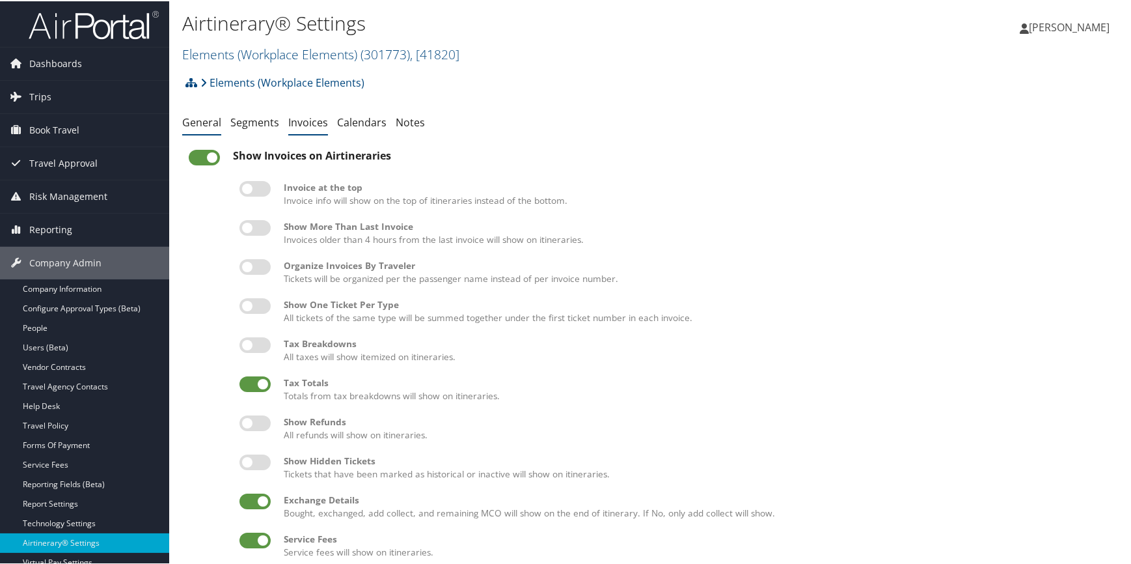
click at [197, 122] on link "General" at bounding box center [201, 121] width 39 height 14
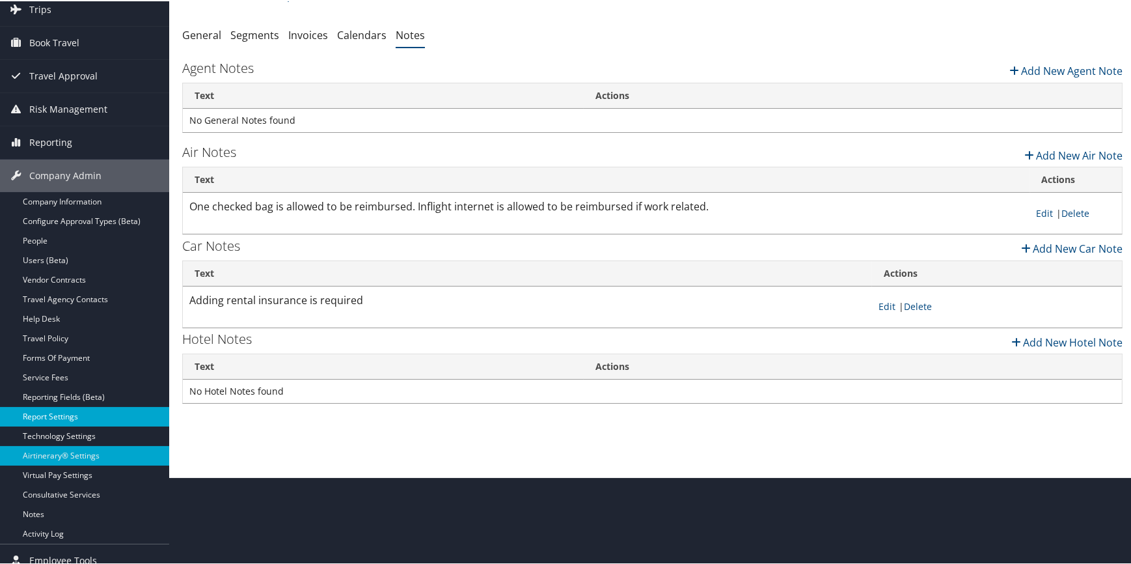
scroll to position [118, 0]
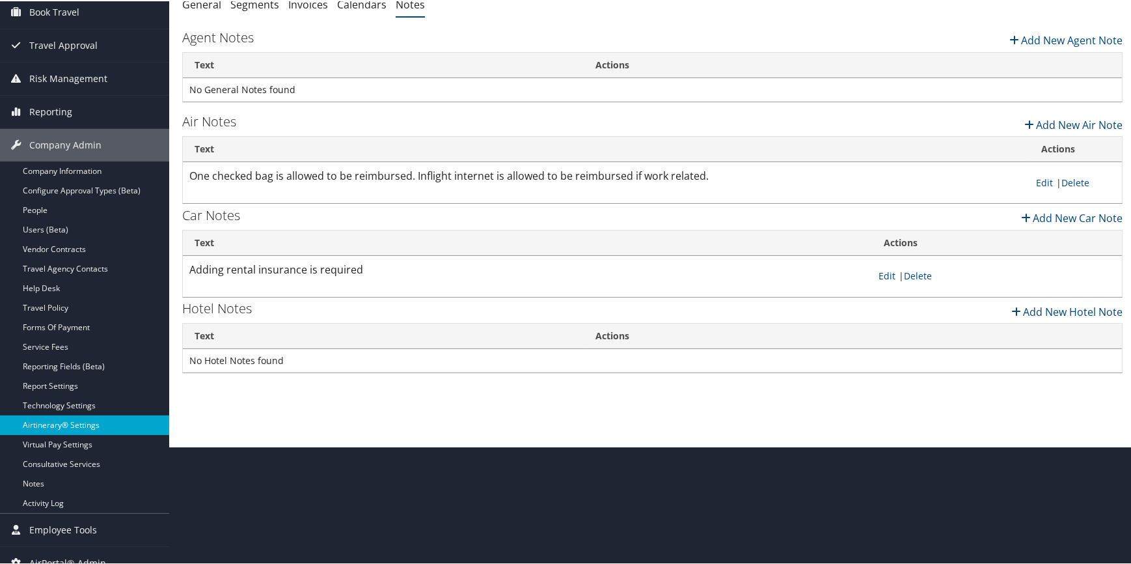
click at [89, 422] on link "Airtinerary® Settings" at bounding box center [84, 424] width 169 height 20
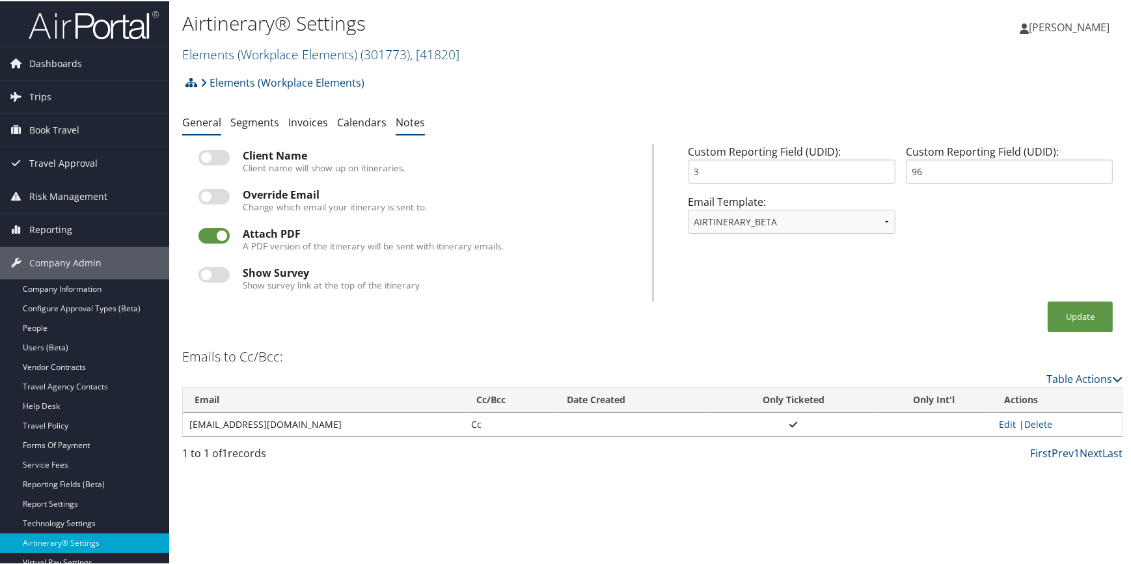
click at [412, 120] on link "Notes" at bounding box center [410, 121] width 29 height 14
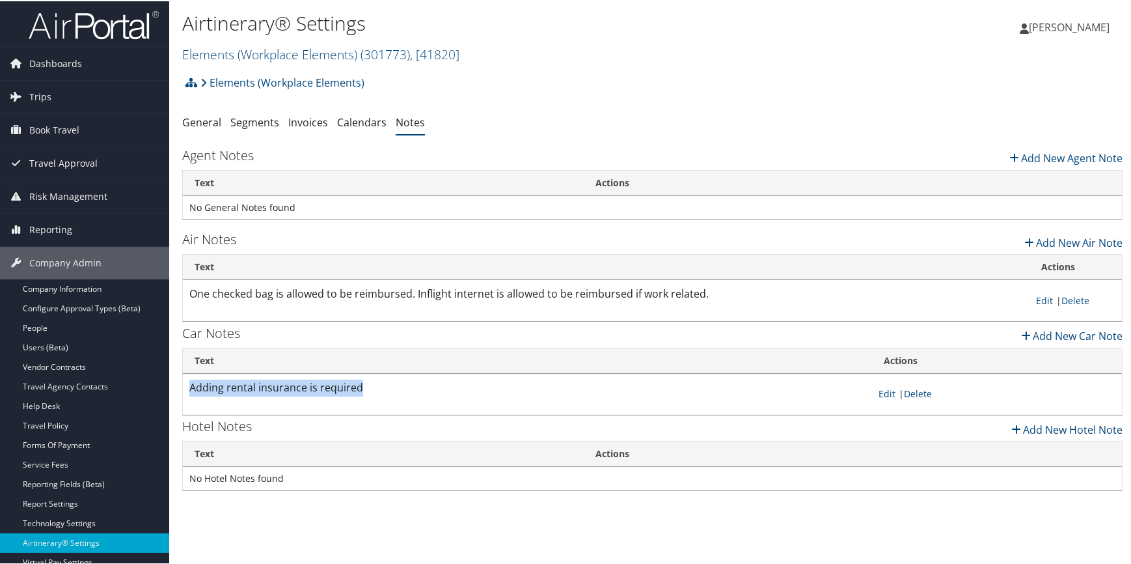
drag, startPoint x: 382, startPoint y: 382, endPoint x: 182, endPoint y: 381, distance: 199.8
click at [182, 381] on table "Text Actions Adding rental insurance is required Edit | Delete" at bounding box center [652, 380] width 941 height 68
copy p "Adding rental insurance is required"
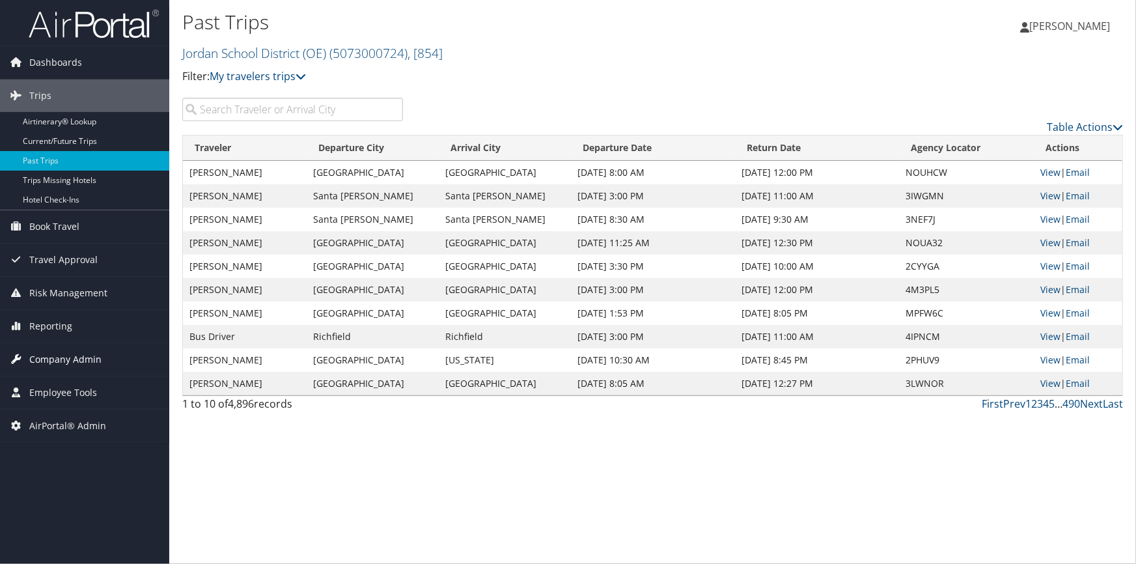
click at [77, 355] on span "Company Admin" at bounding box center [65, 359] width 72 height 33
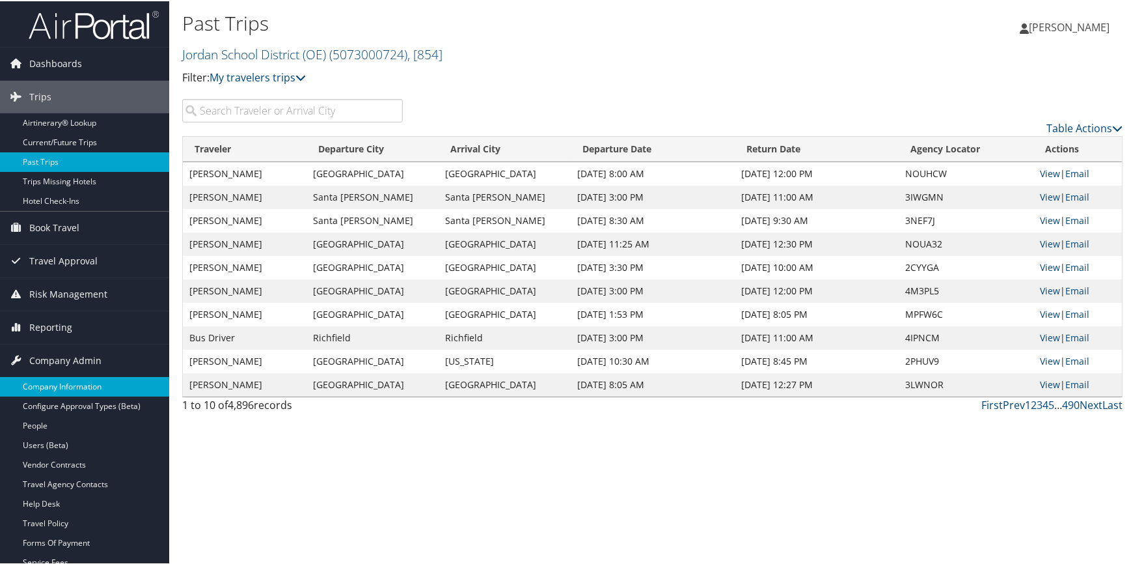
click at [66, 381] on link "Company Information" at bounding box center [84, 386] width 169 height 20
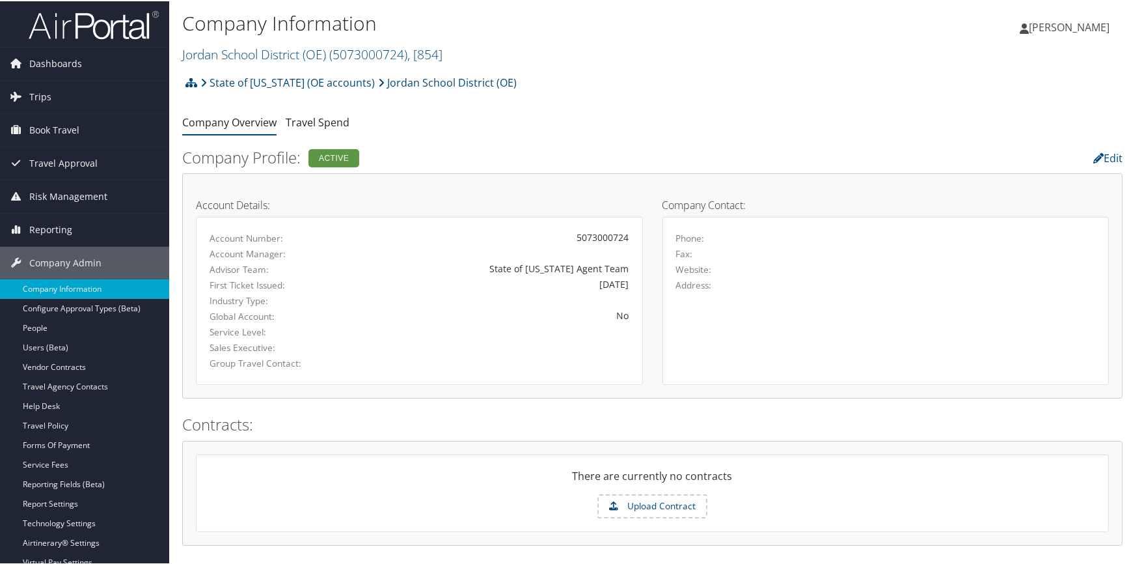
click at [197, 81] on li "State of [US_STATE] (OE accounts)" at bounding box center [286, 81] width 178 height 26
drag, startPoint x: 335, startPoint y: 53, endPoint x: 408, endPoint y: 53, distance: 73.6
click at [407, 53] on span "( 5073000724 )" at bounding box center [368, 53] width 78 height 18
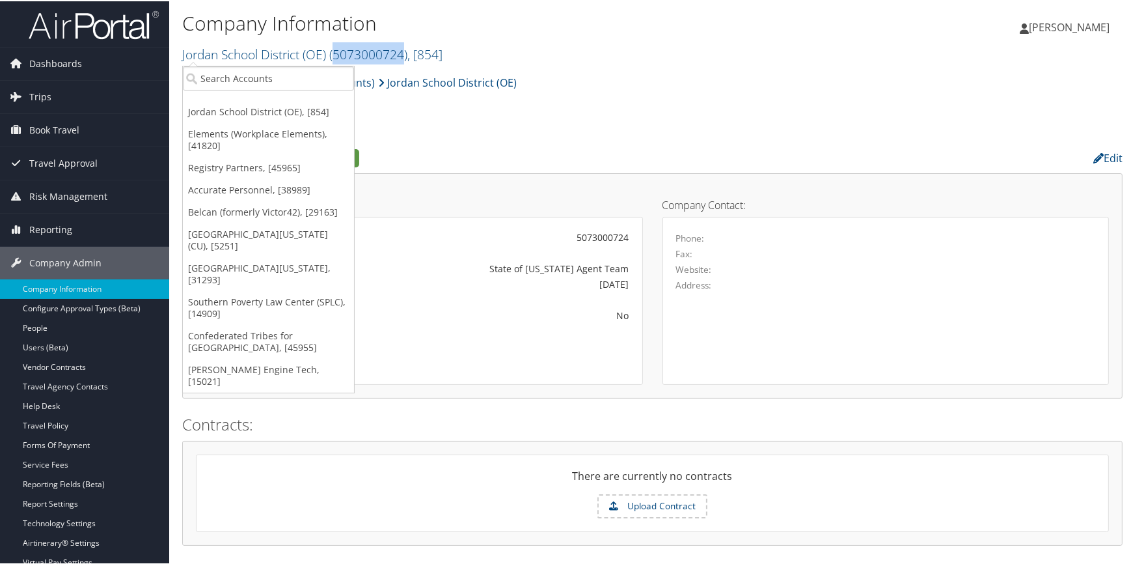
copy span "5073000724"
click at [625, 115] on ul "Company Overview Travel Spend" at bounding box center [652, 121] width 941 height 23
